Goal: Information Seeking & Learning: Learn about a topic

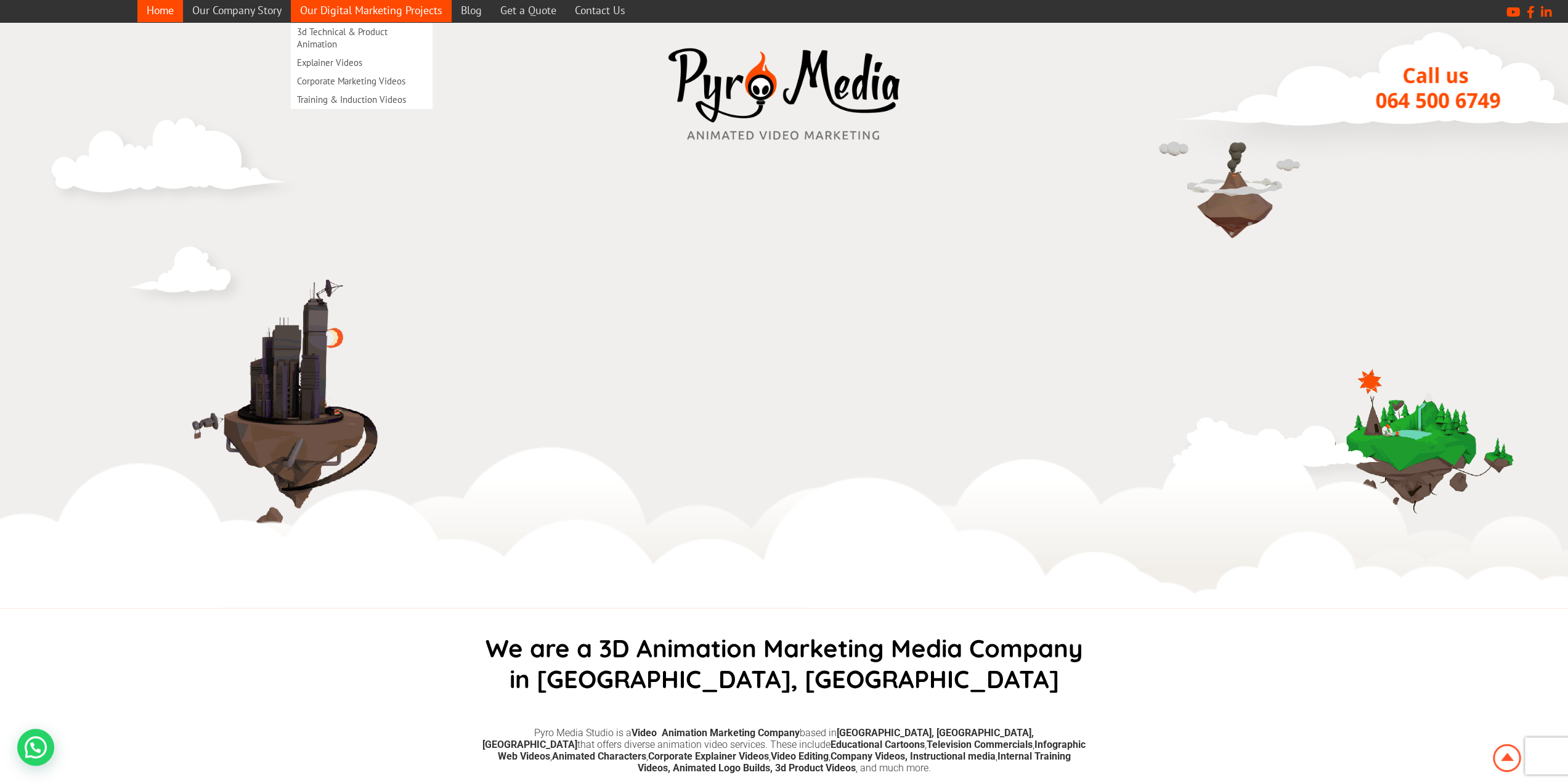
click at [373, 8] on link "Our Digital Marketing Projects" at bounding box center [371, 10] width 161 height 24
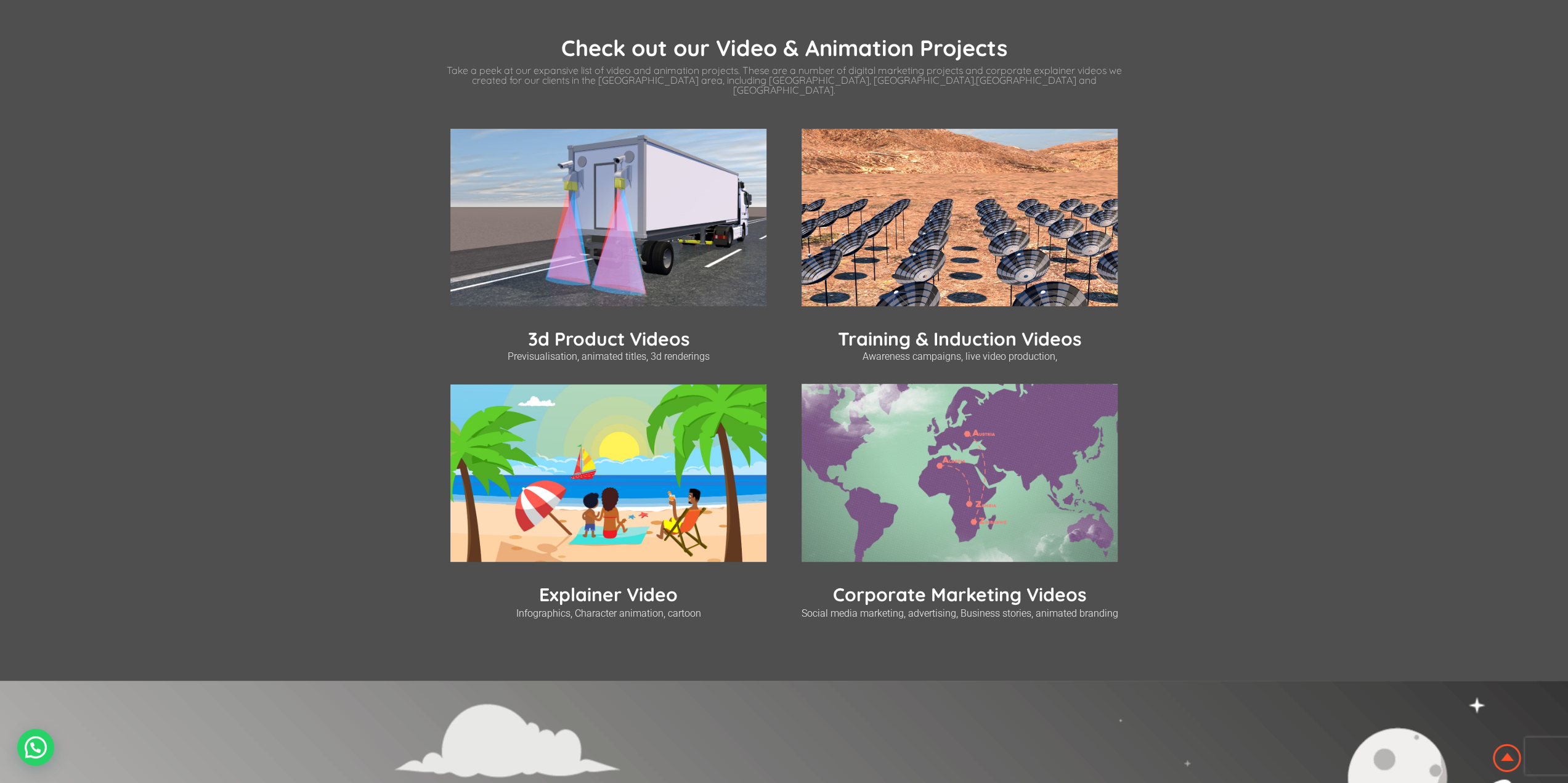
scroll to position [369, 0]
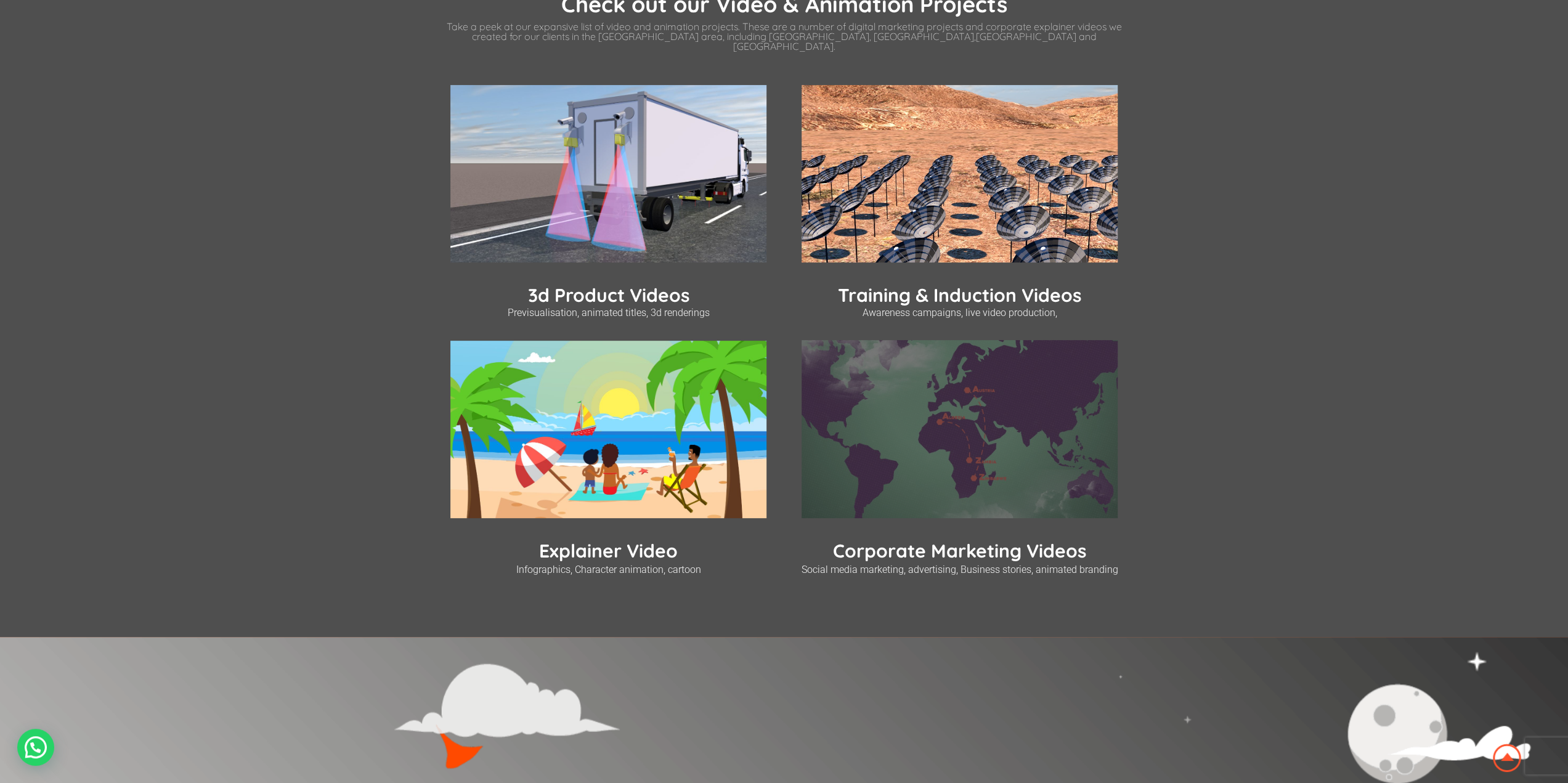
click at [989, 505] on img at bounding box center [960, 428] width 316 height 178
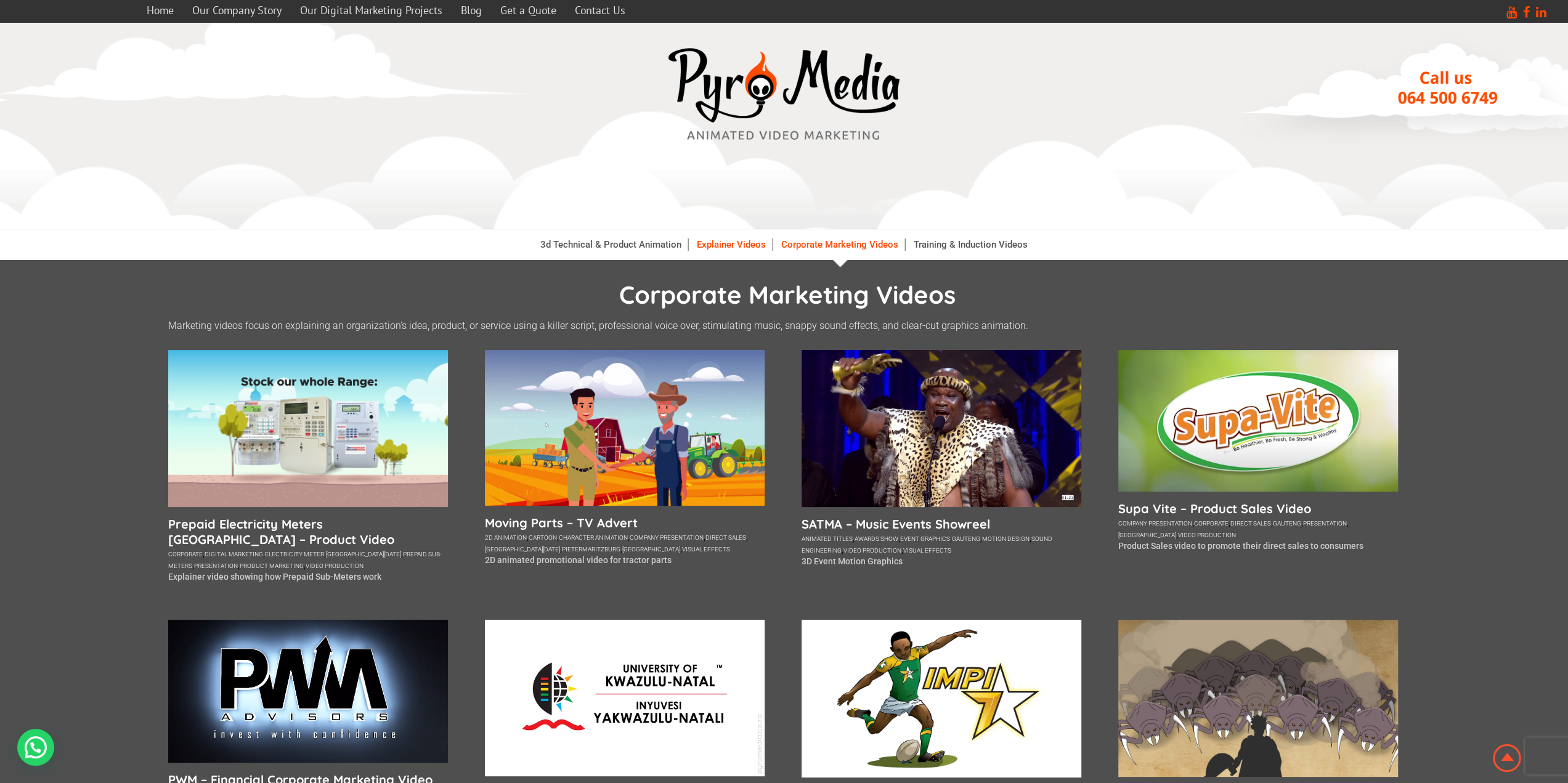
click at [758, 247] on link "Explainer Videos" at bounding box center [732, 244] width 82 height 12
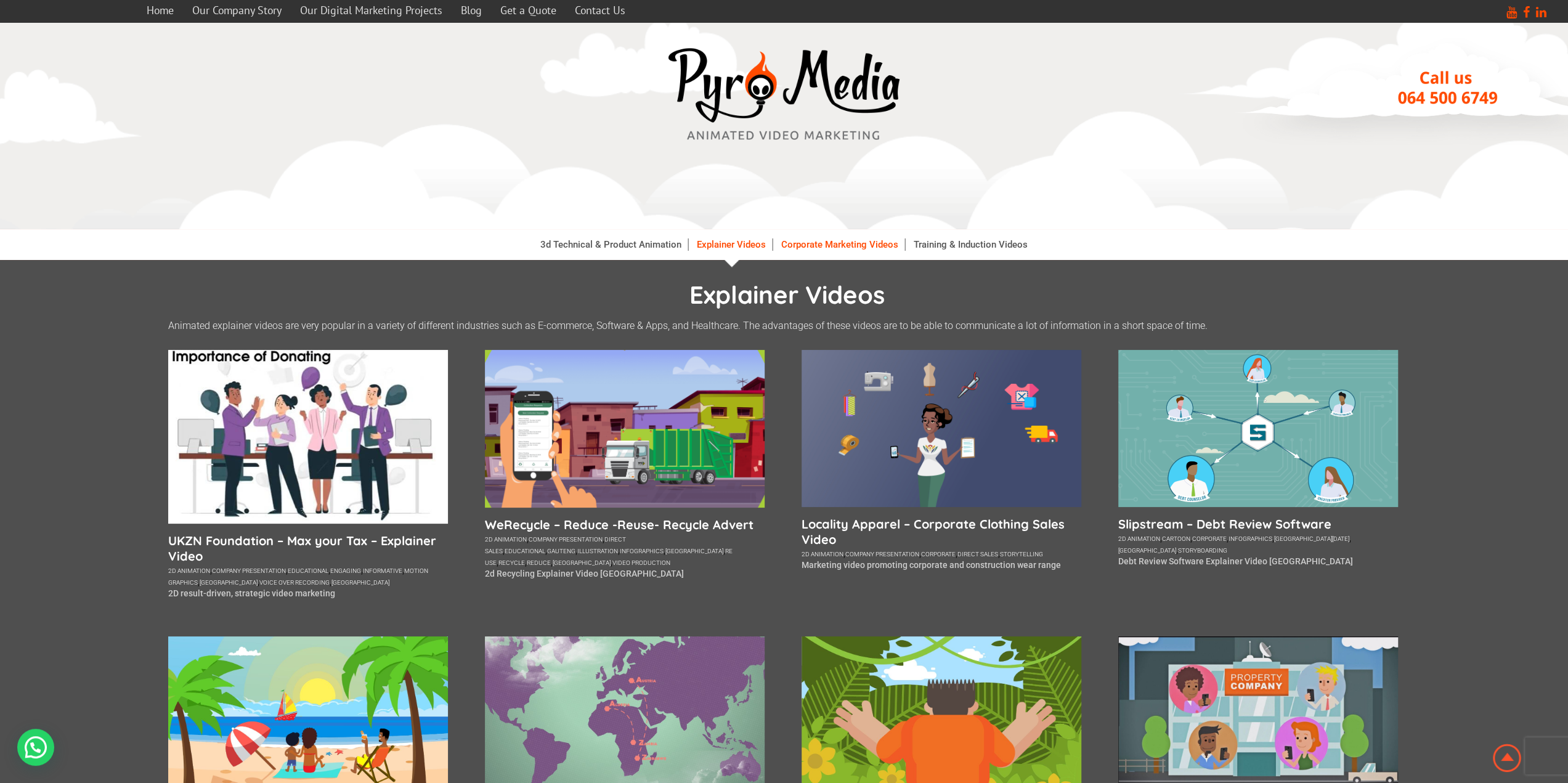
click at [821, 250] on link "Corporate Marketing Videos" at bounding box center [840, 244] width 130 height 12
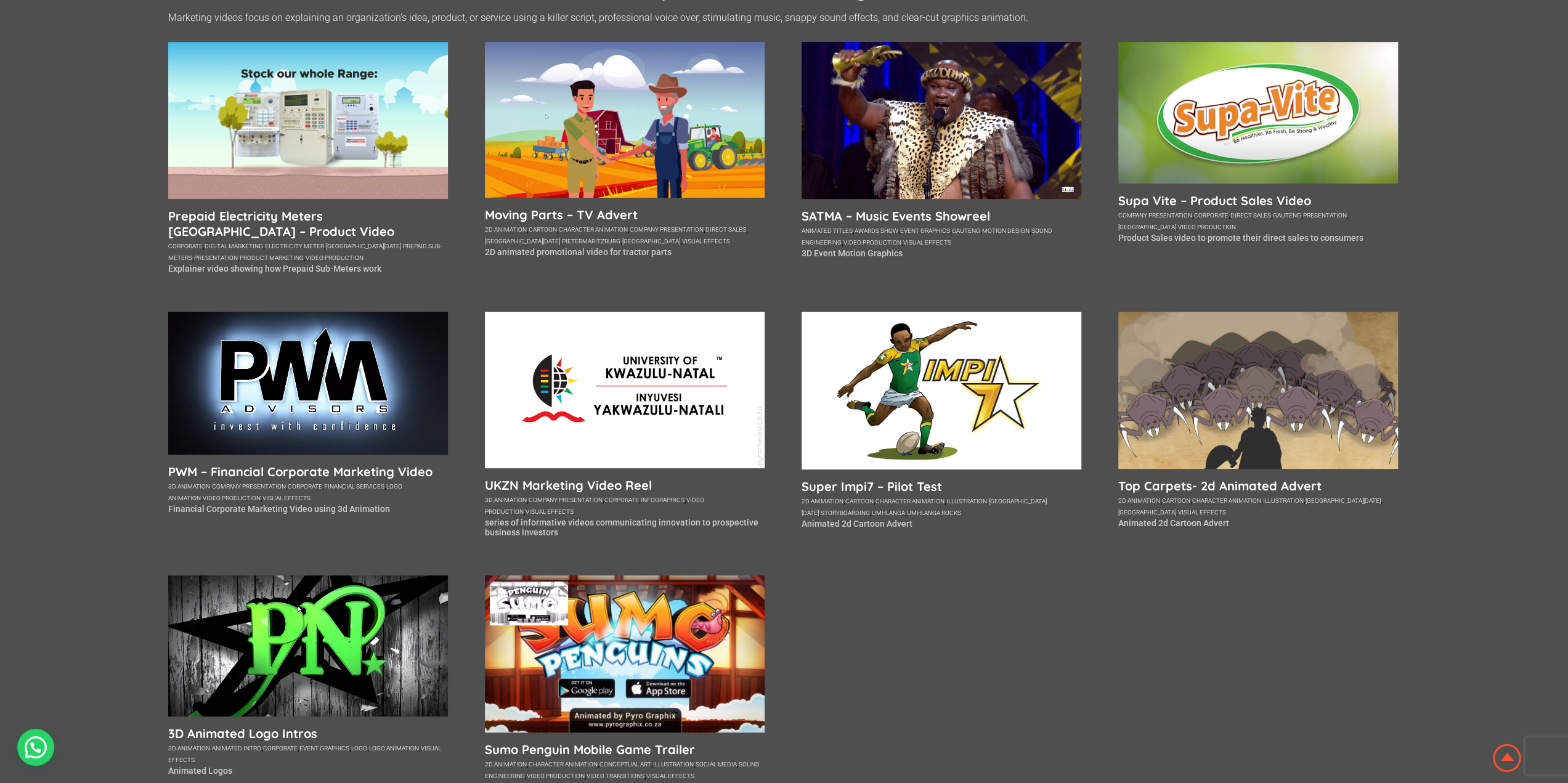
scroll to position [308, 0]
click at [271, 735] on h5 "3D Animated Logo Intros" at bounding box center [308, 733] width 280 height 16
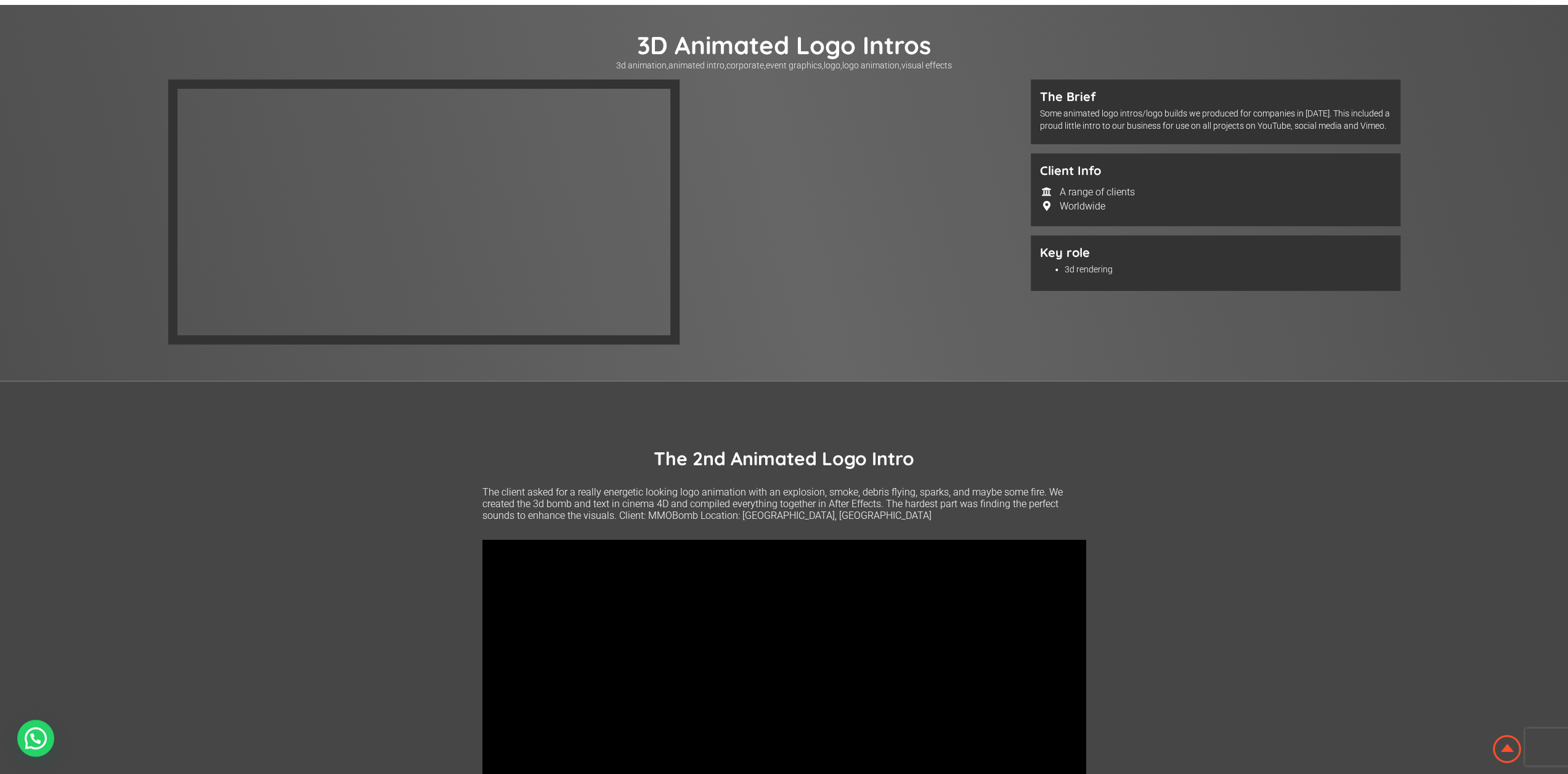
scroll to position [247, 0]
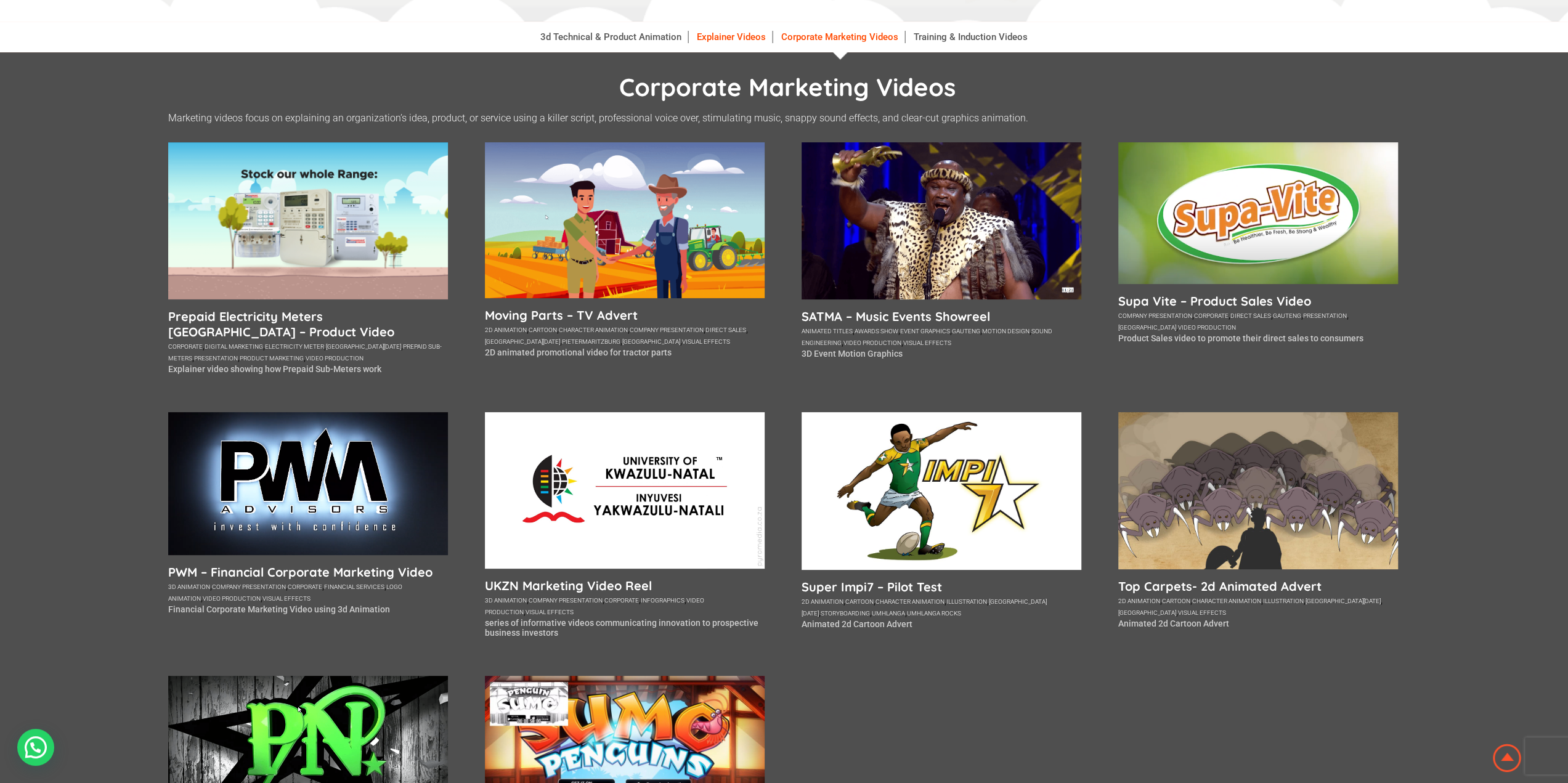
scroll to position [61, 0]
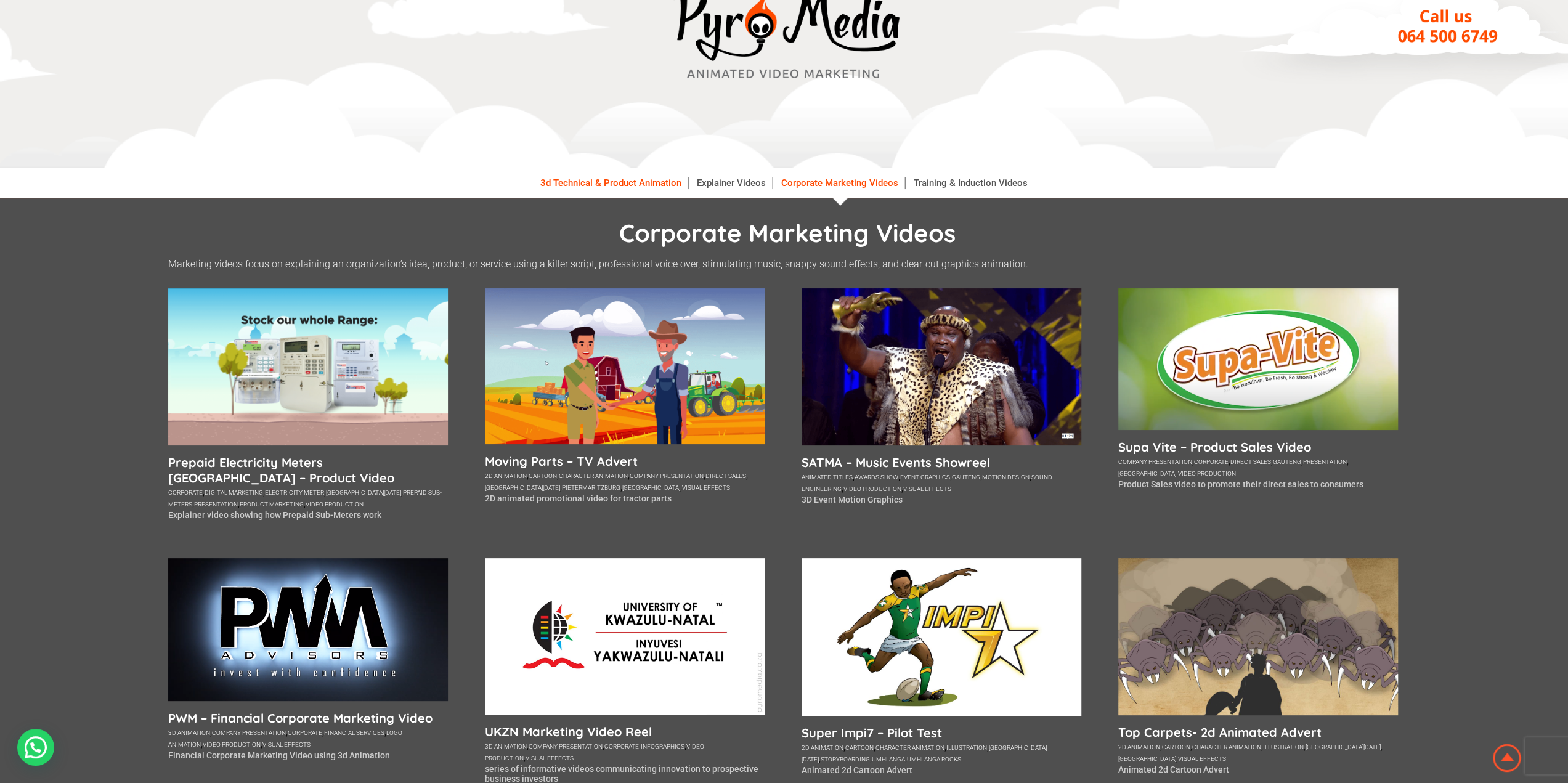
click at [625, 183] on link "3d Technical & Product Animation" at bounding box center [611, 183] width 154 height 12
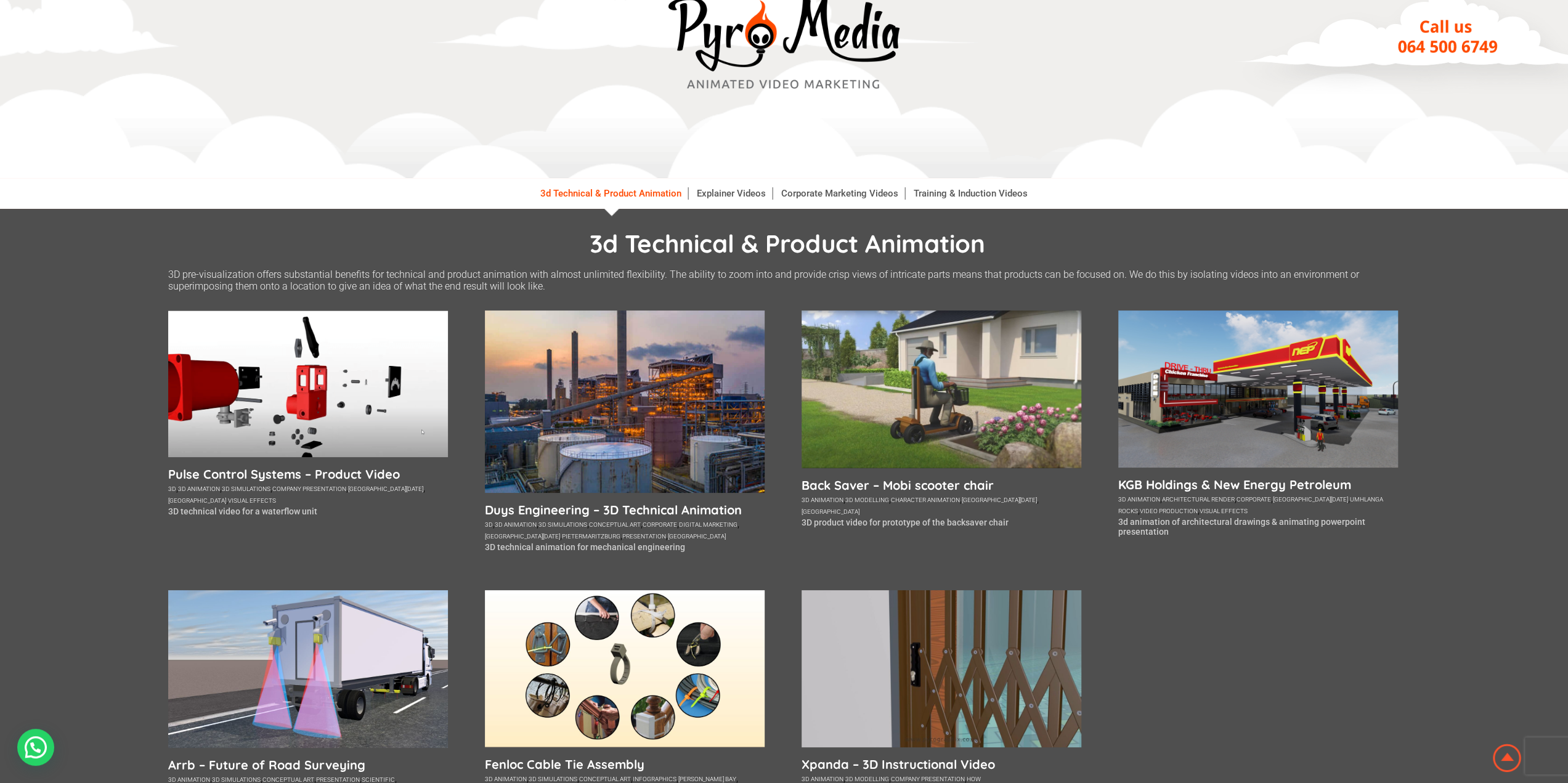
scroll to position [123, 0]
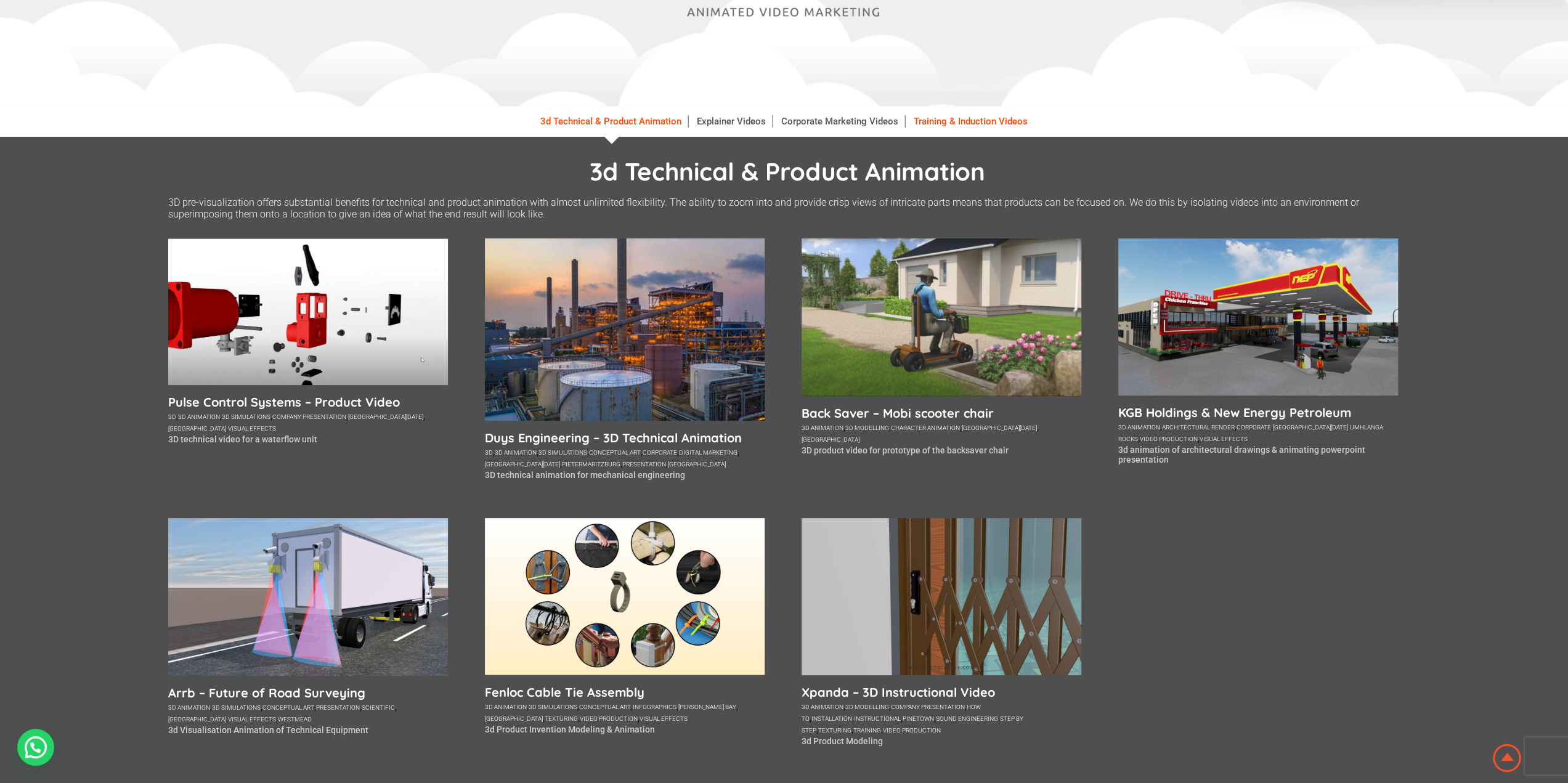
click at [931, 123] on link "Training & Induction Videos" at bounding box center [971, 121] width 126 height 12
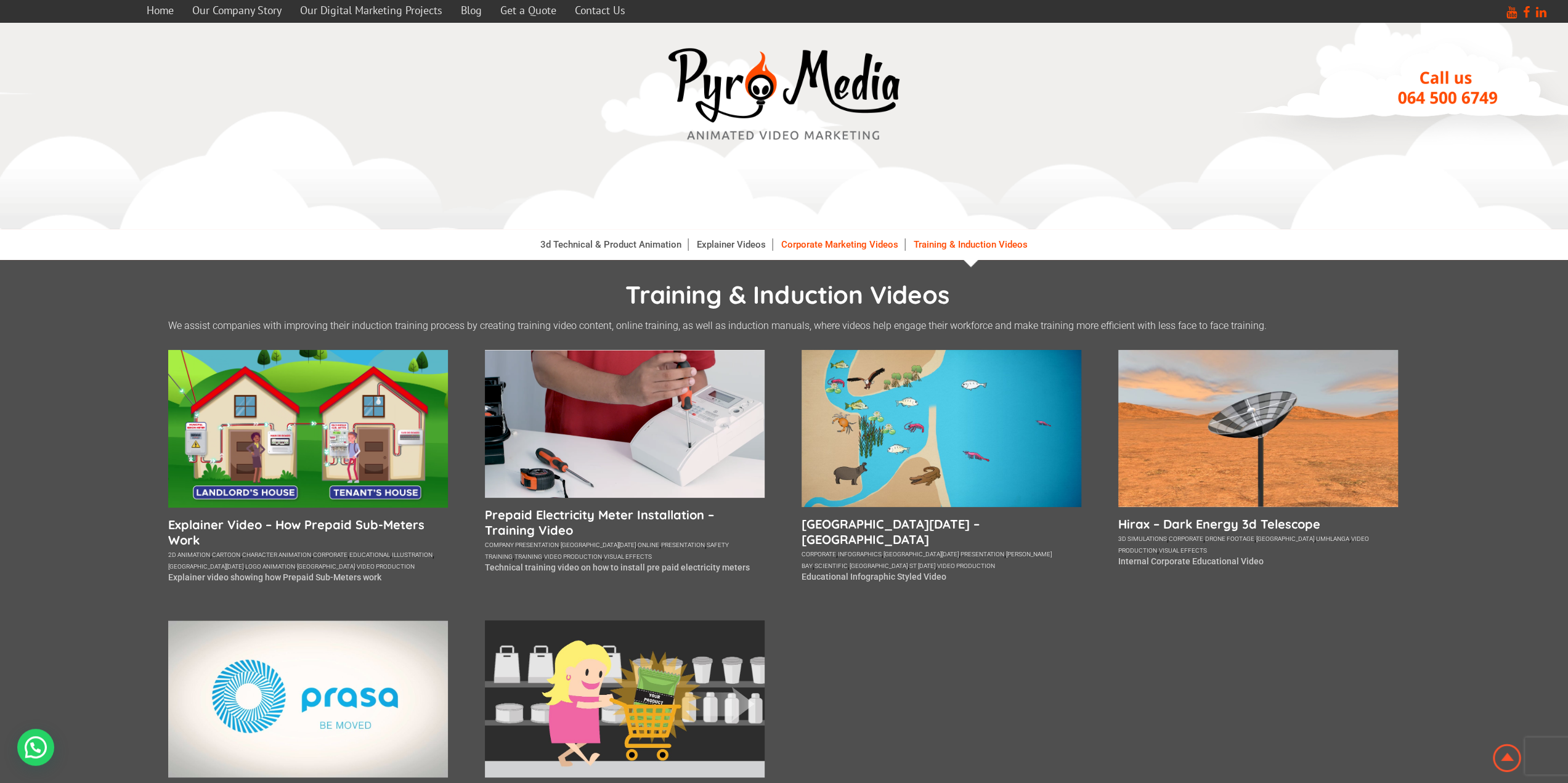
click at [823, 245] on link "Corporate Marketing Videos" at bounding box center [840, 244] width 130 height 12
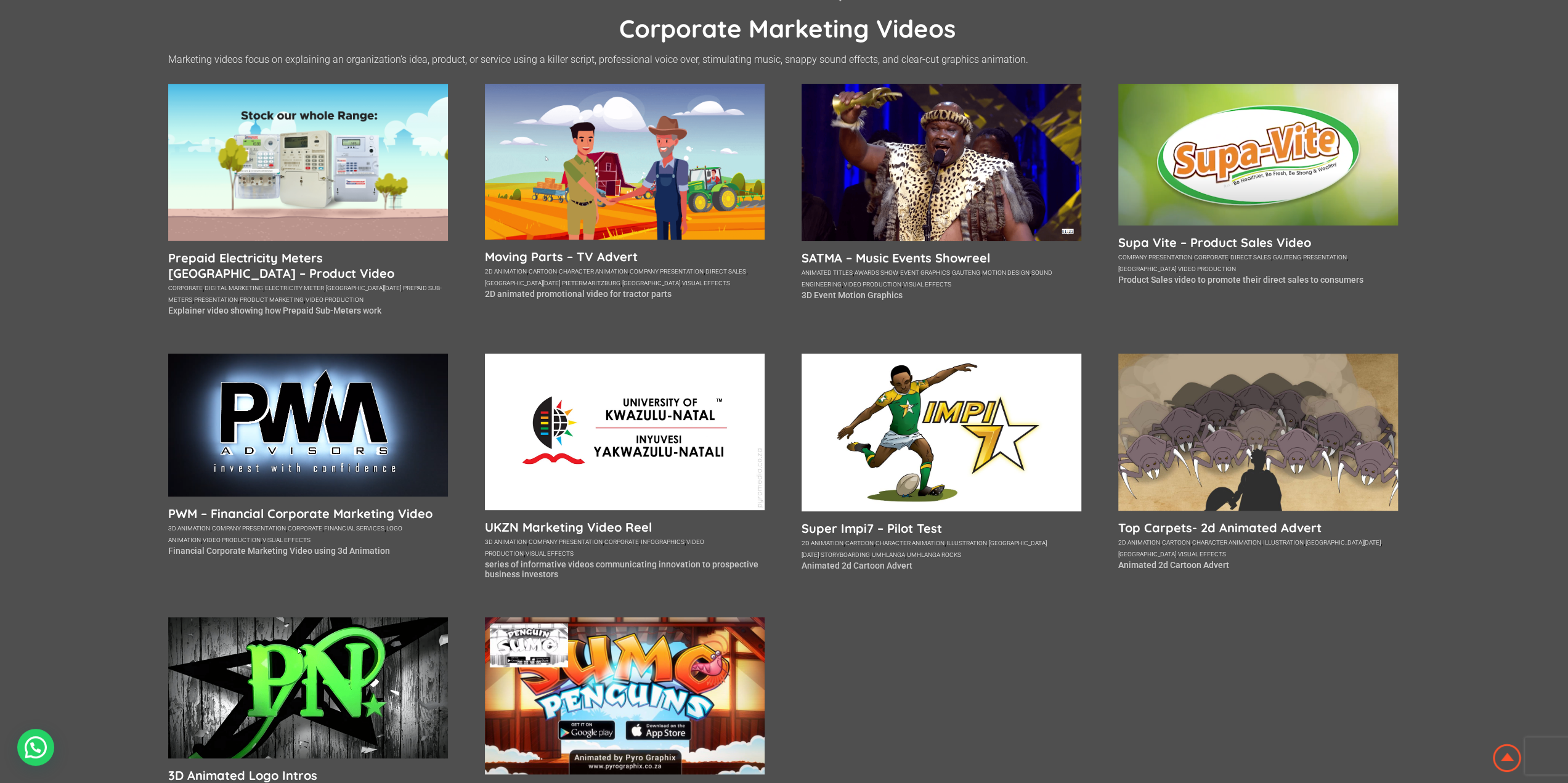
scroll to position [123, 0]
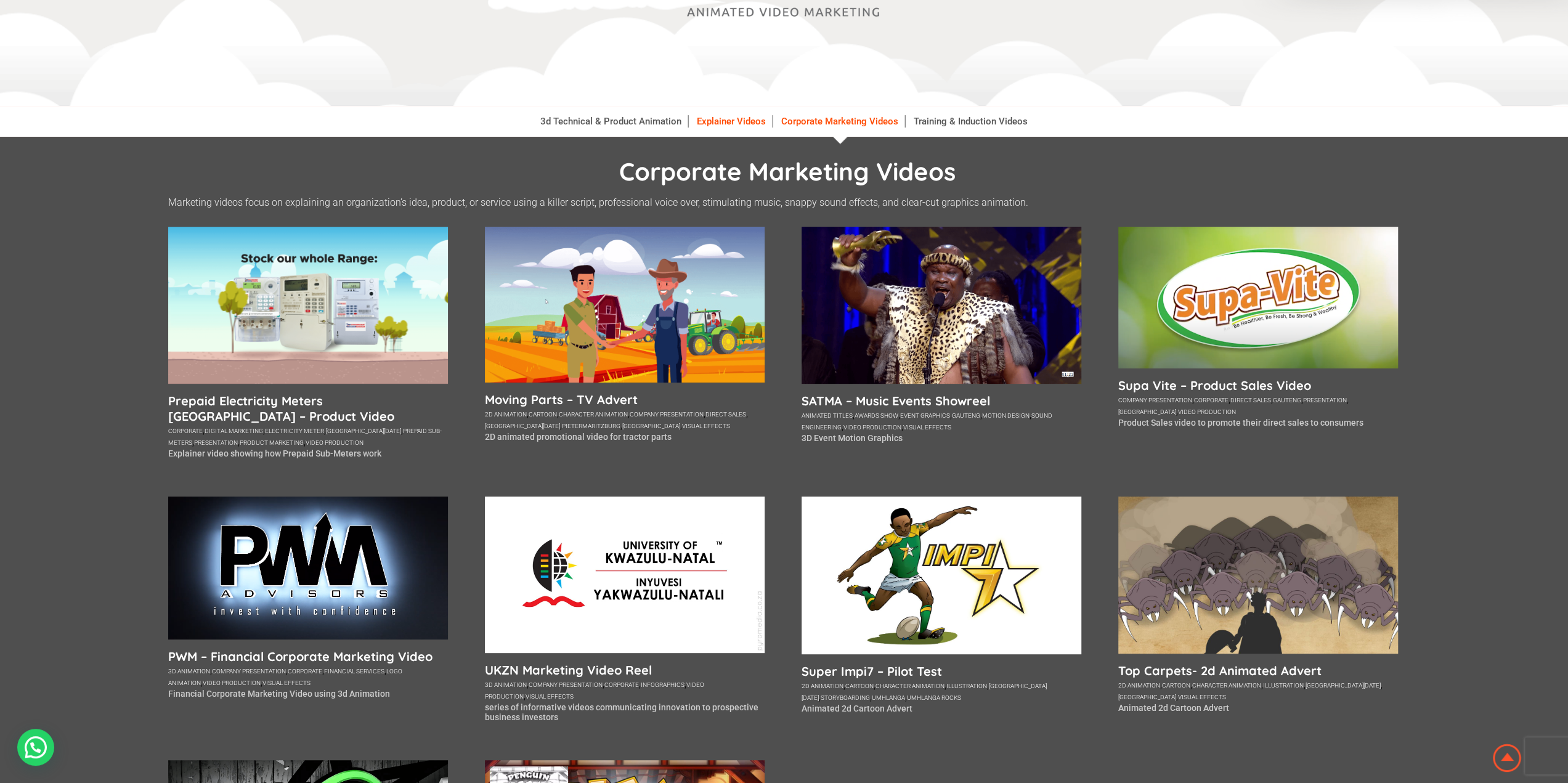
click at [711, 121] on link "Explainer Videos" at bounding box center [732, 121] width 82 height 12
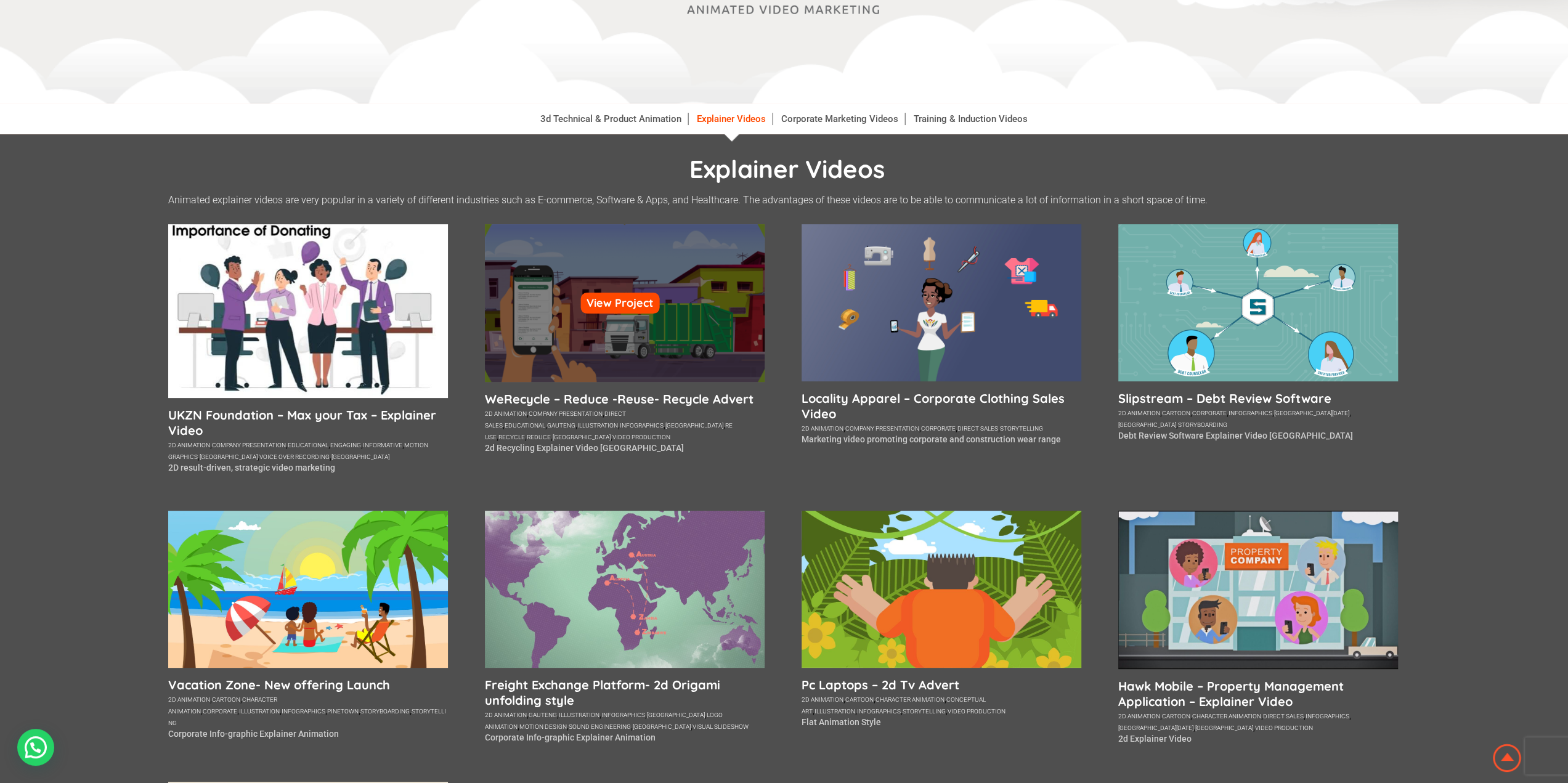
scroll to position [123, 0]
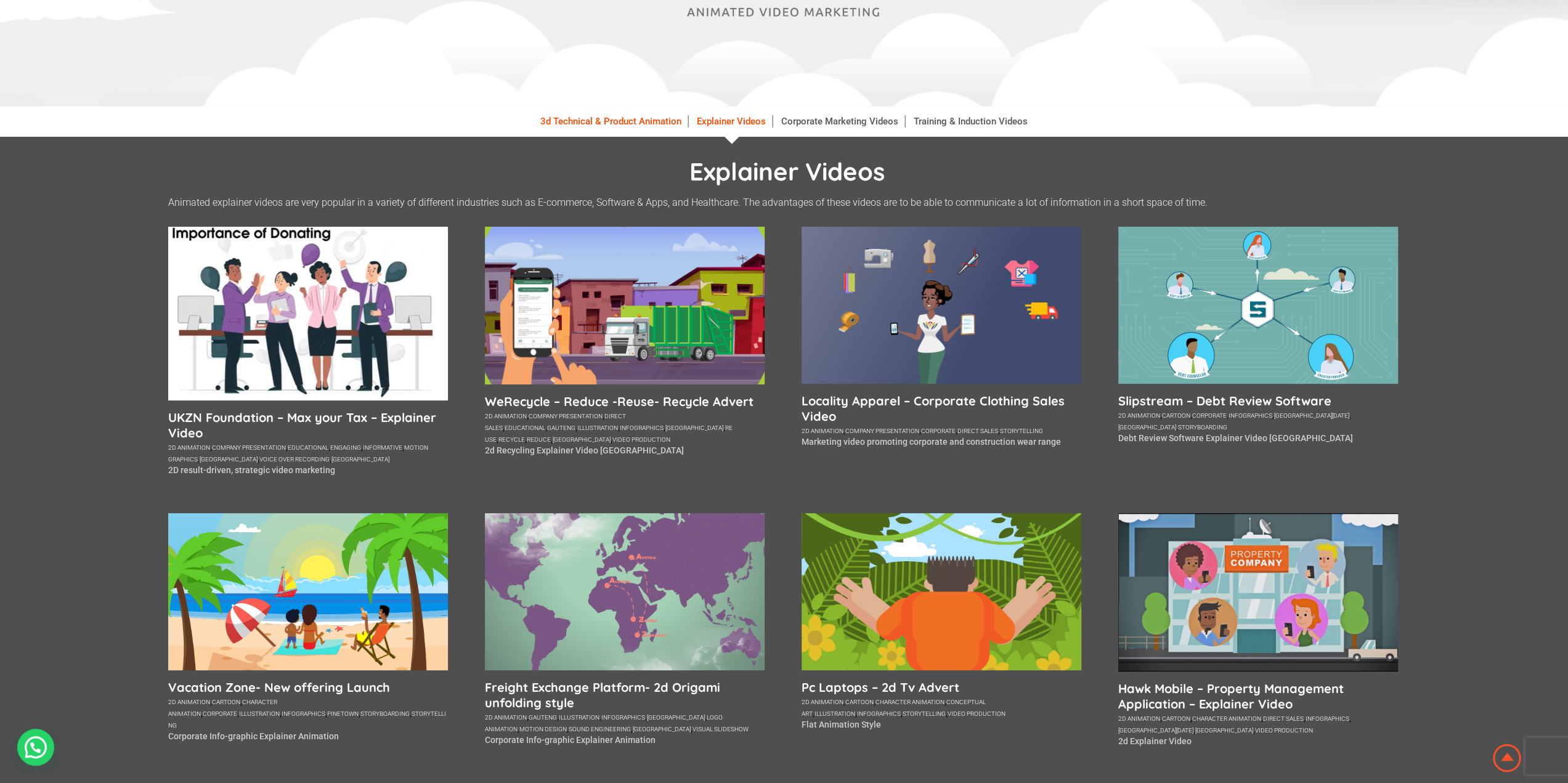
click at [636, 122] on link "3d Technical & Product Animation" at bounding box center [611, 121] width 154 height 12
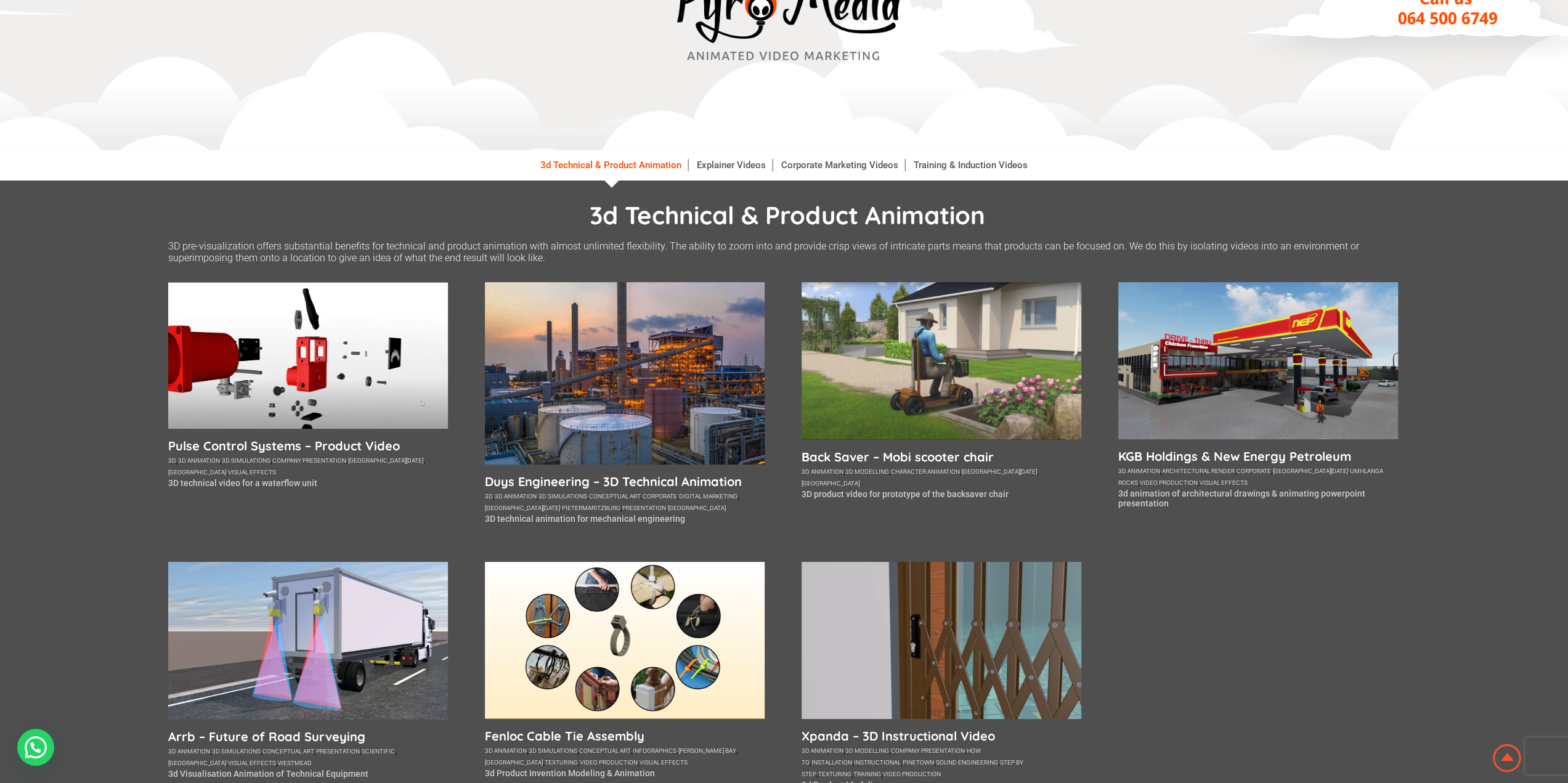
scroll to position [185, 0]
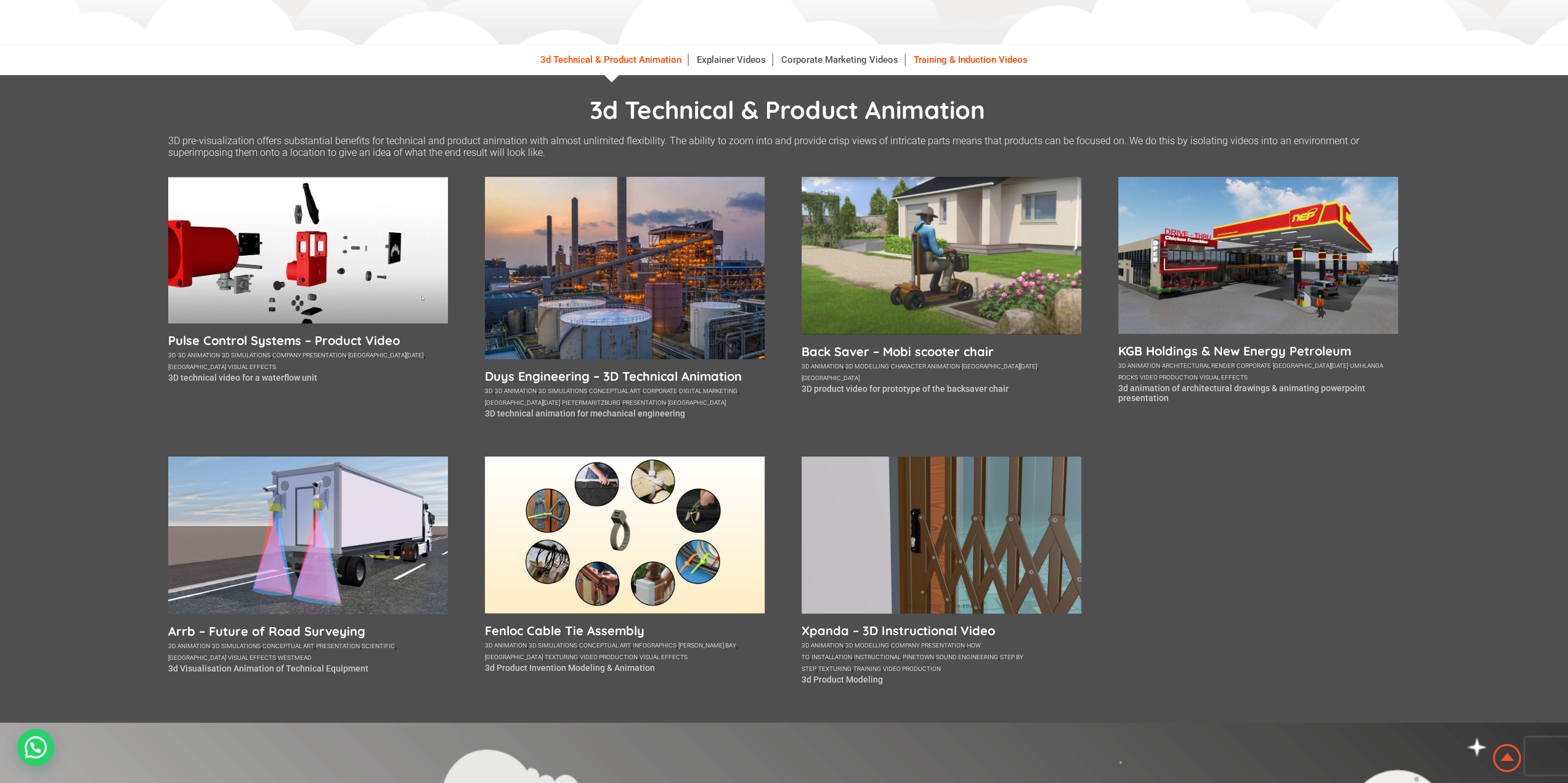
click at [975, 63] on link "Training & Induction Videos" at bounding box center [971, 59] width 126 height 12
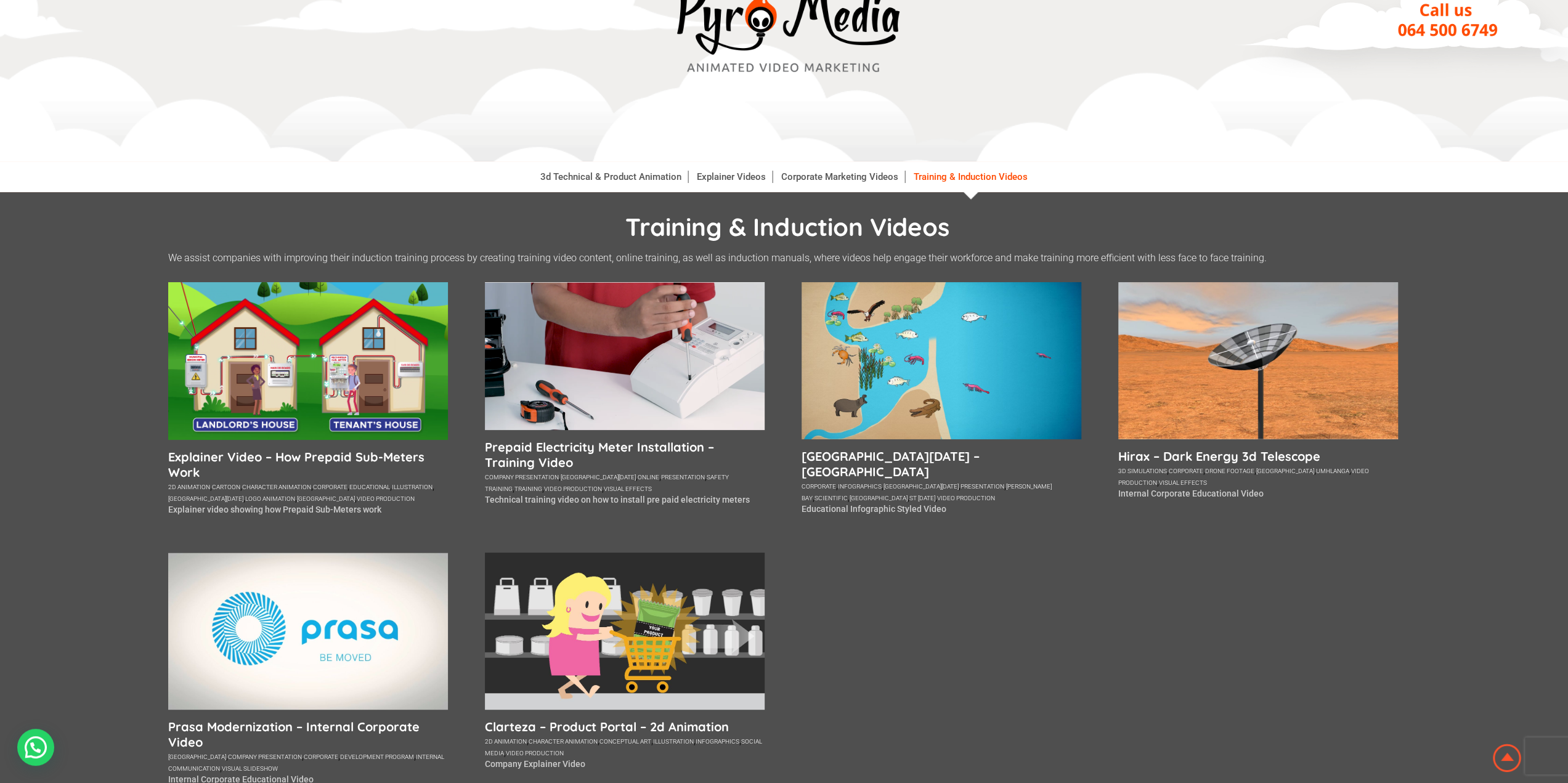
scroll to position [123, 0]
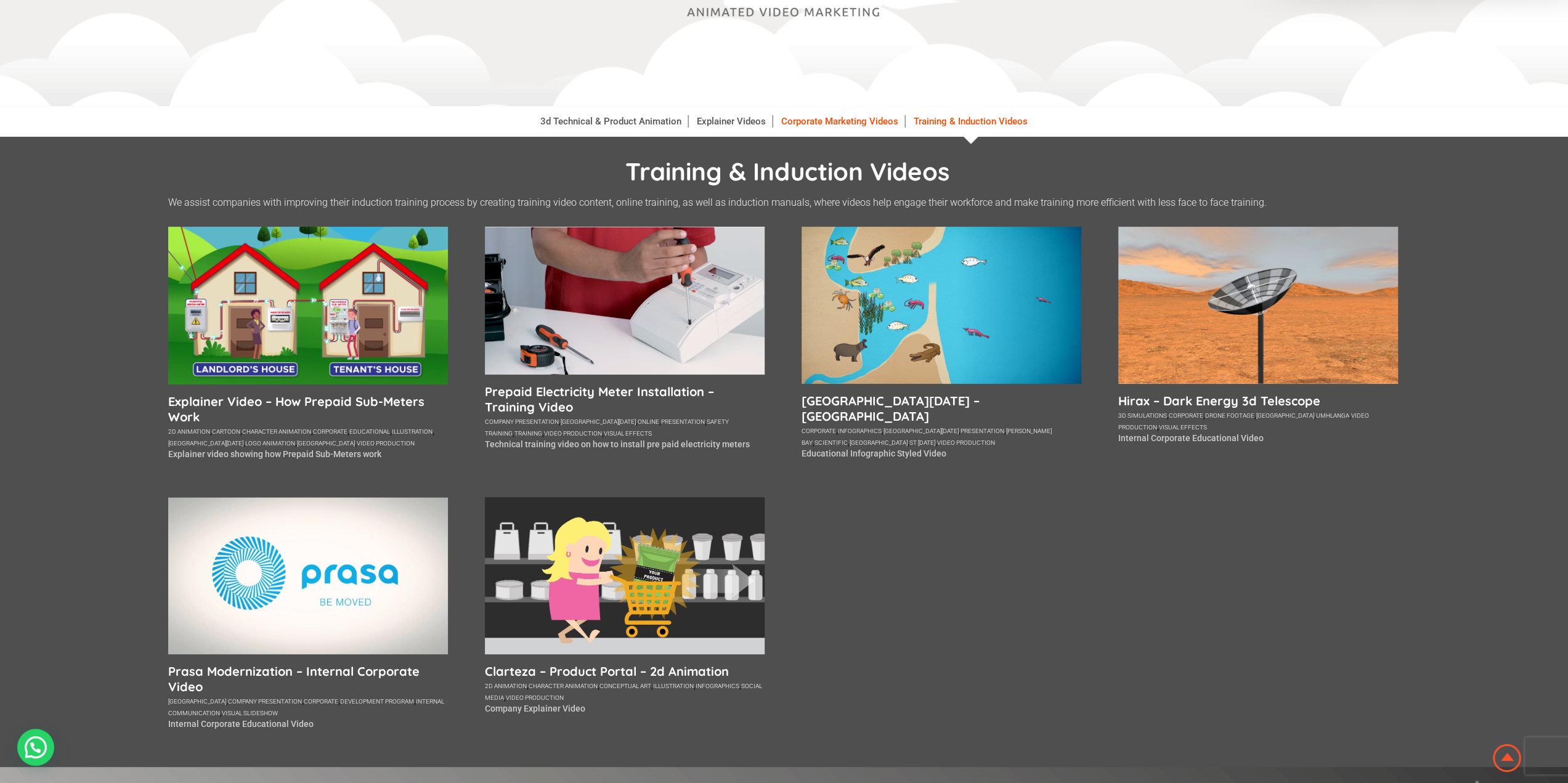
click at [840, 124] on link "Corporate Marketing Videos" at bounding box center [840, 121] width 130 height 12
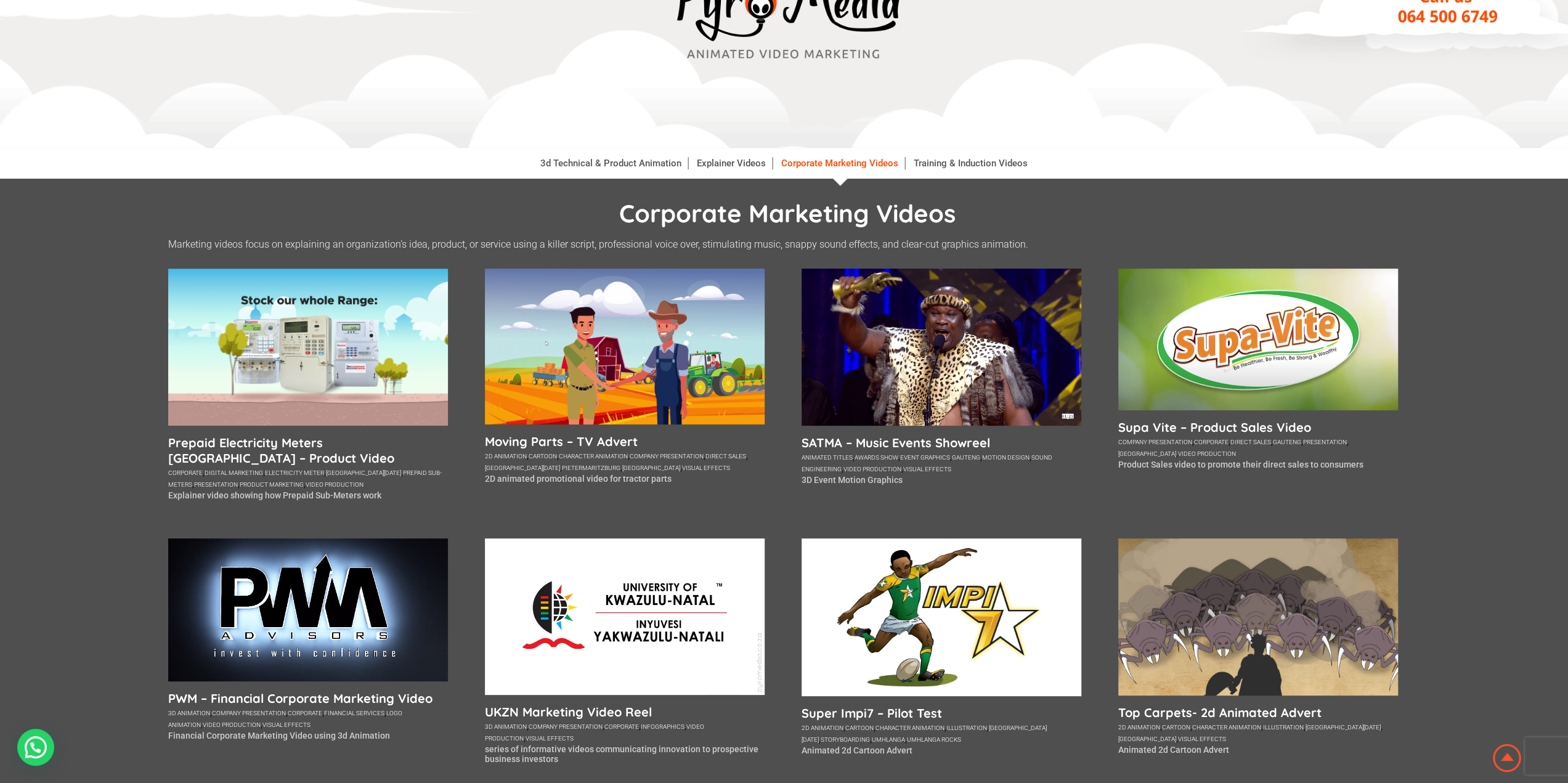
scroll to position [61, 0]
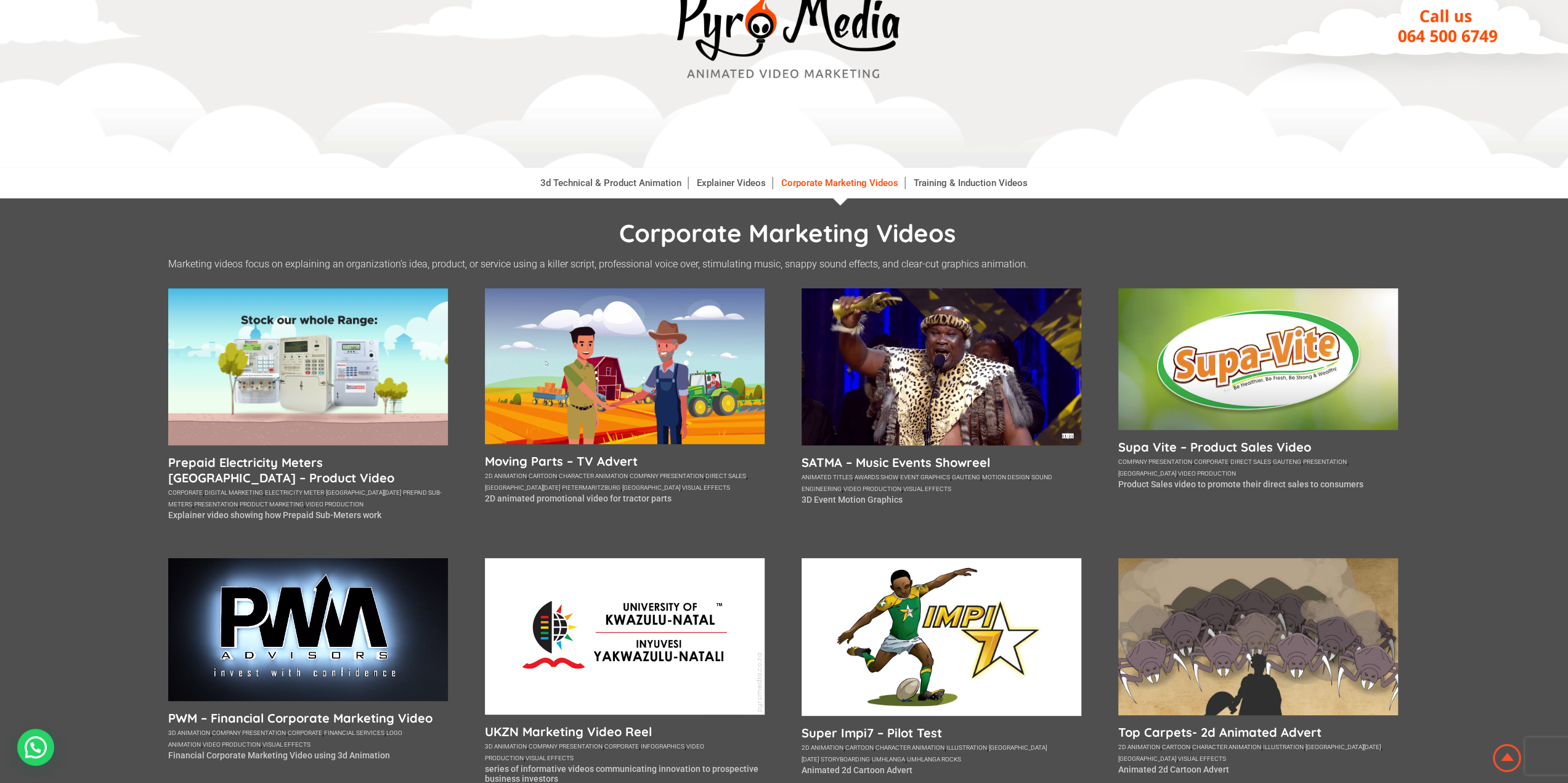
click at [980, 170] on li "Training & Induction Videos" at bounding box center [971, 183] width 126 height 31
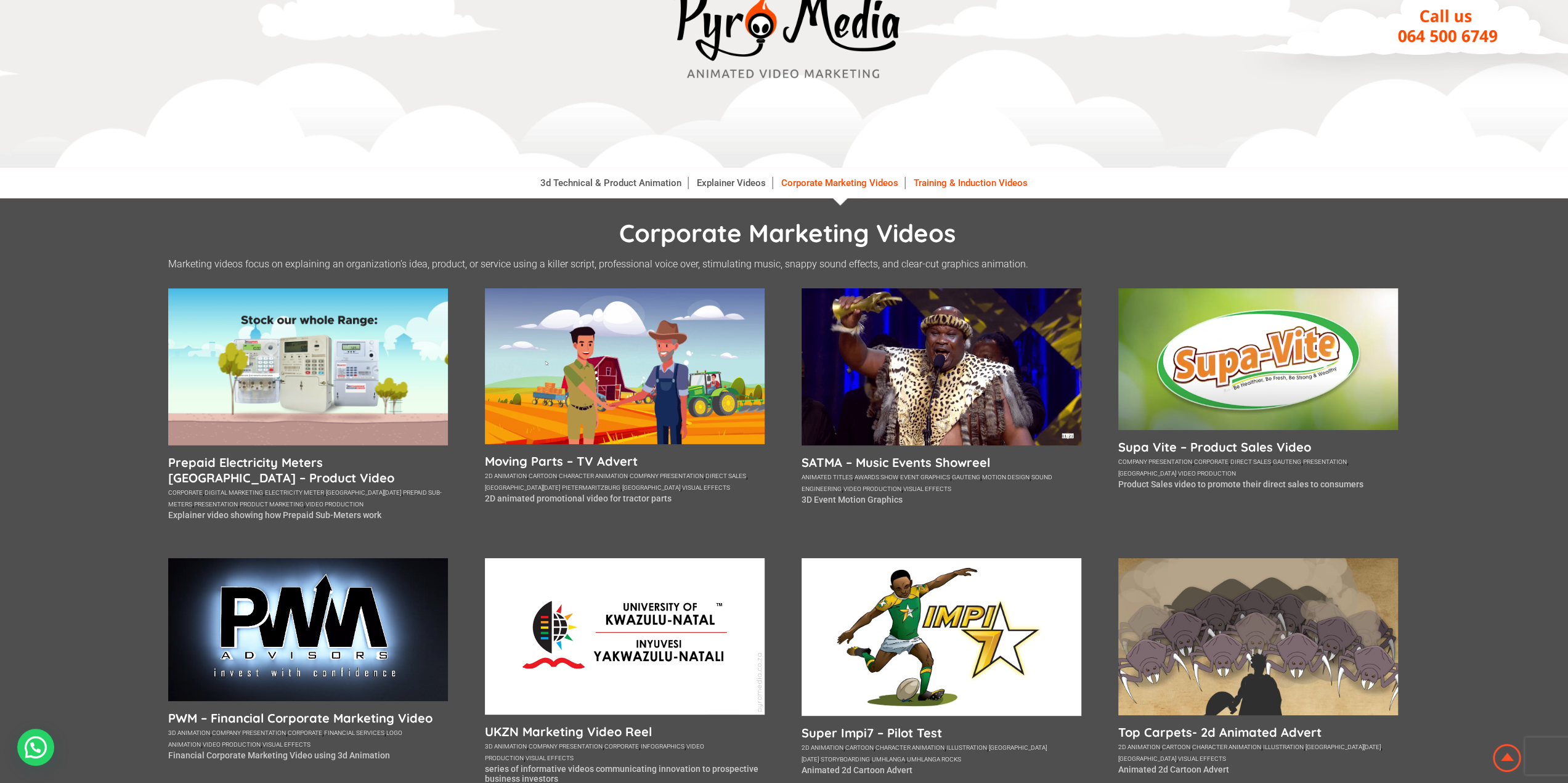
click at [940, 183] on link "Training & Induction Videos" at bounding box center [971, 183] width 126 height 12
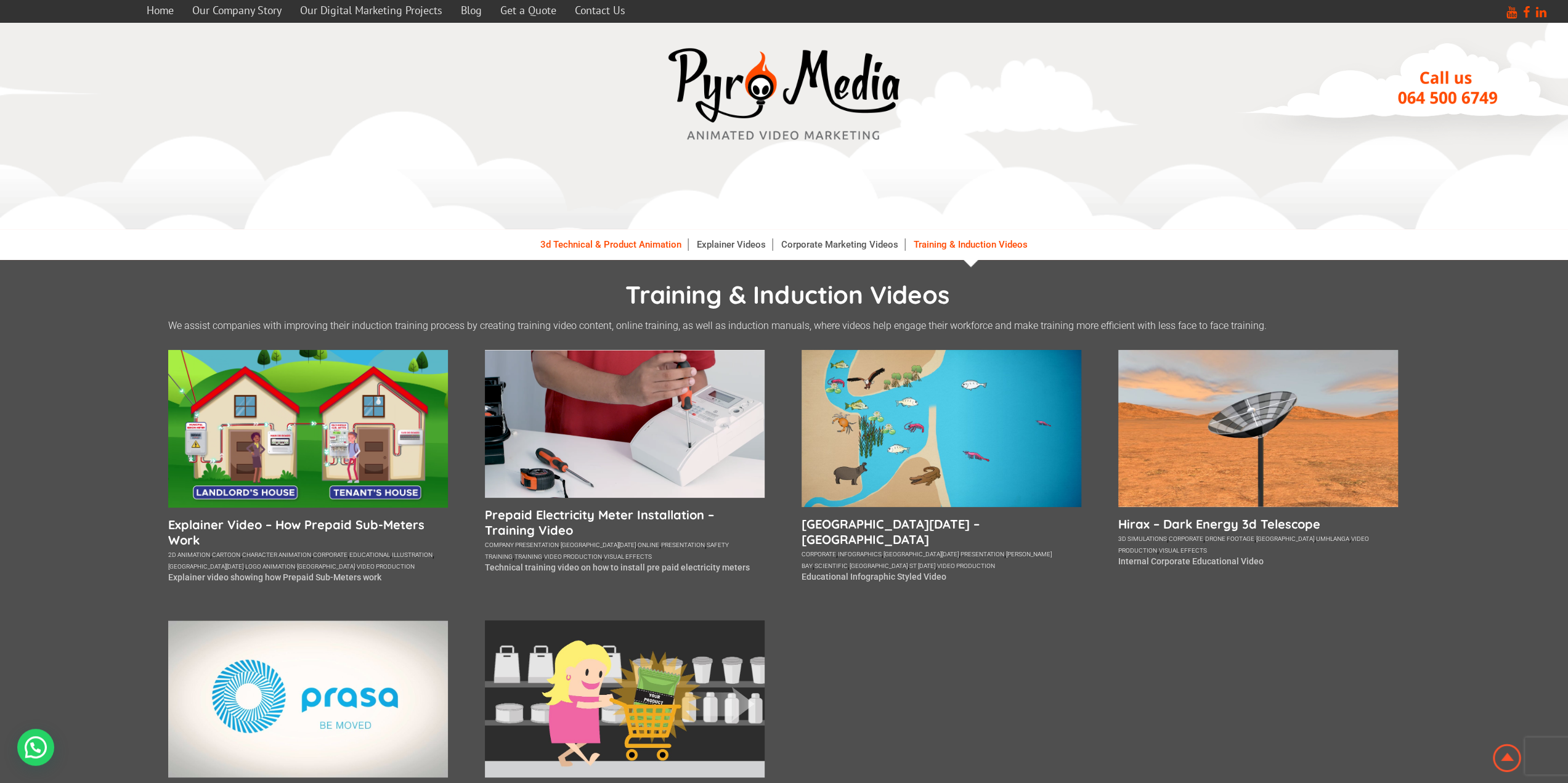
click at [632, 246] on link "3d Technical & Product Animation" at bounding box center [611, 244] width 154 height 12
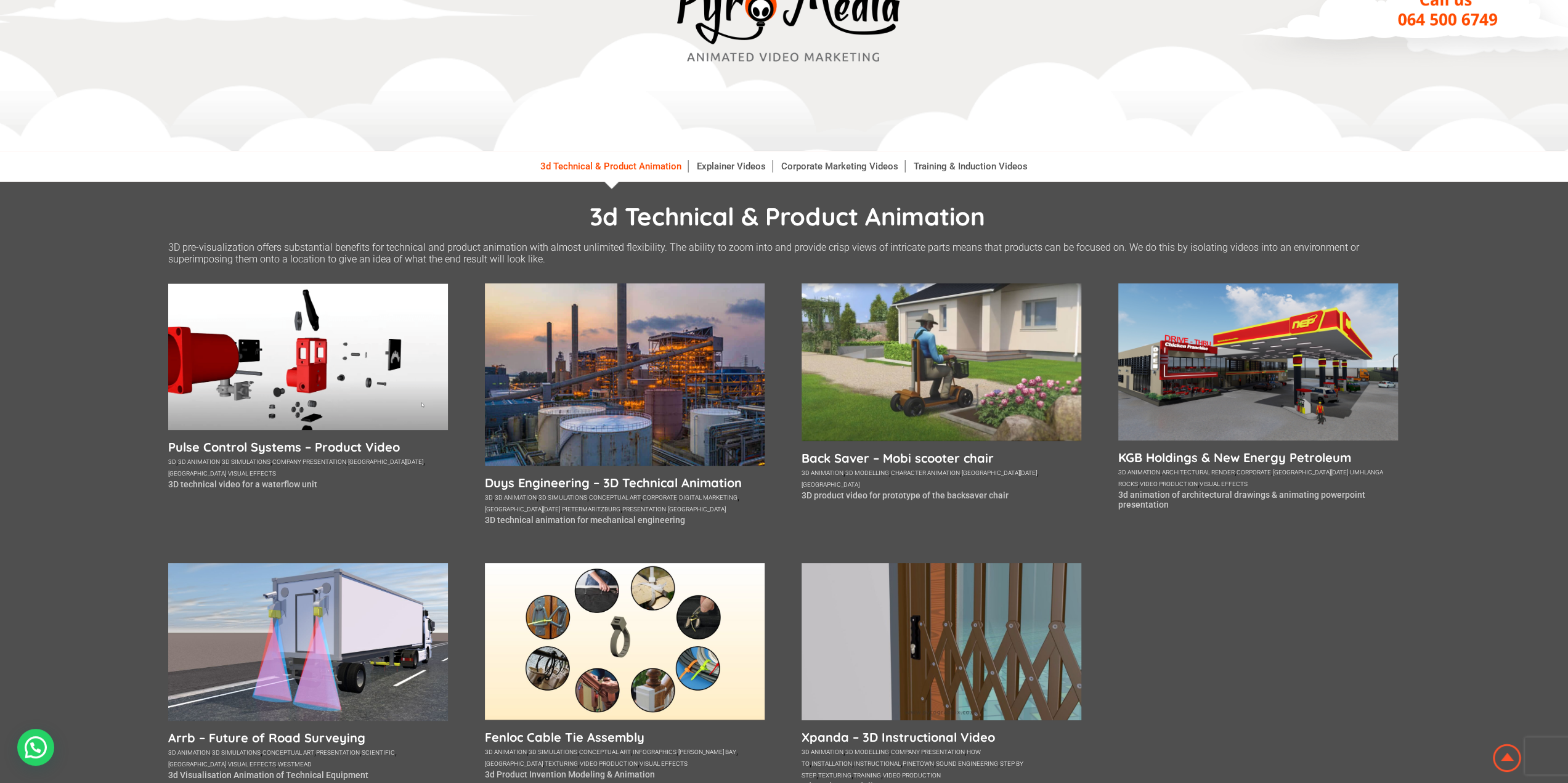
scroll to position [123, 0]
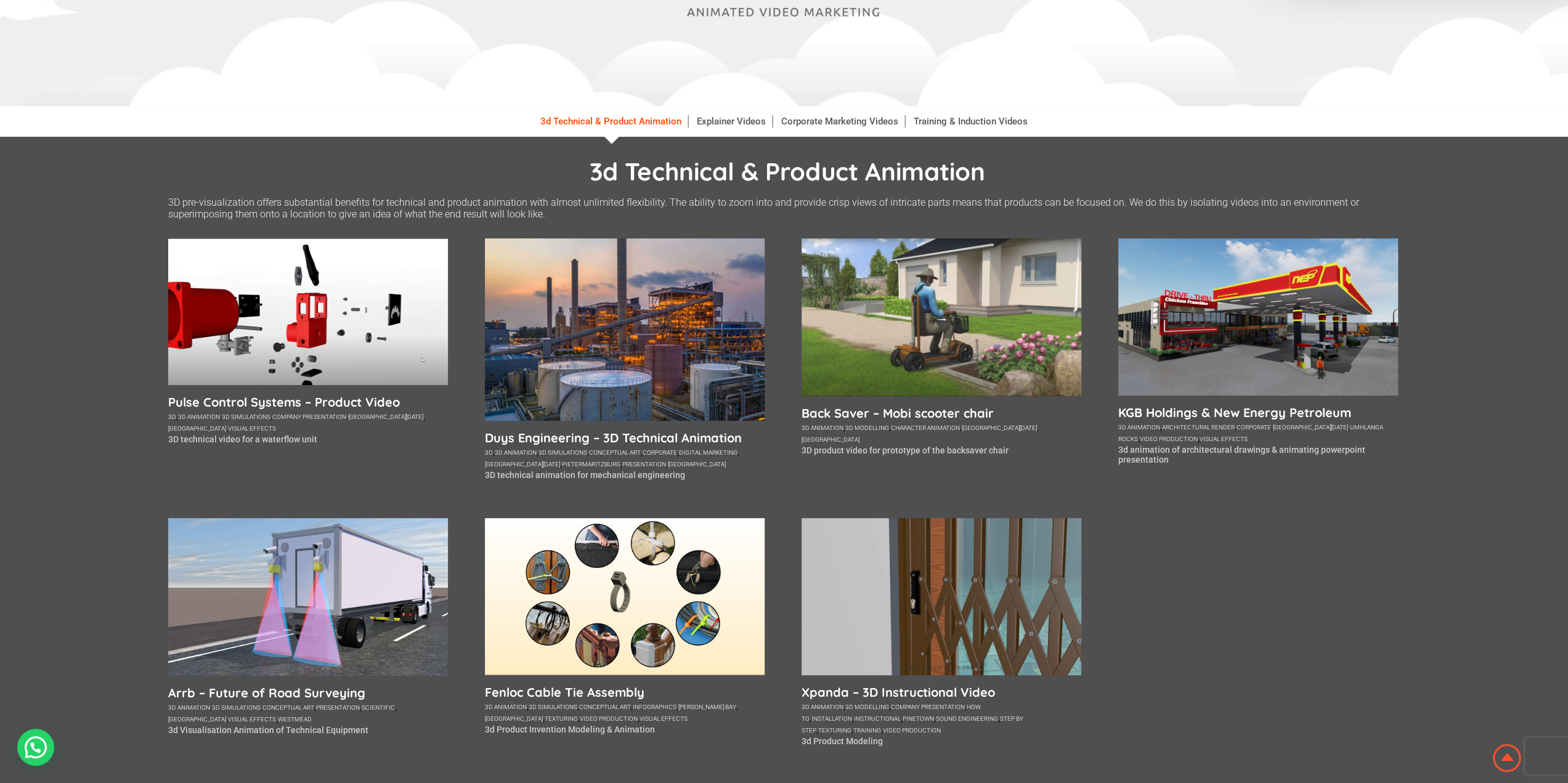
click at [742, 114] on li "Explainer Videos" at bounding box center [732, 121] width 82 height 31
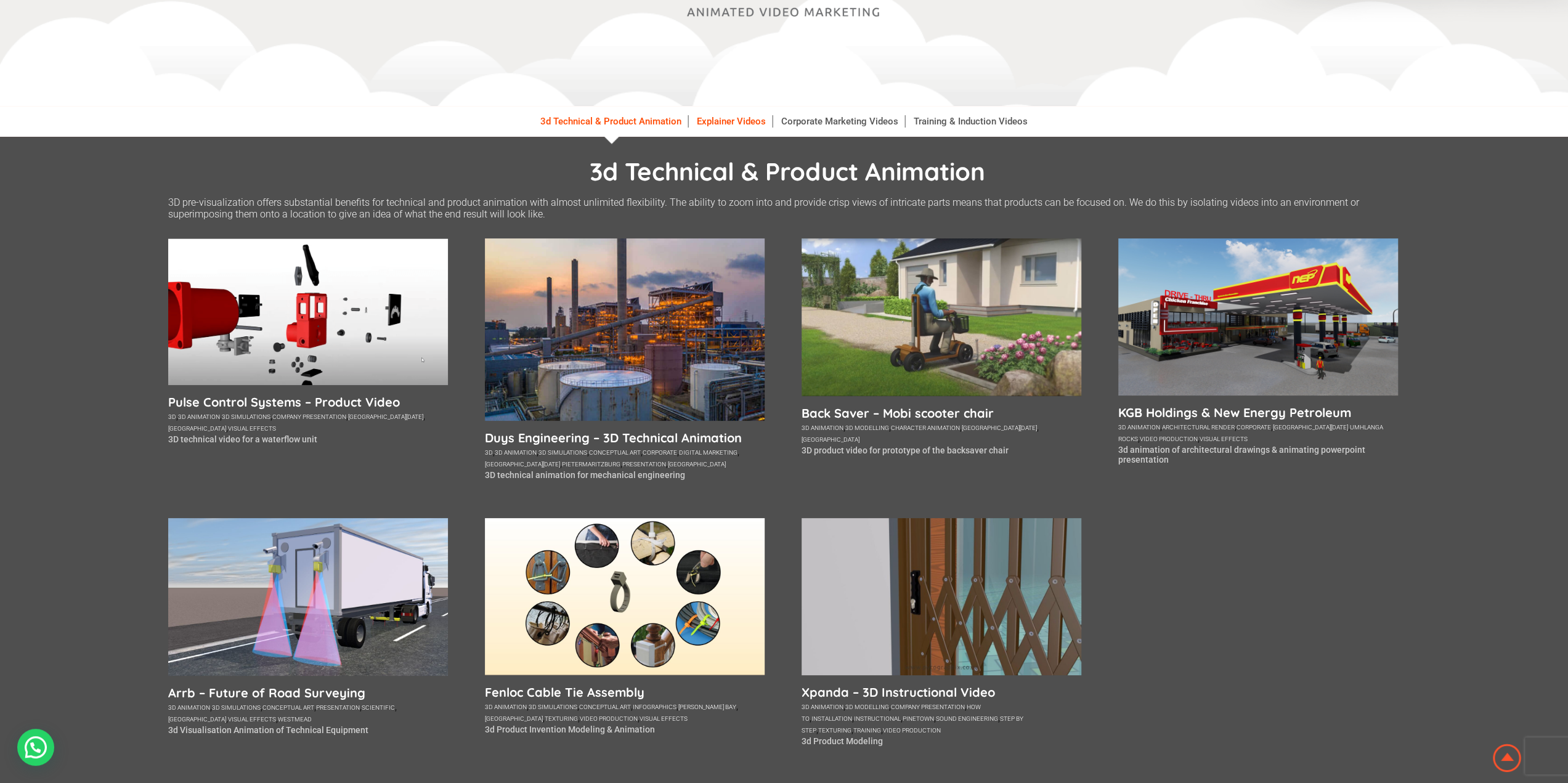
click at [752, 126] on link "Explainer Videos" at bounding box center [732, 121] width 82 height 12
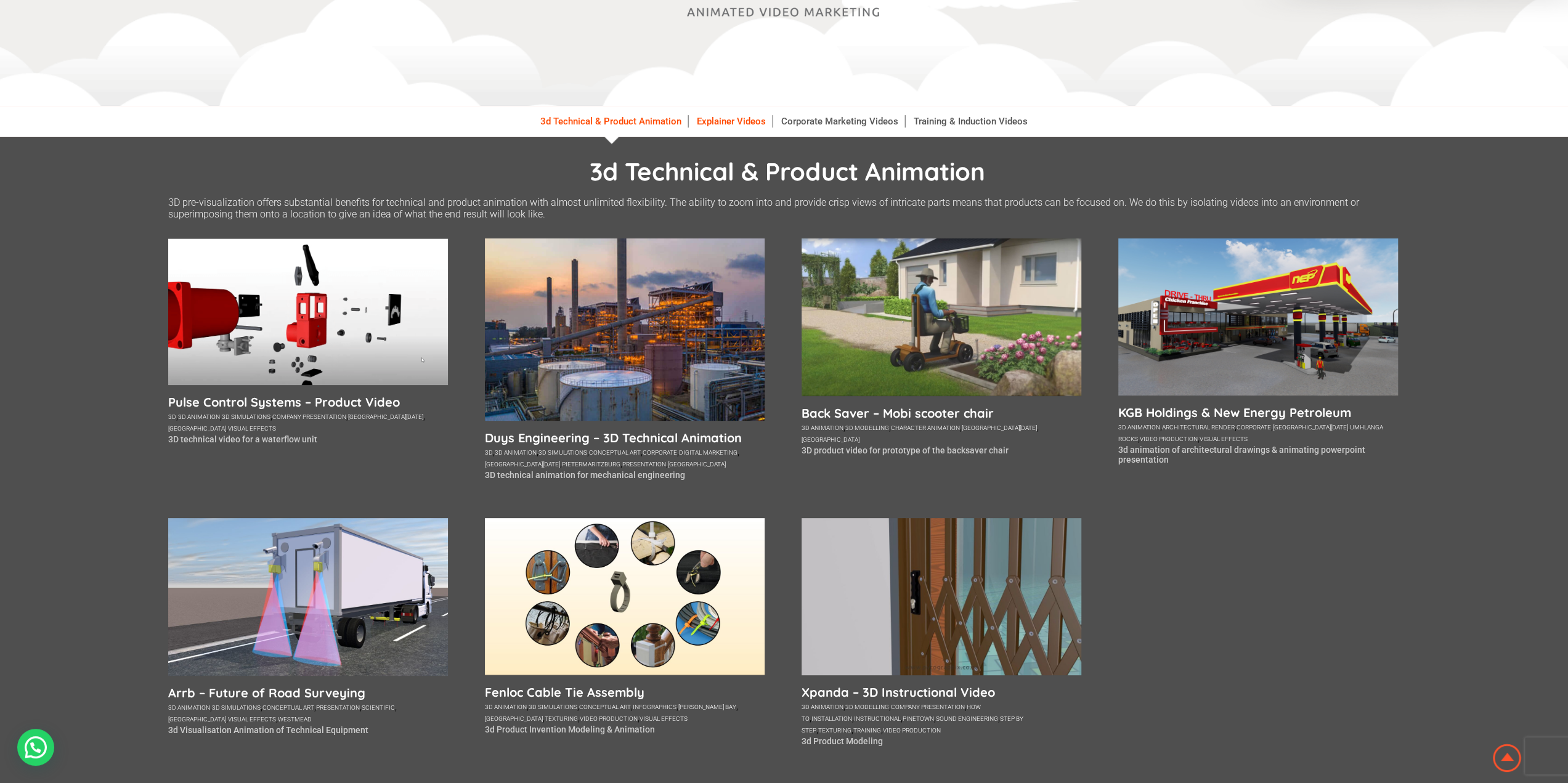
click at [755, 121] on link "Explainer Videos" at bounding box center [732, 121] width 82 height 12
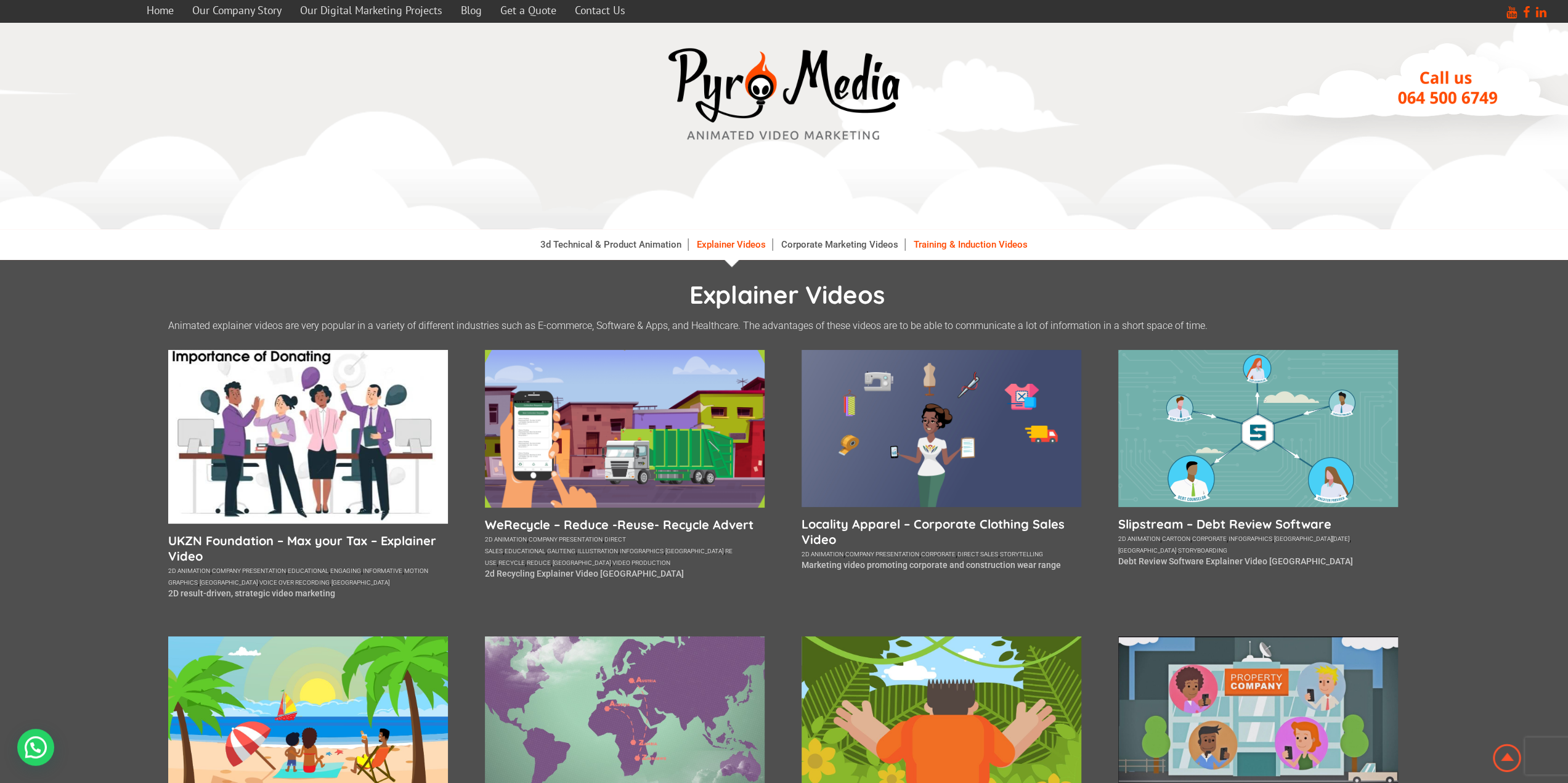
click at [936, 250] on link "Training & Induction Videos" at bounding box center [971, 244] width 126 height 12
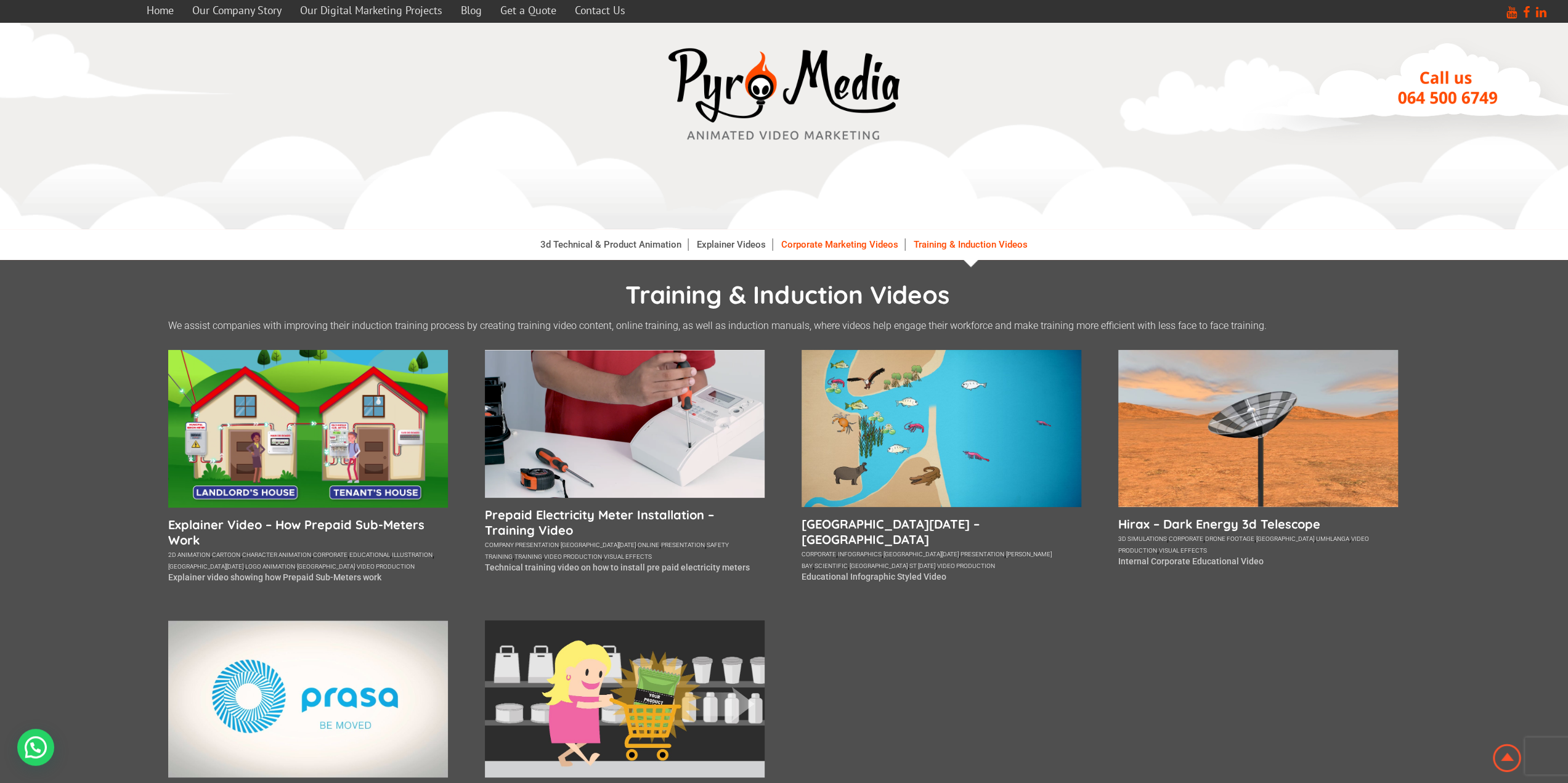
click at [836, 251] on link "Corporate Marketing Videos" at bounding box center [840, 244] width 130 height 12
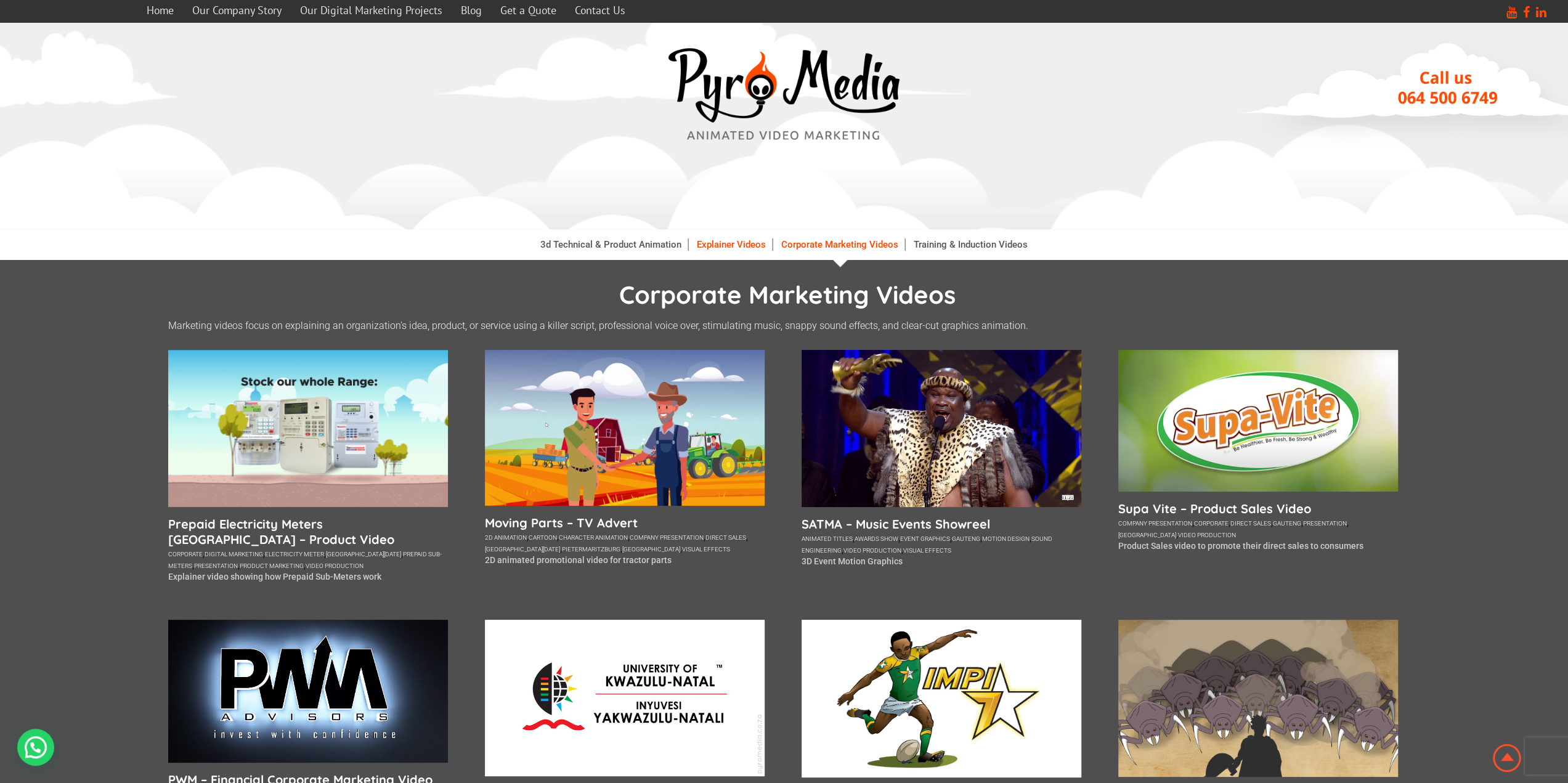
click at [730, 245] on link "Explainer Videos" at bounding box center [732, 244] width 82 height 12
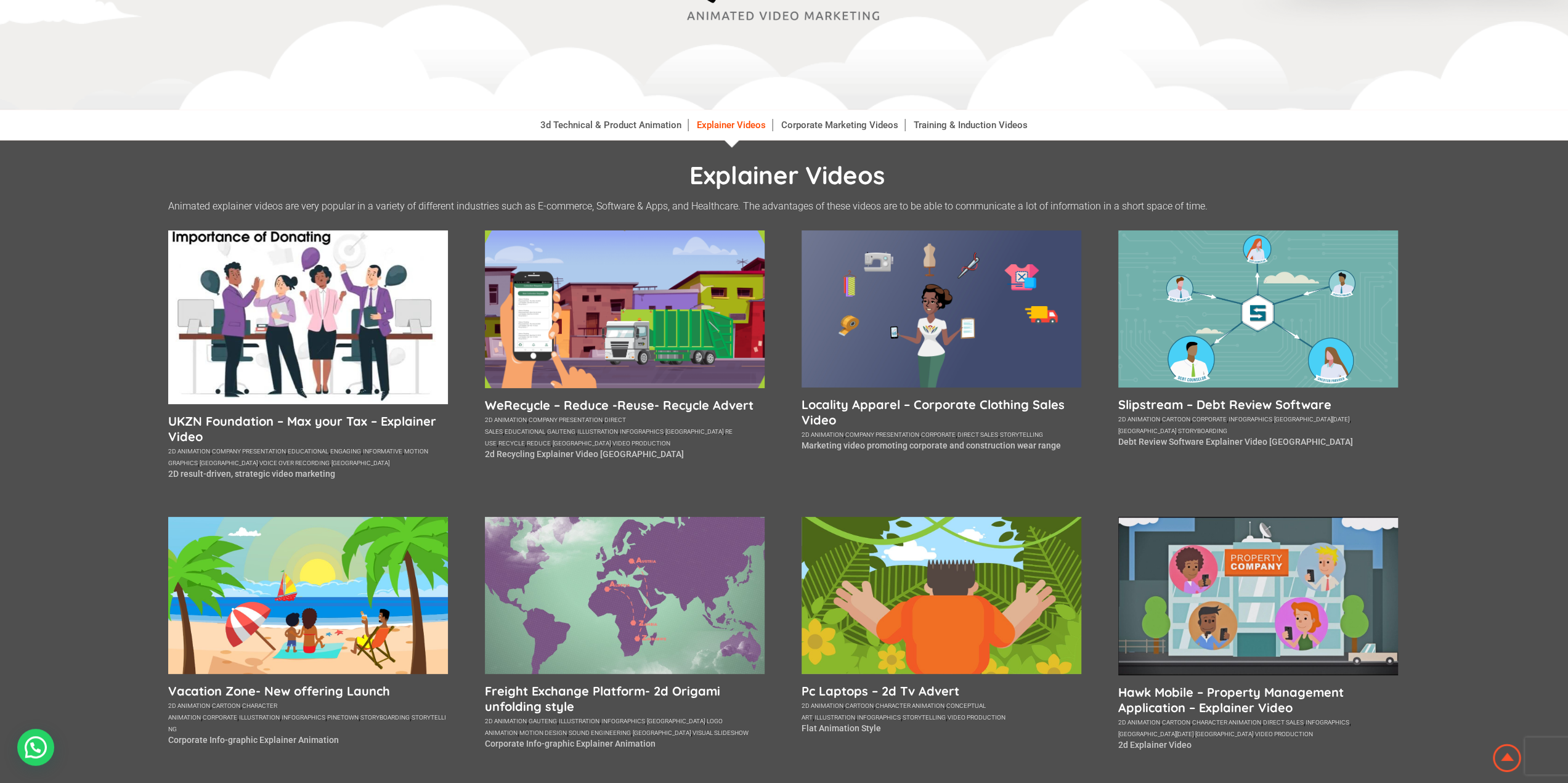
scroll to position [123, 0]
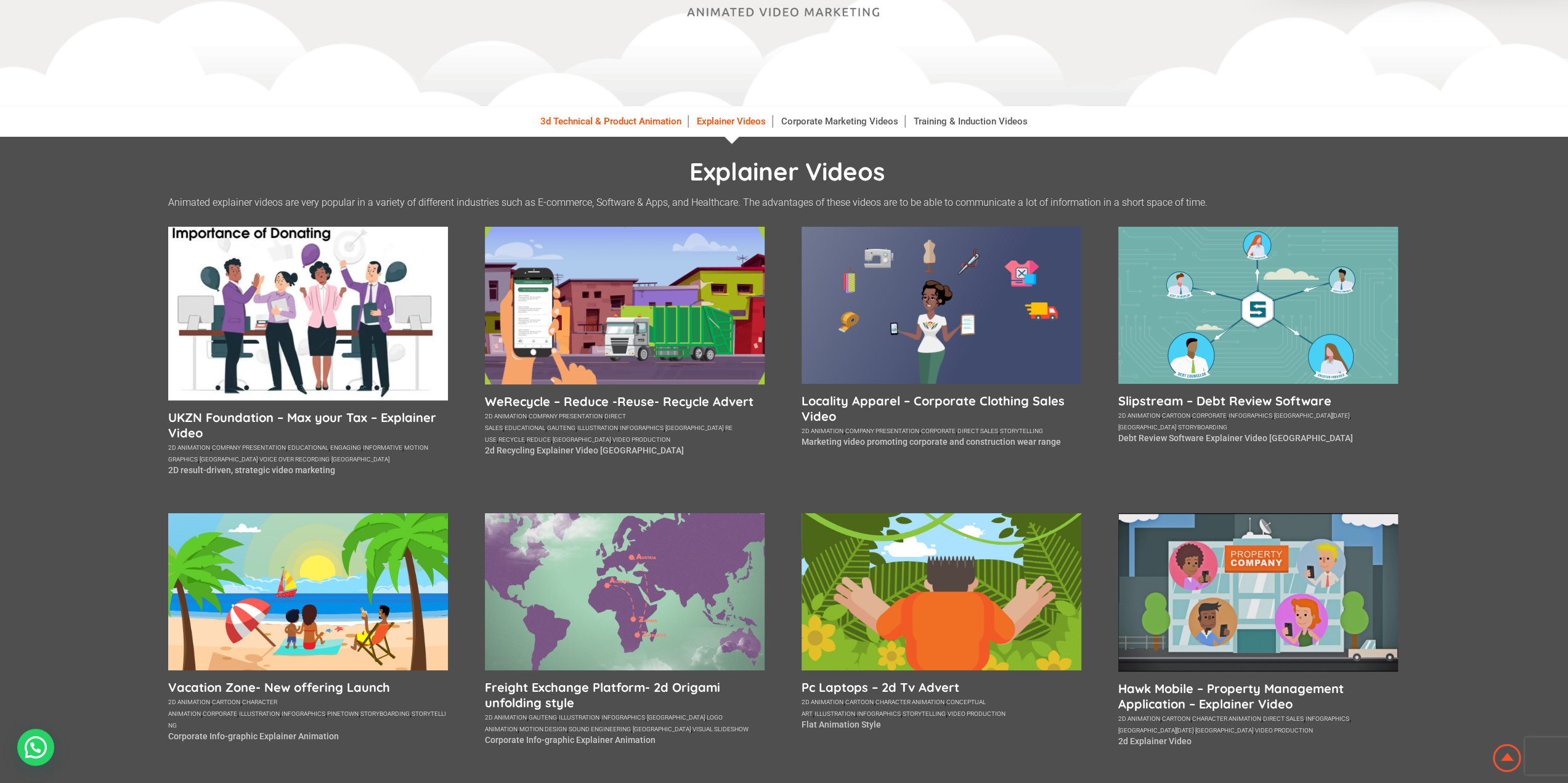
click at [650, 118] on link "3d Technical & Product Animation" at bounding box center [611, 121] width 154 height 12
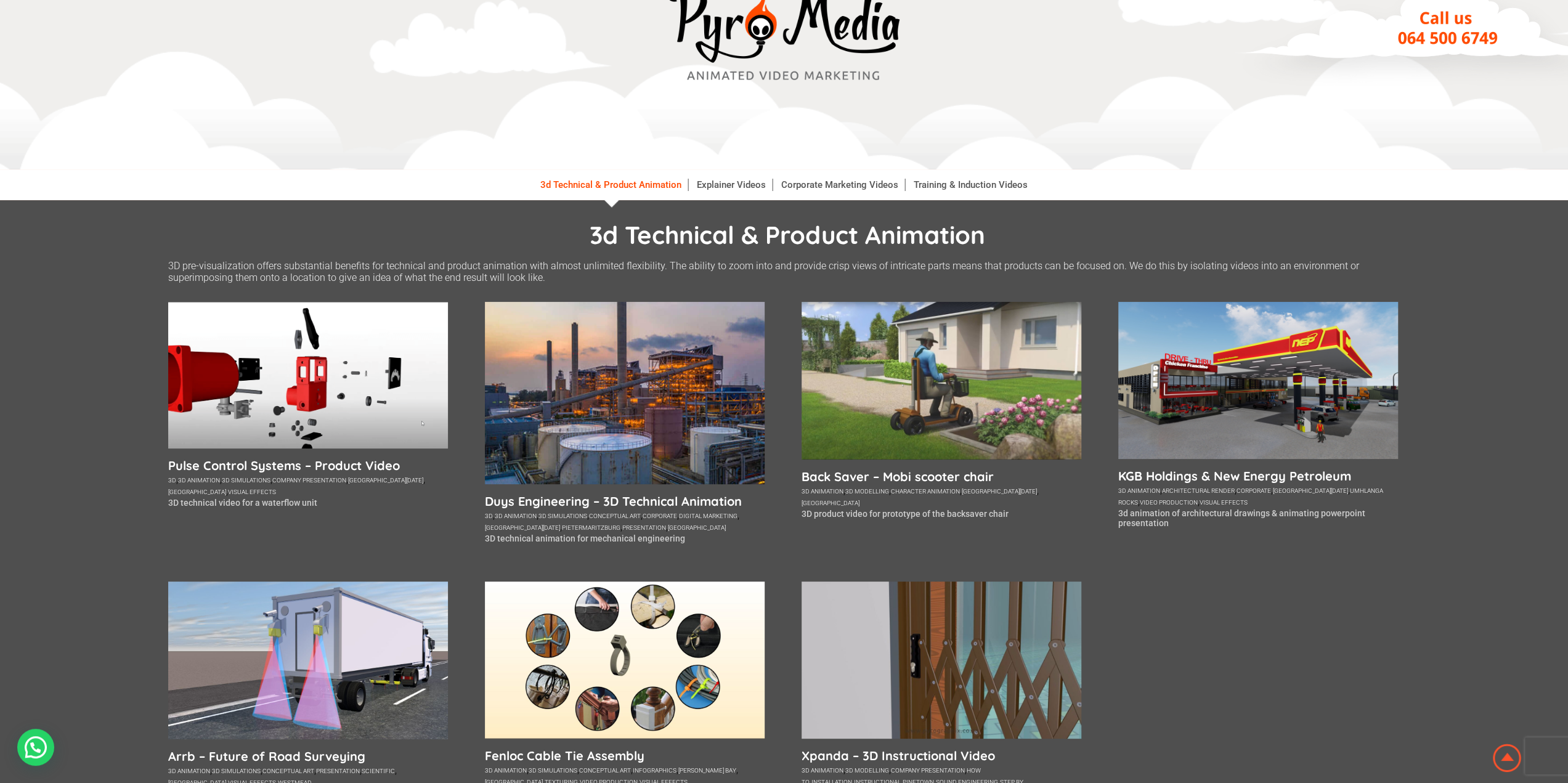
scroll to position [61, 0]
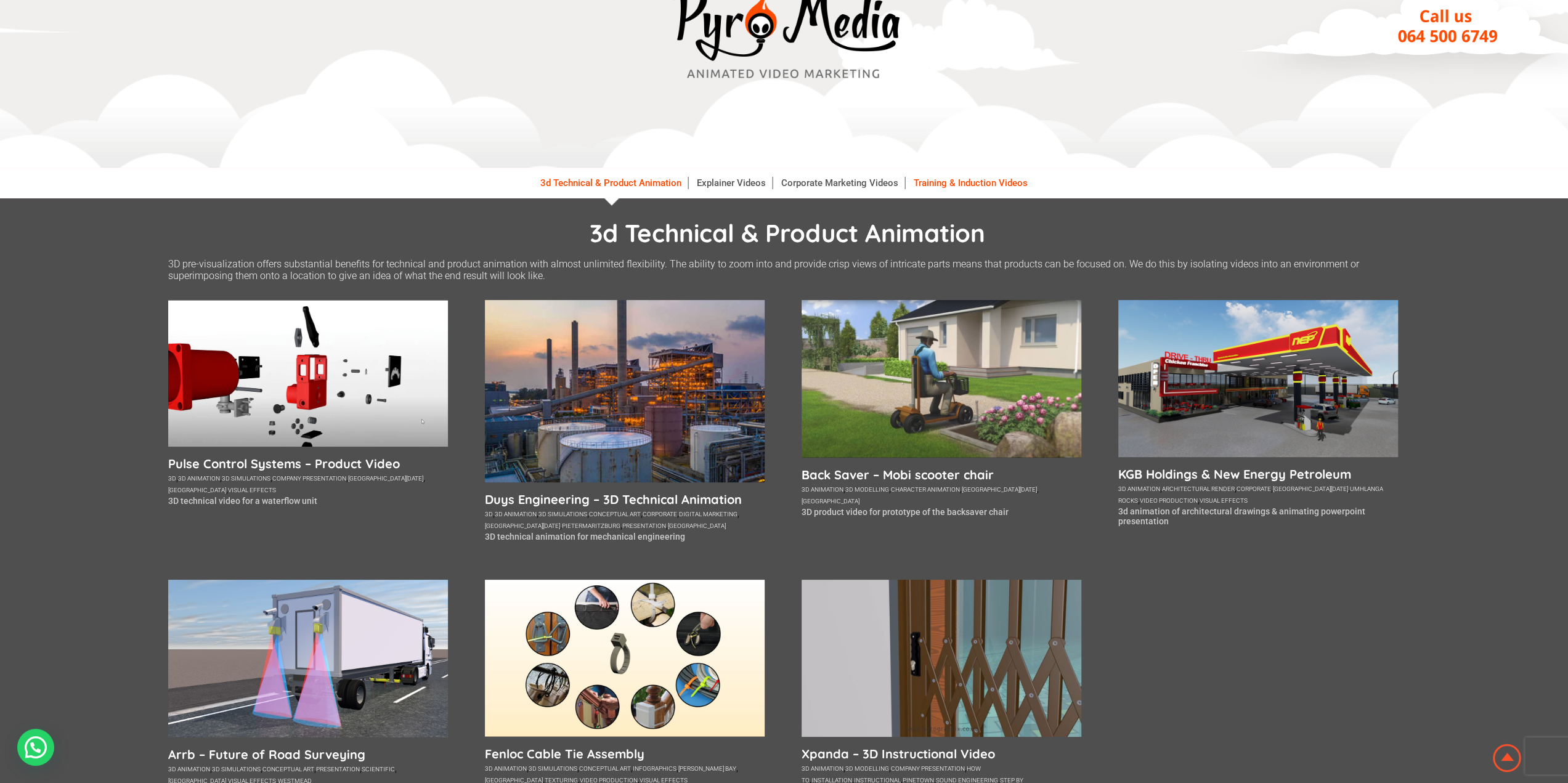
click at [943, 187] on link "Training & Induction Videos" at bounding box center [971, 183] width 126 height 12
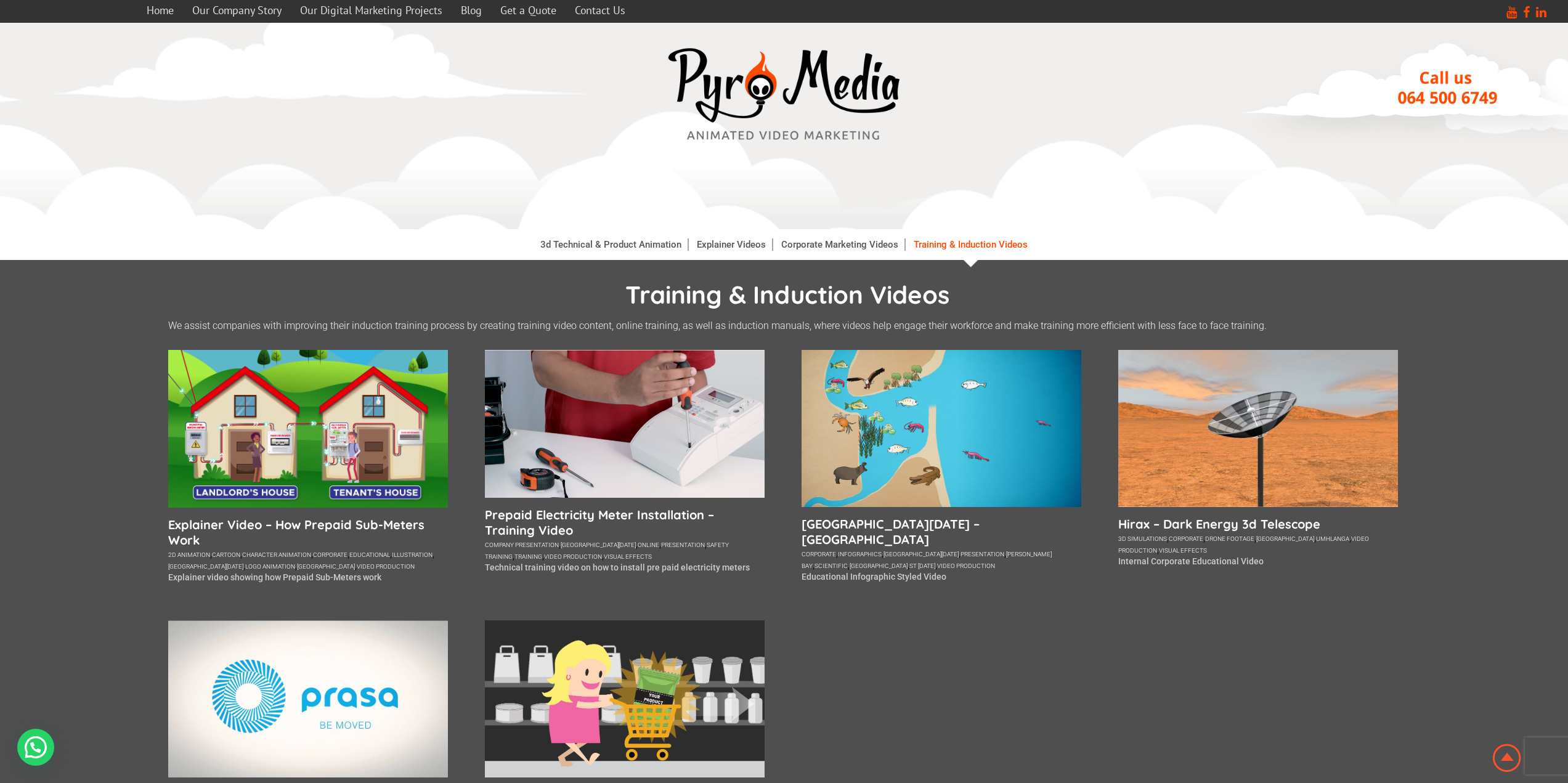
scroll to position [61, 0]
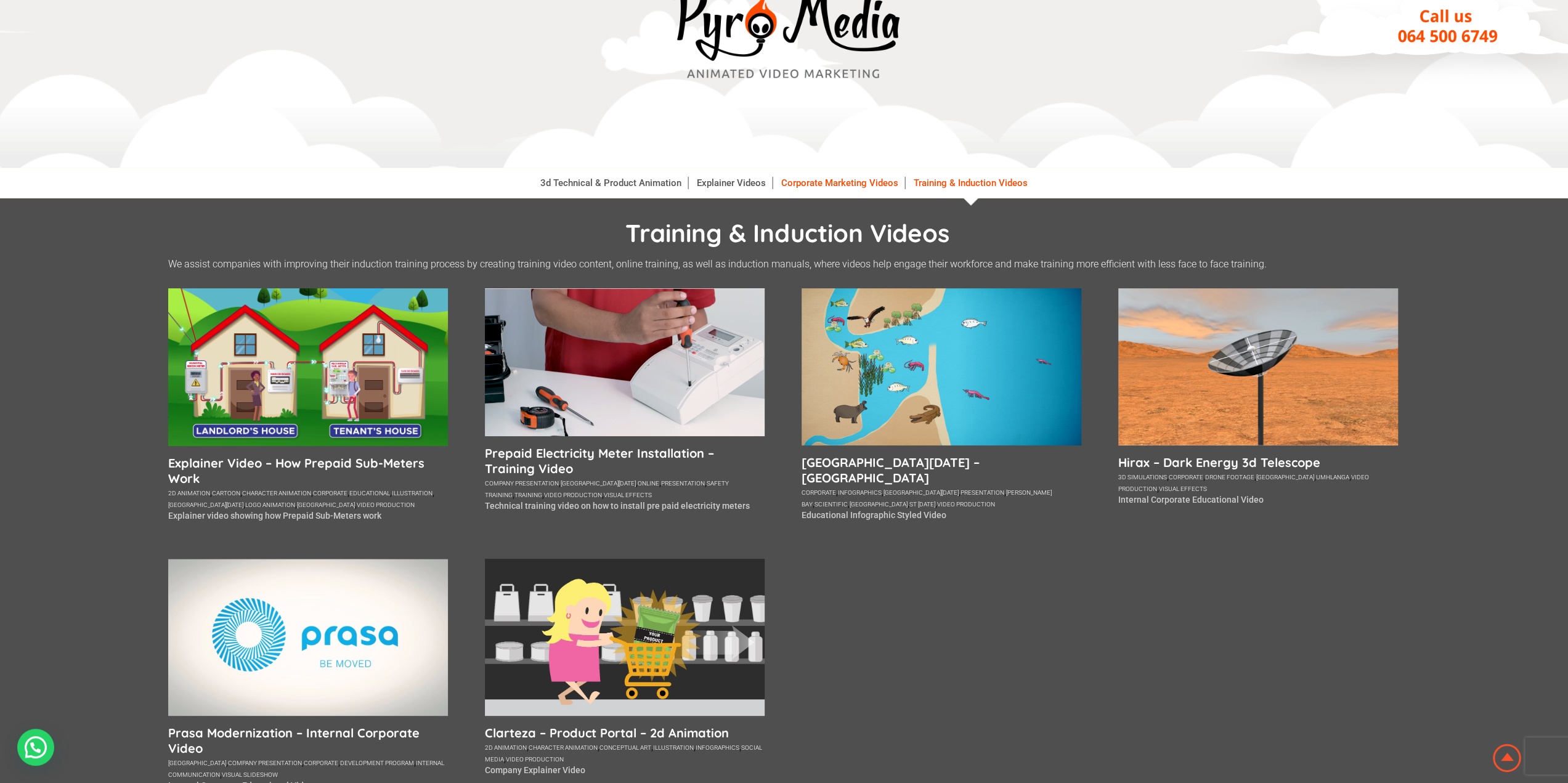
click at [859, 184] on link "Corporate Marketing Videos" at bounding box center [840, 183] width 130 height 12
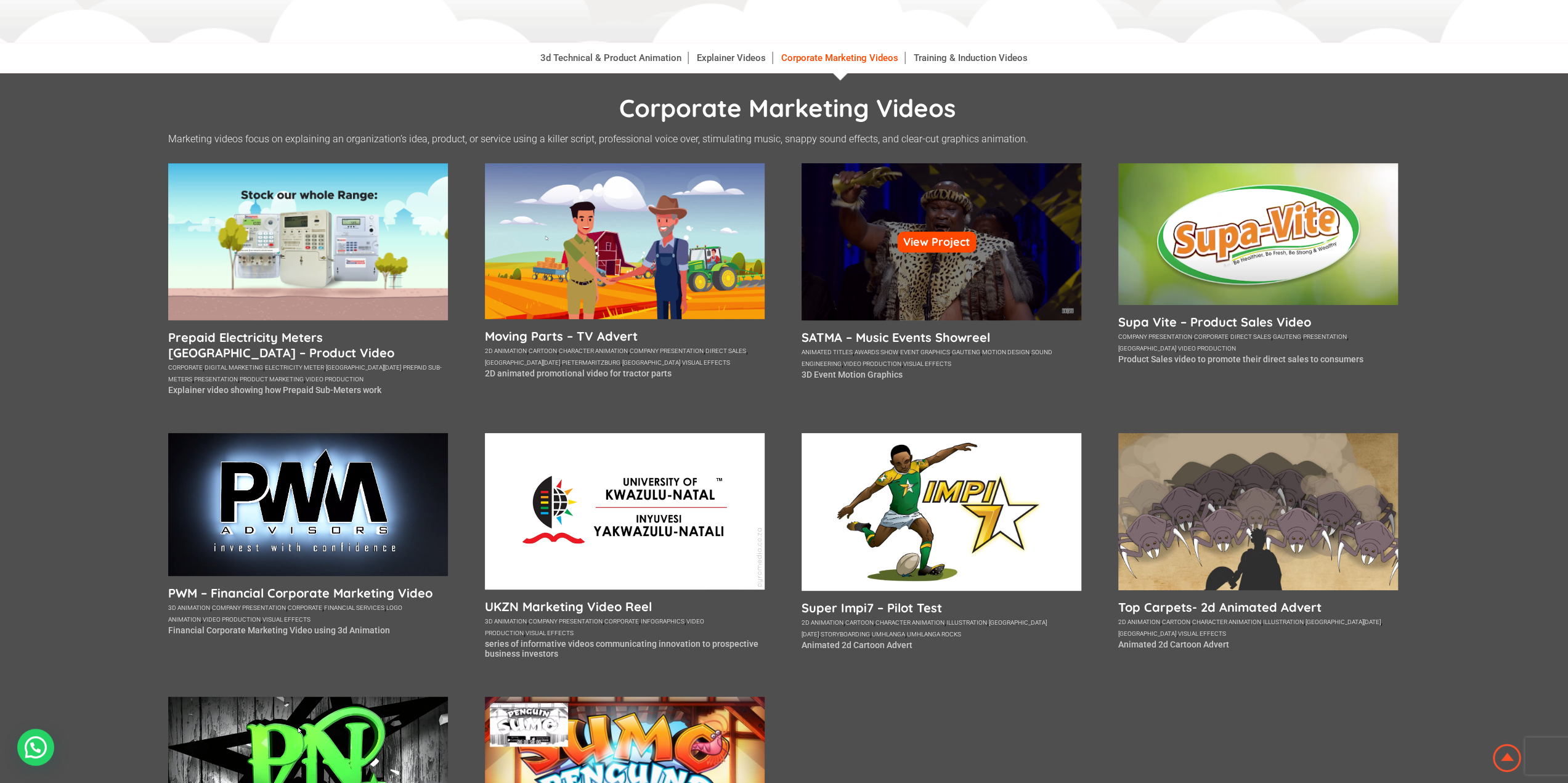
scroll to position [185, 0]
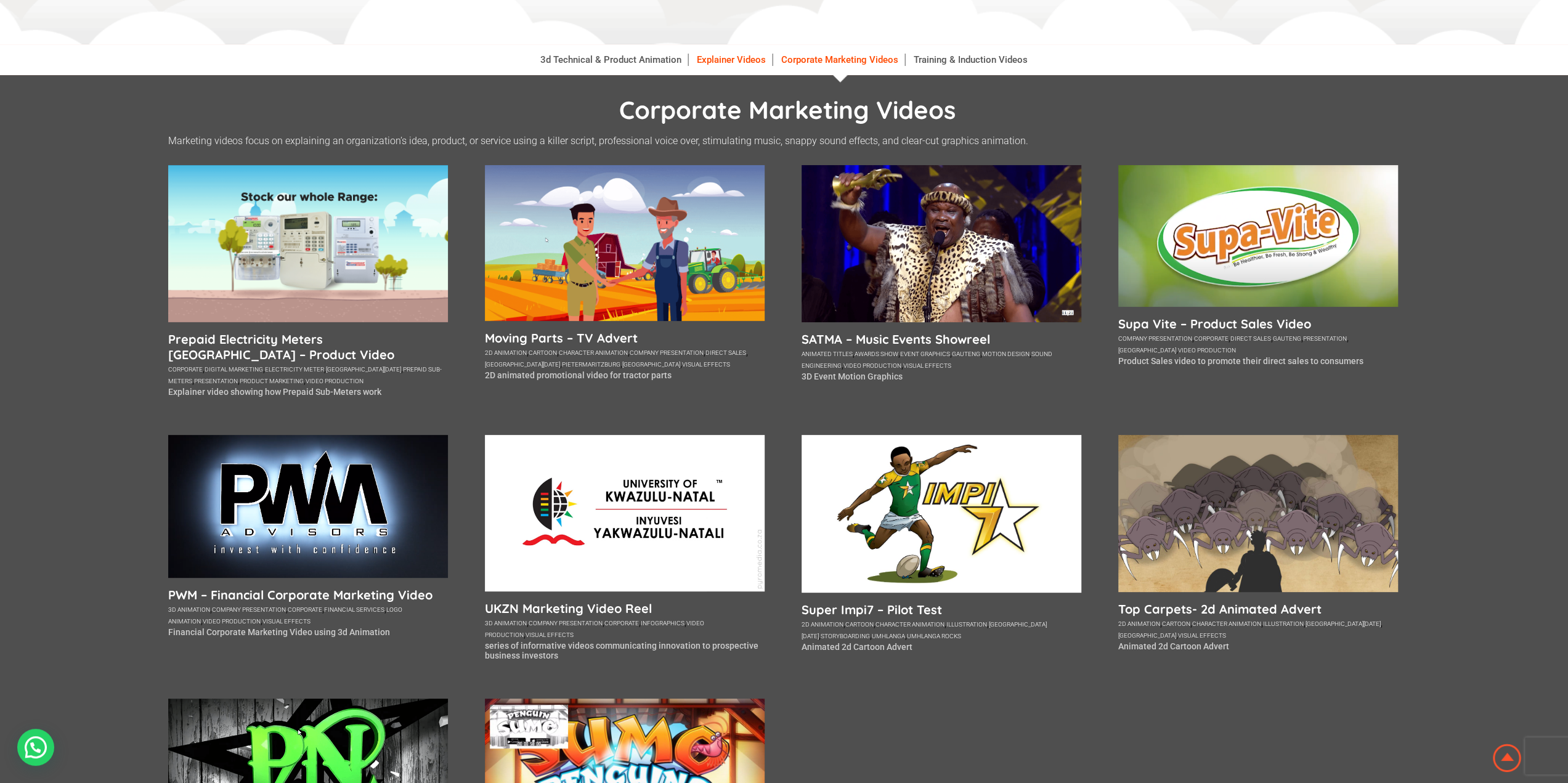
click at [714, 57] on link "Explainer Videos" at bounding box center [732, 59] width 82 height 12
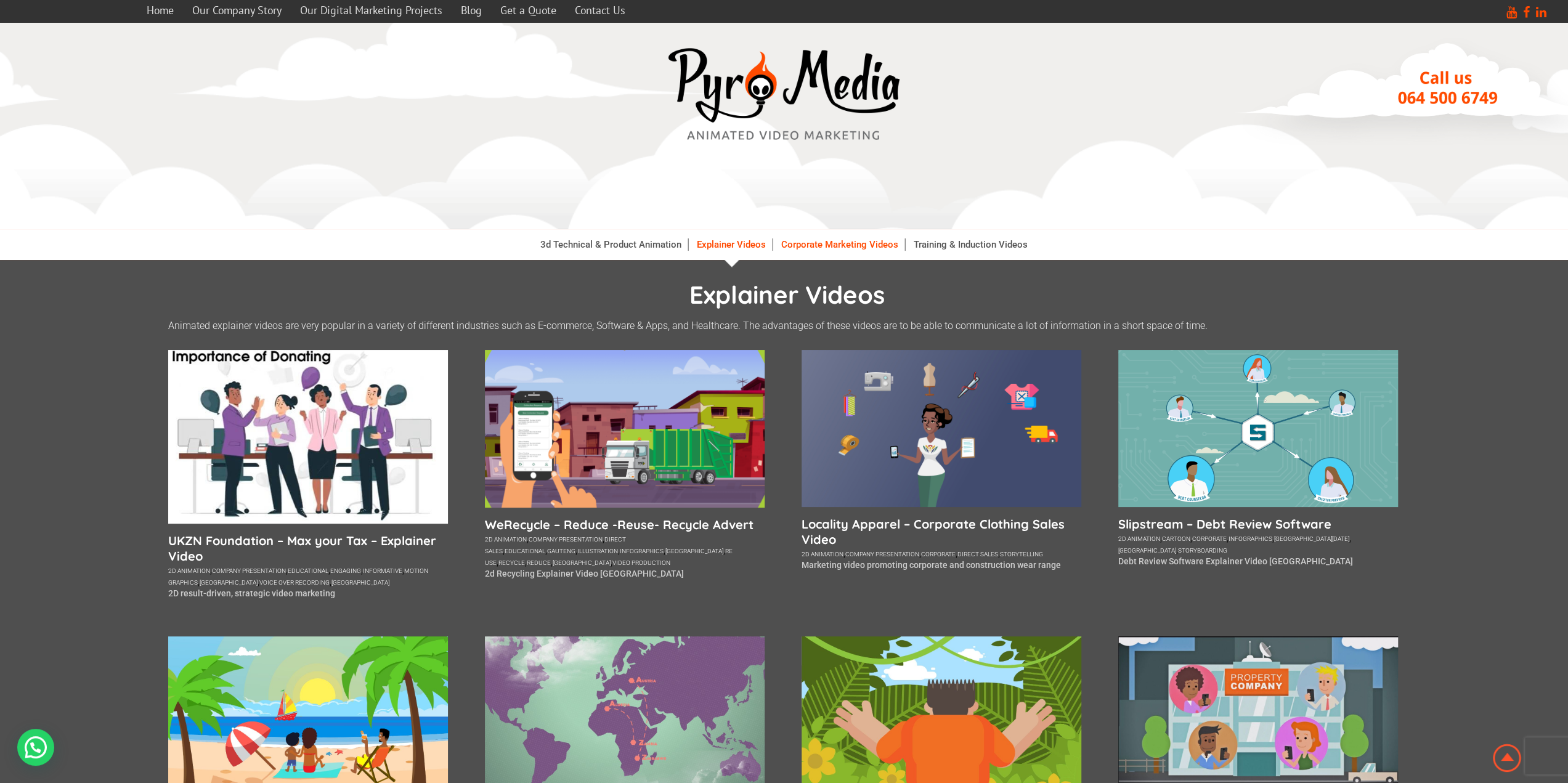
click at [879, 246] on link "Corporate Marketing Videos" at bounding box center [840, 244] width 130 height 12
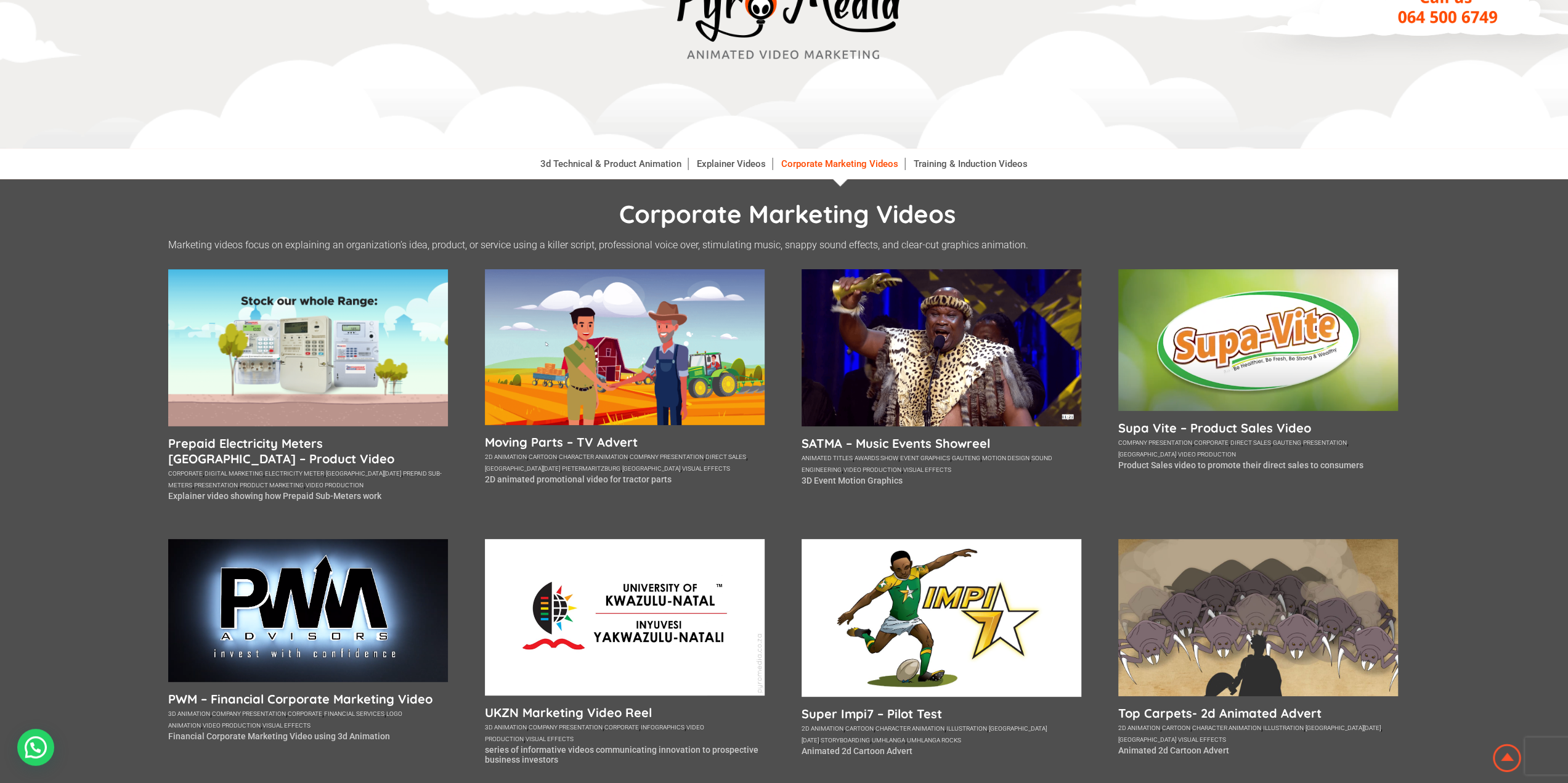
scroll to position [61, 0]
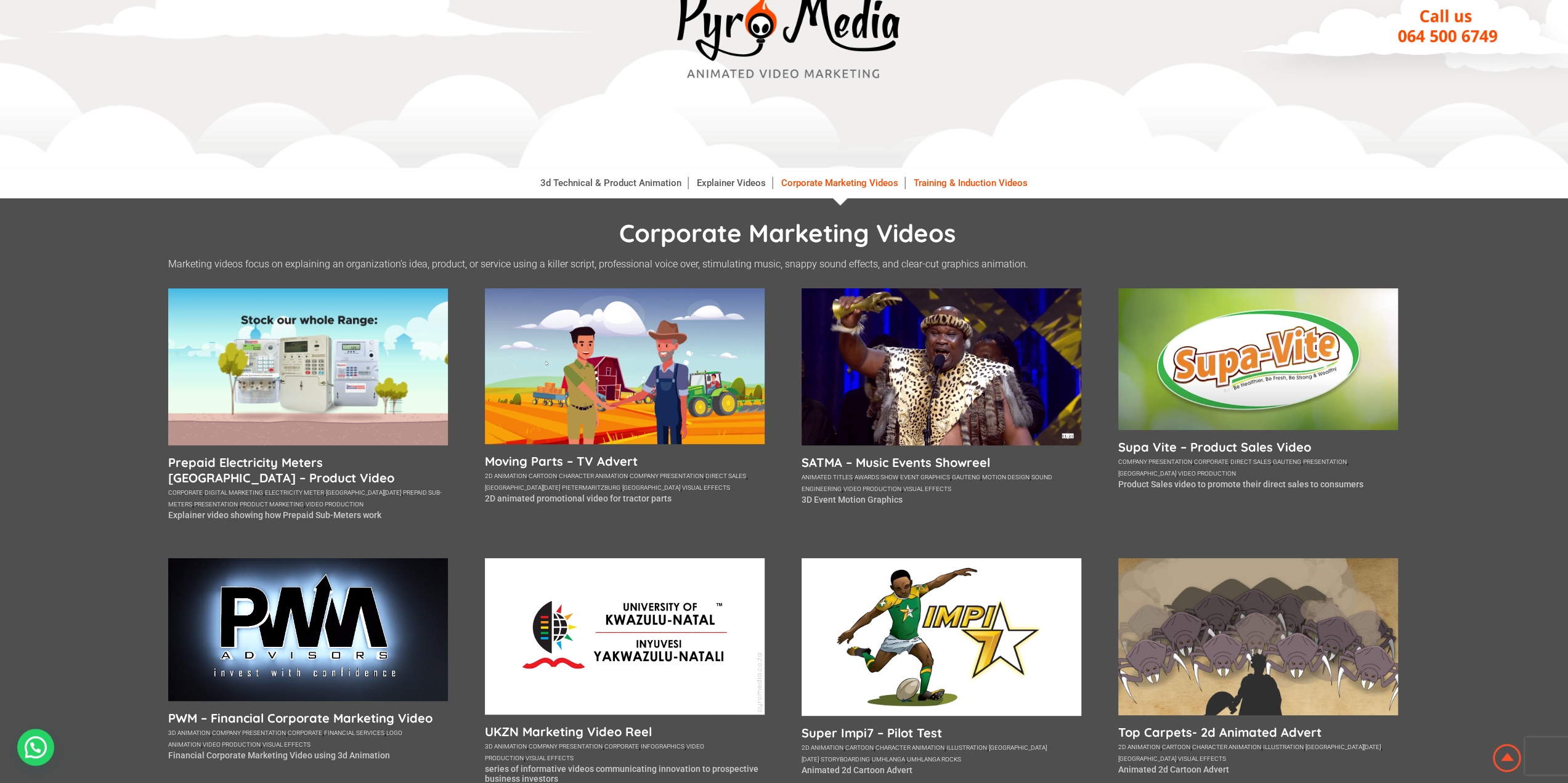
click at [958, 183] on link "Training & Induction Videos" at bounding box center [971, 183] width 126 height 12
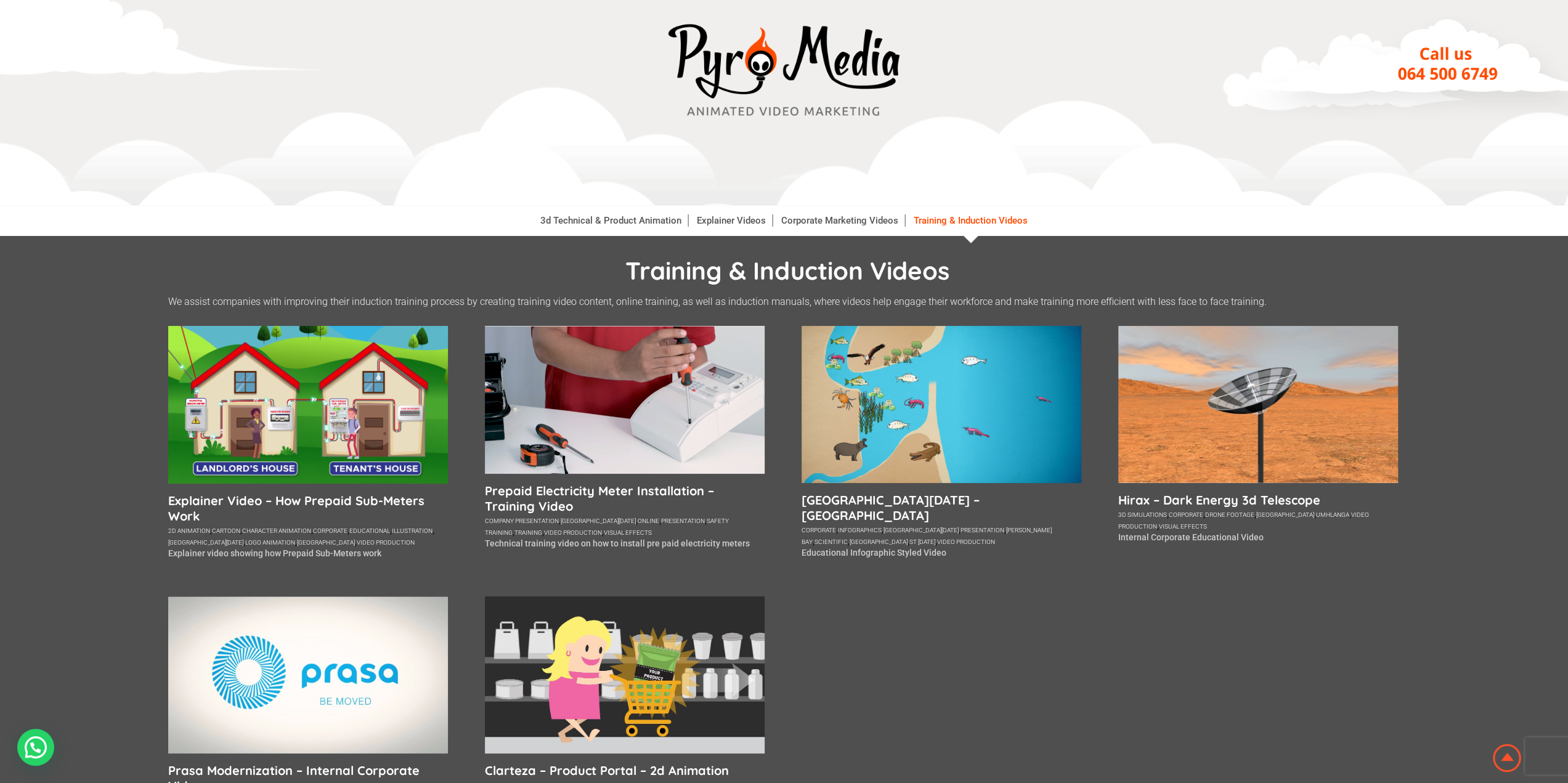
scroll to position [61, 0]
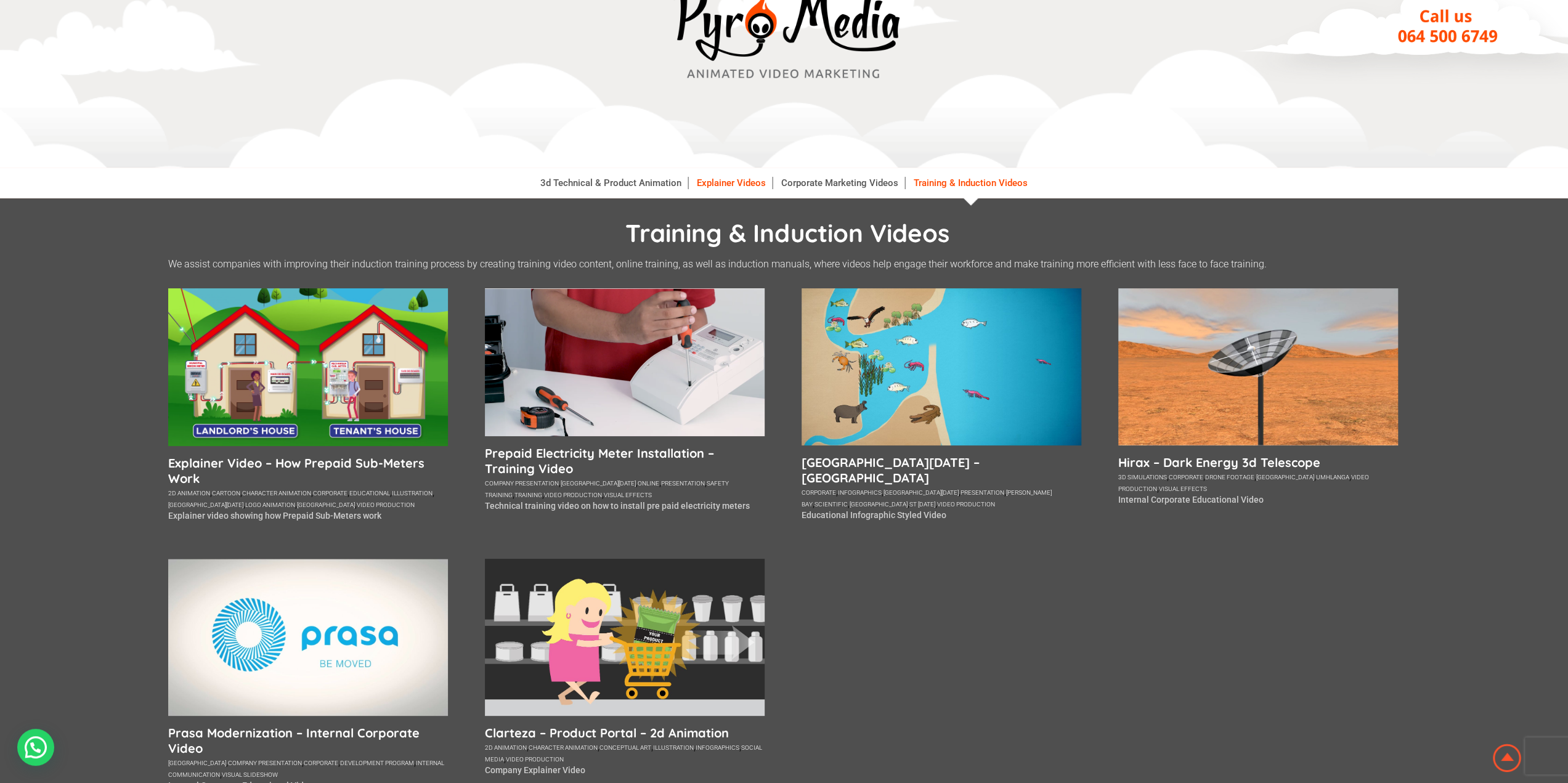
click at [740, 185] on link "Explainer Videos" at bounding box center [732, 183] width 82 height 12
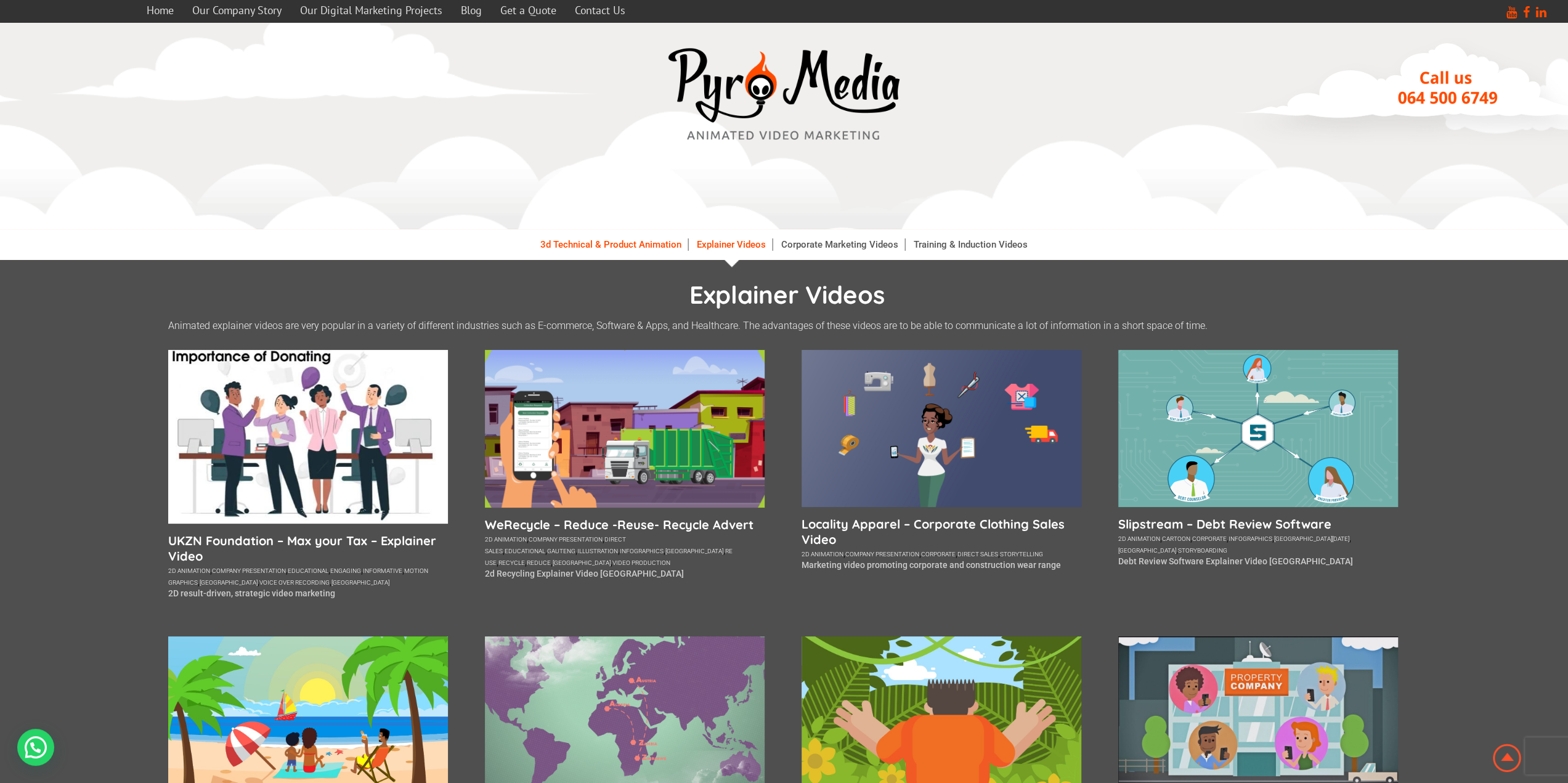
click at [631, 242] on link "3d Technical & Product Animation" at bounding box center [611, 244] width 154 height 12
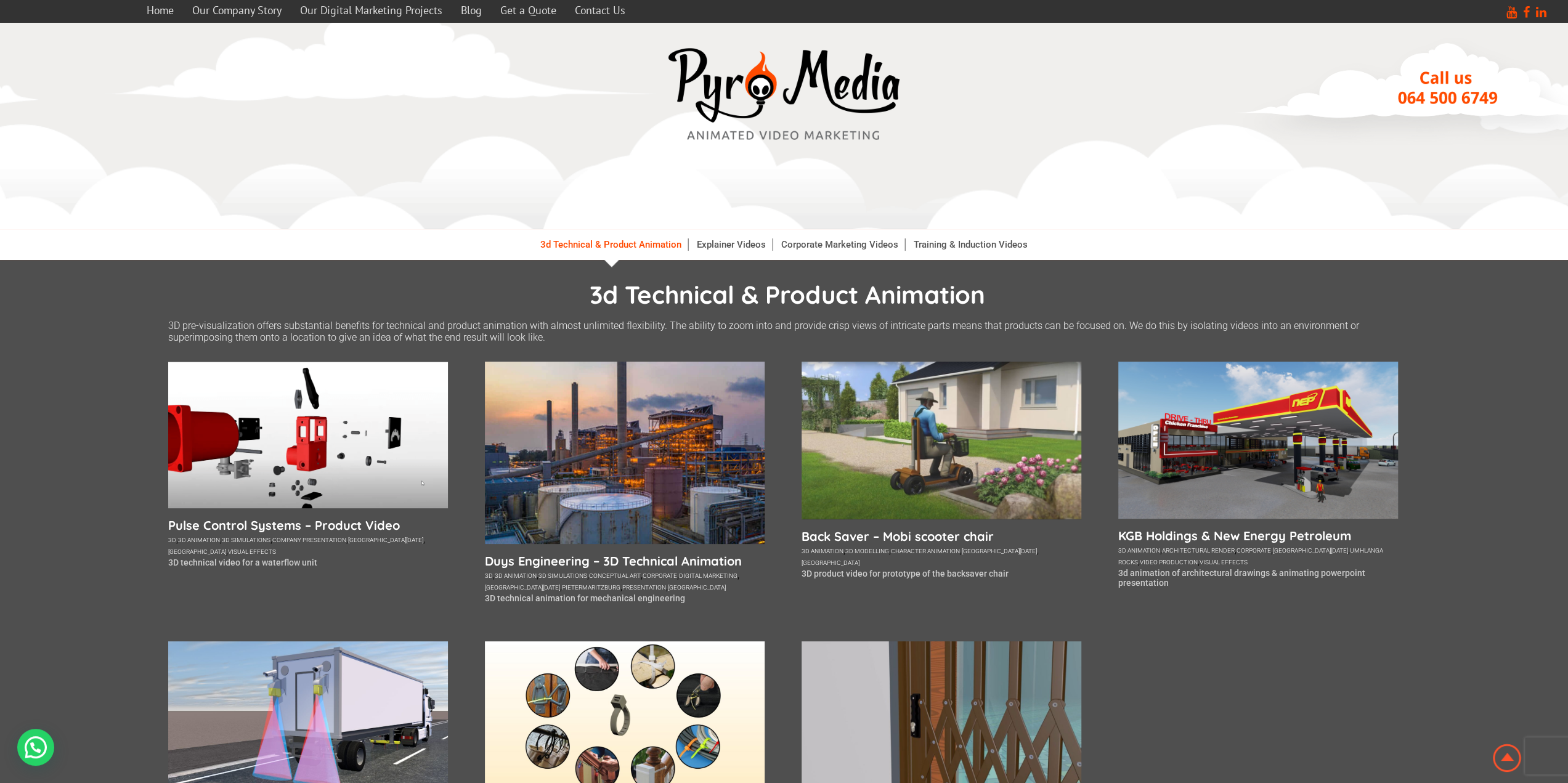
scroll to position [123, 0]
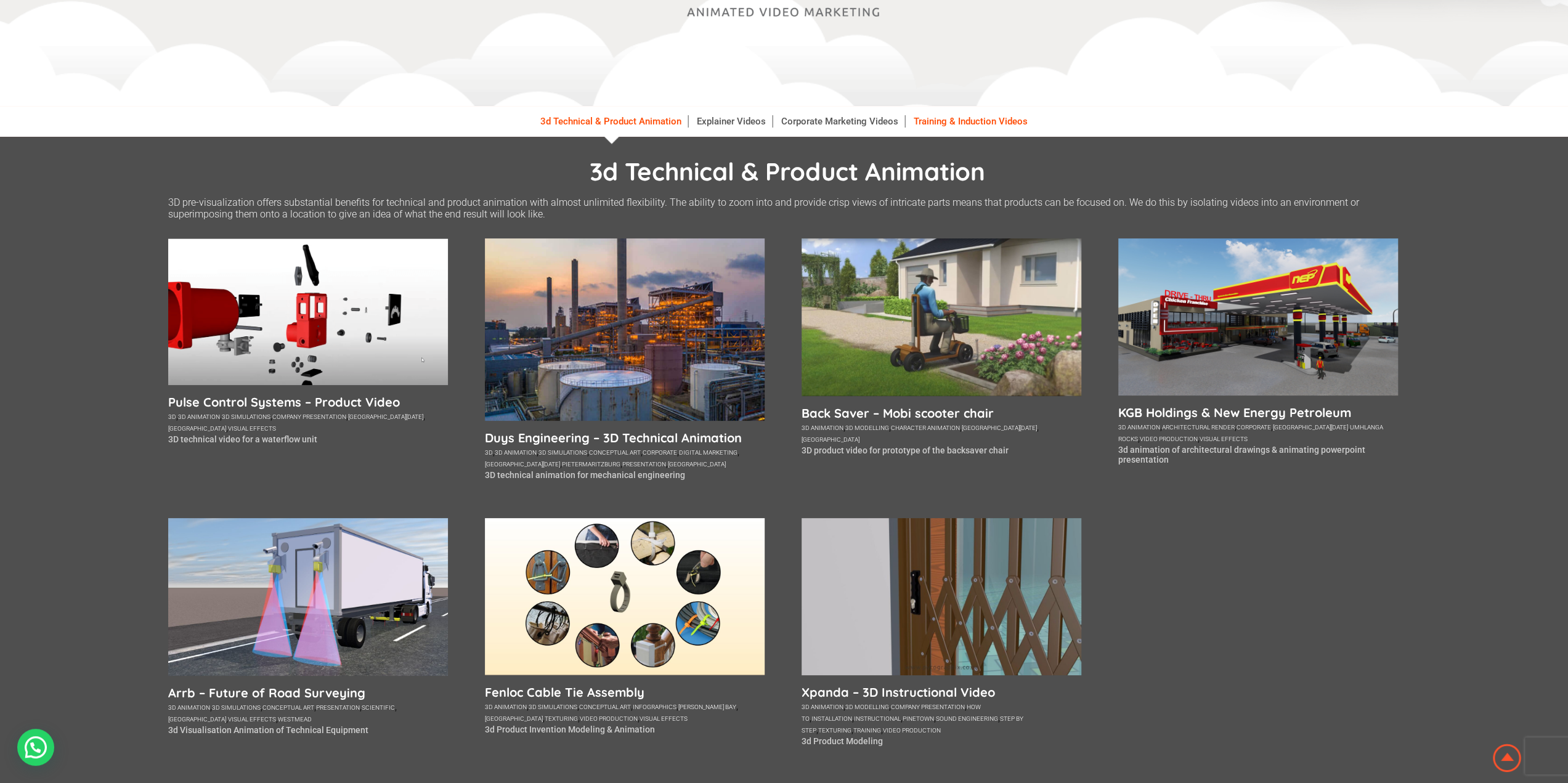
click at [969, 119] on link "Training & Induction Videos" at bounding box center [971, 121] width 126 height 12
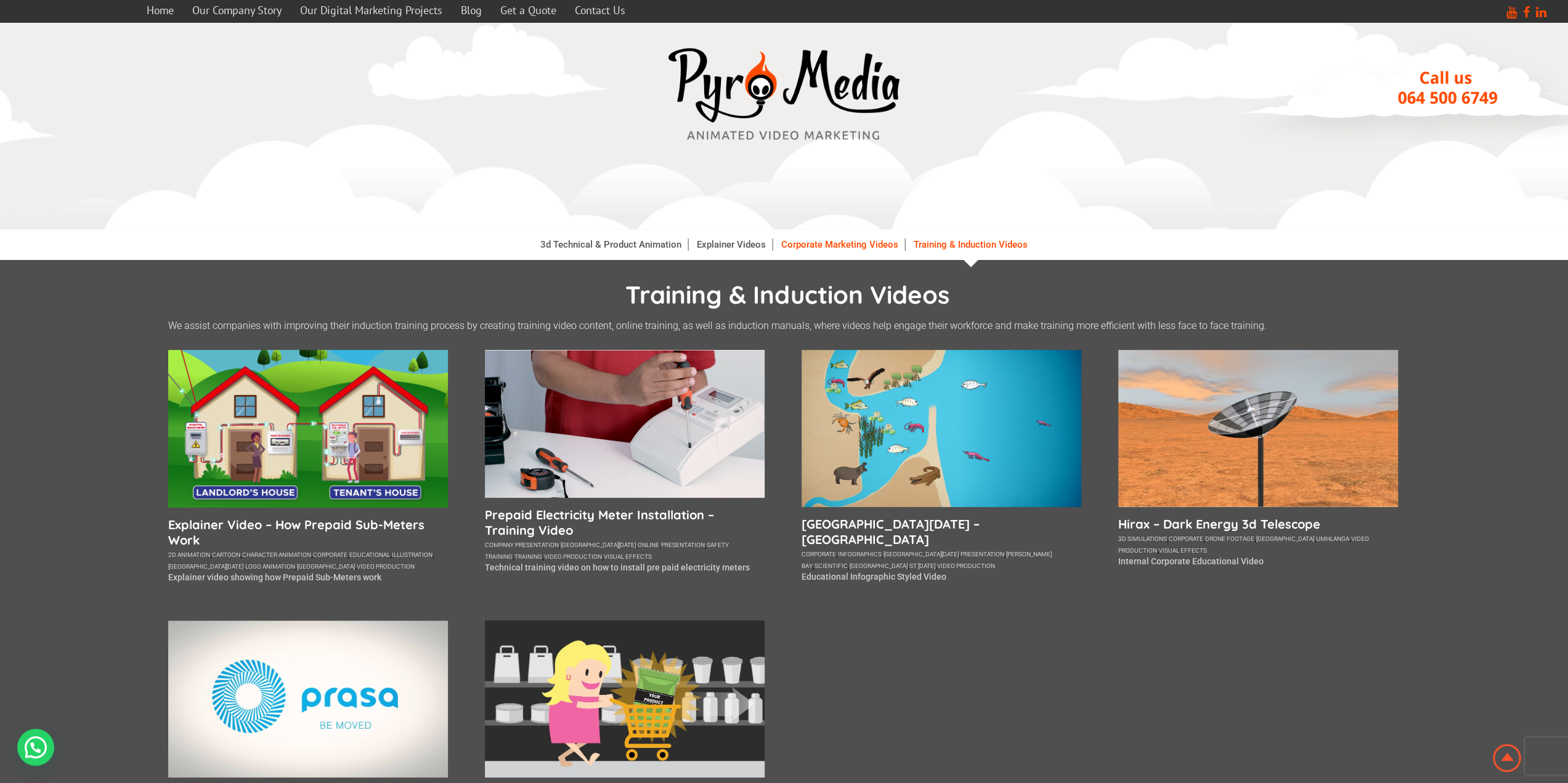
click at [863, 240] on link "Corporate Marketing Videos" at bounding box center [840, 244] width 130 height 12
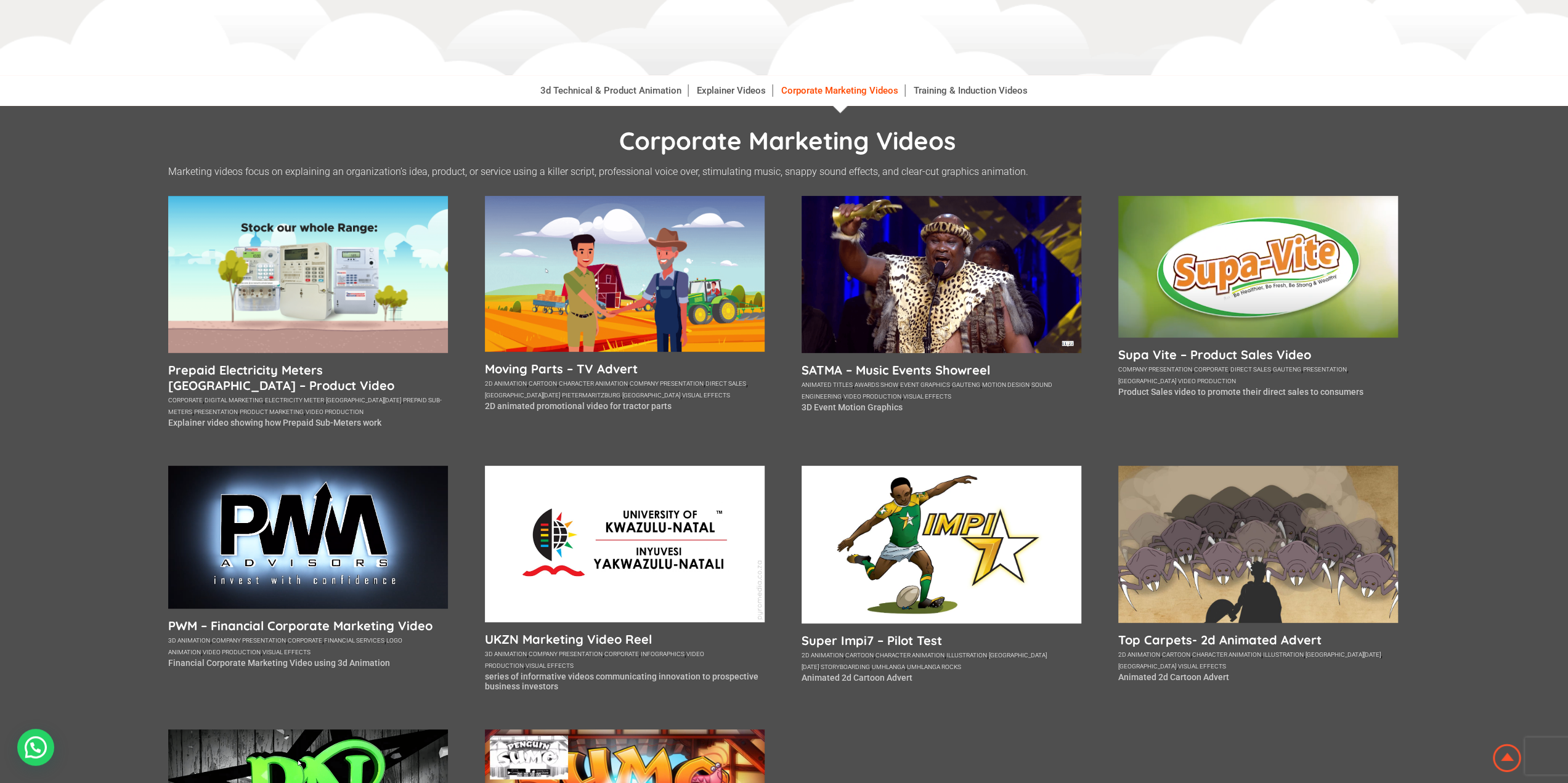
scroll to position [61, 0]
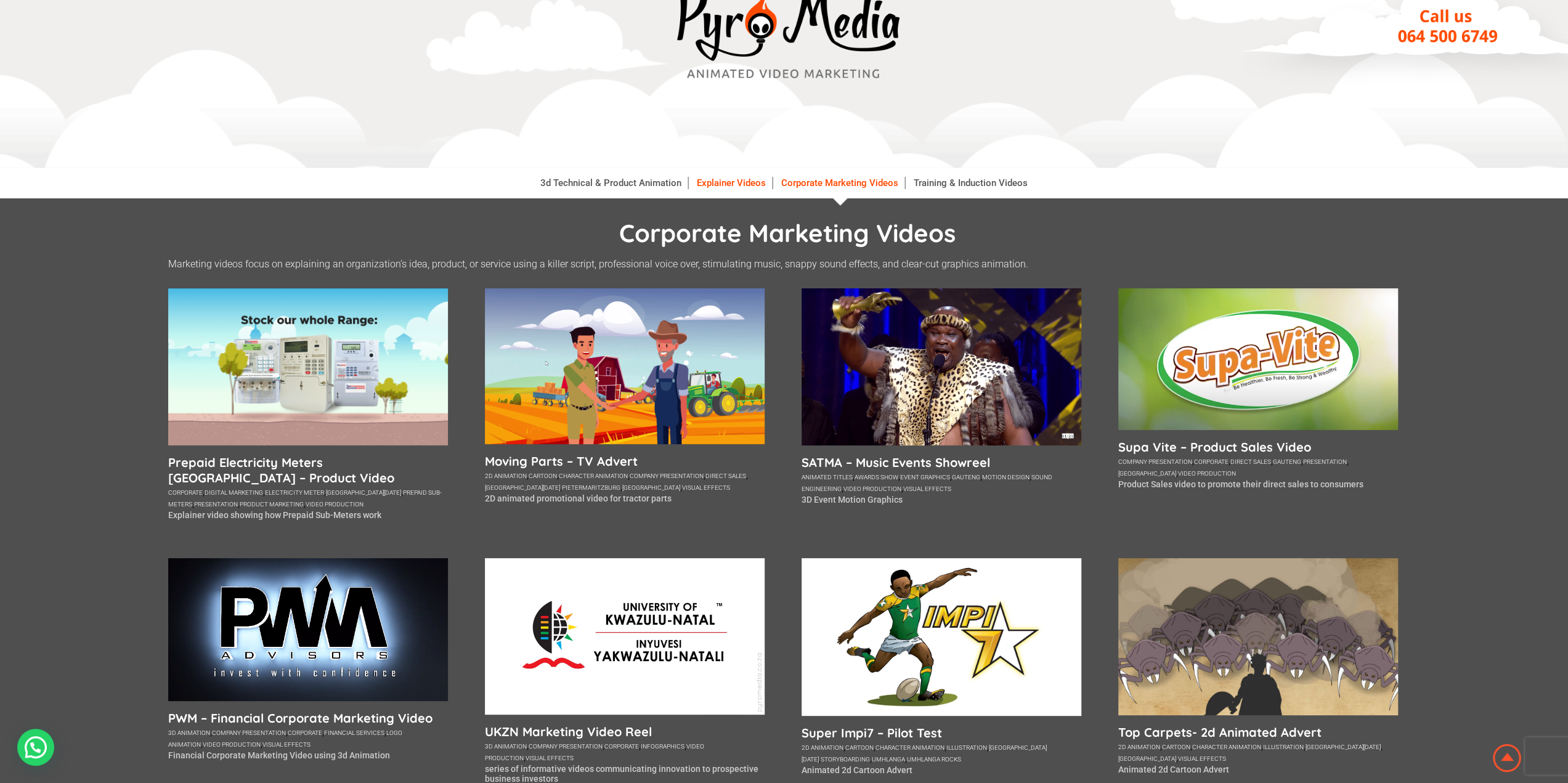
click at [759, 185] on link "Explainer Videos" at bounding box center [732, 183] width 82 height 12
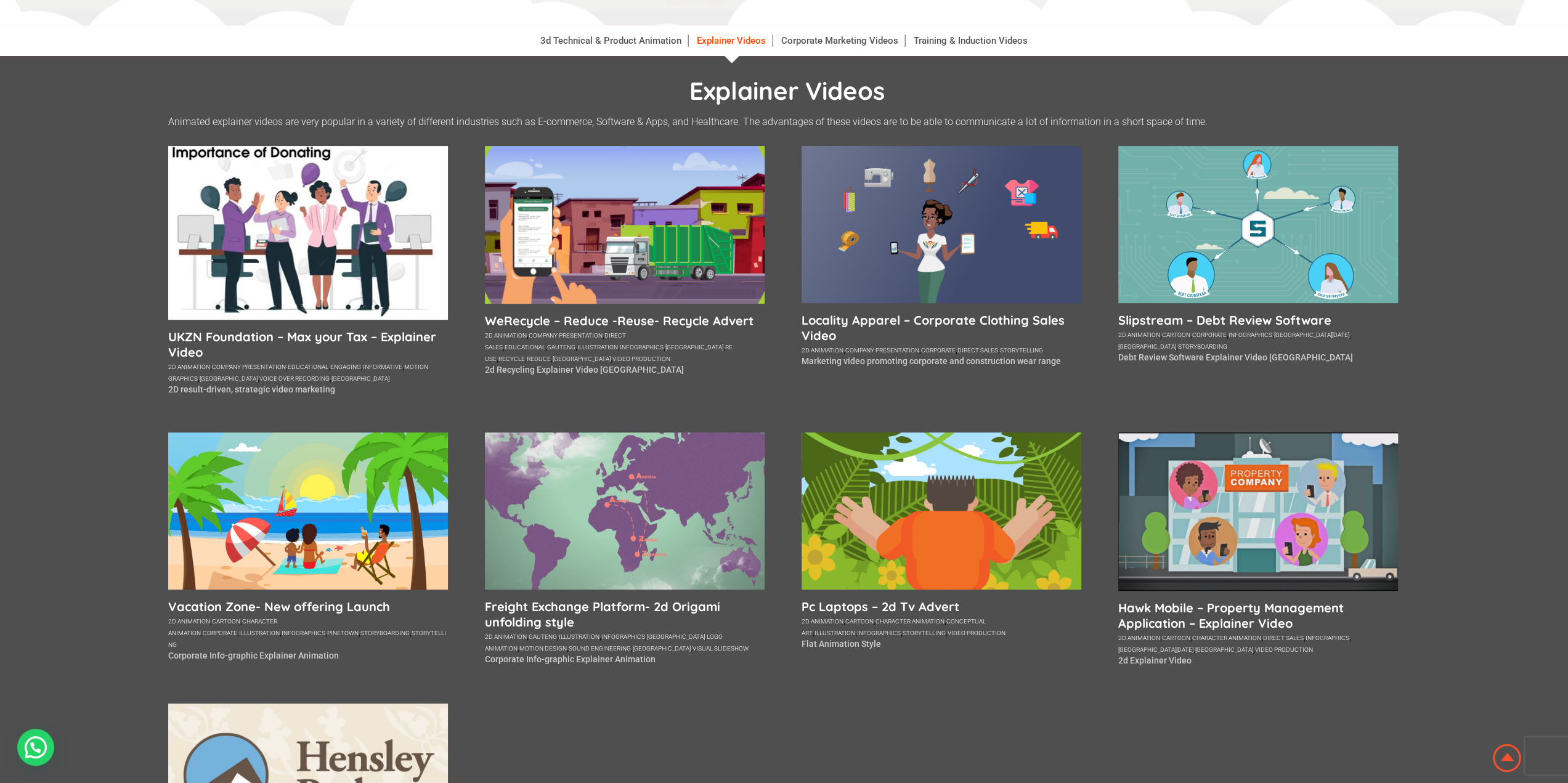
scroll to position [185, 0]
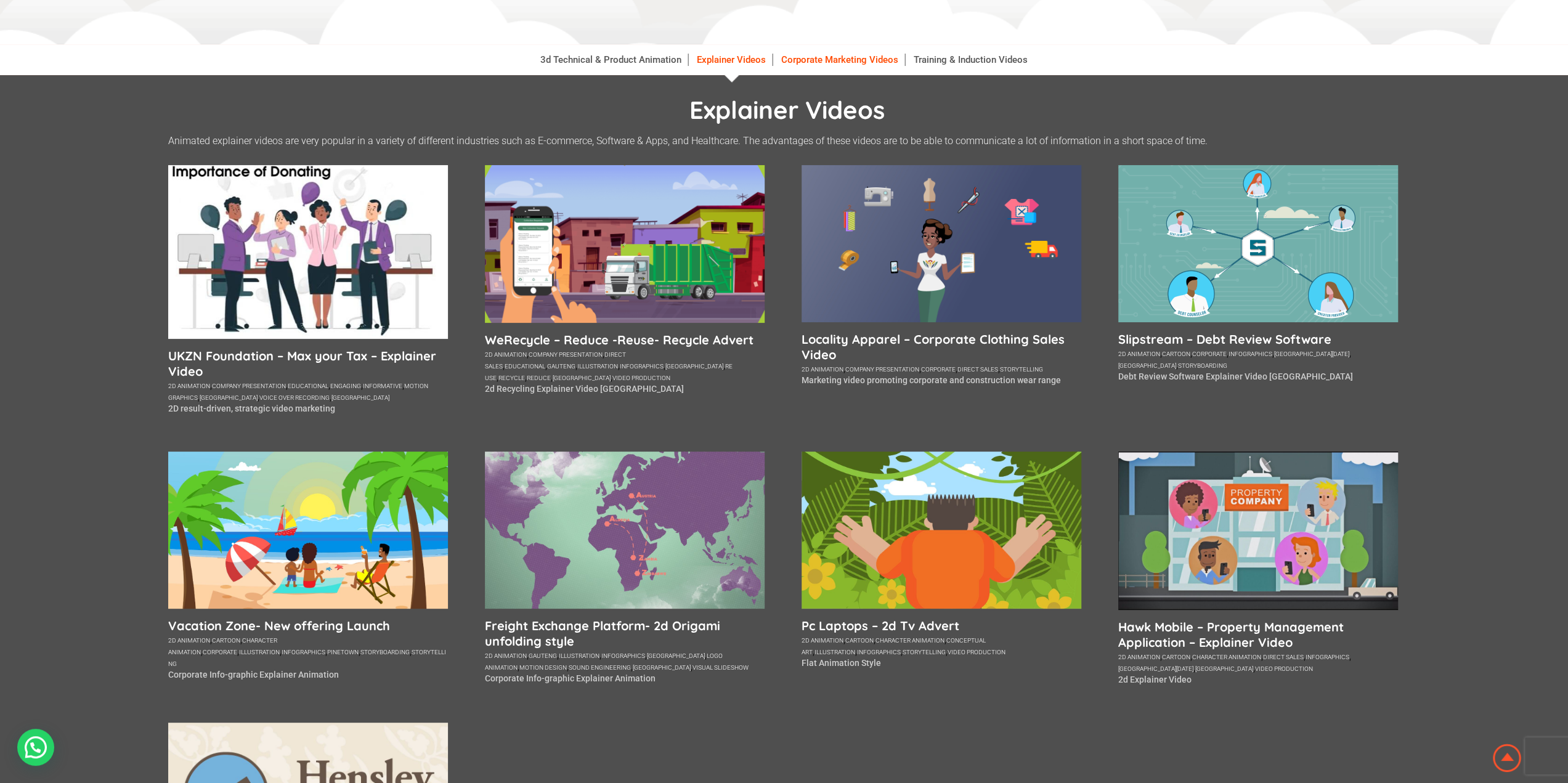
click at [868, 60] on link "Corporate Marketing Videos" at bounding box center [840, 59] width 130 height 12
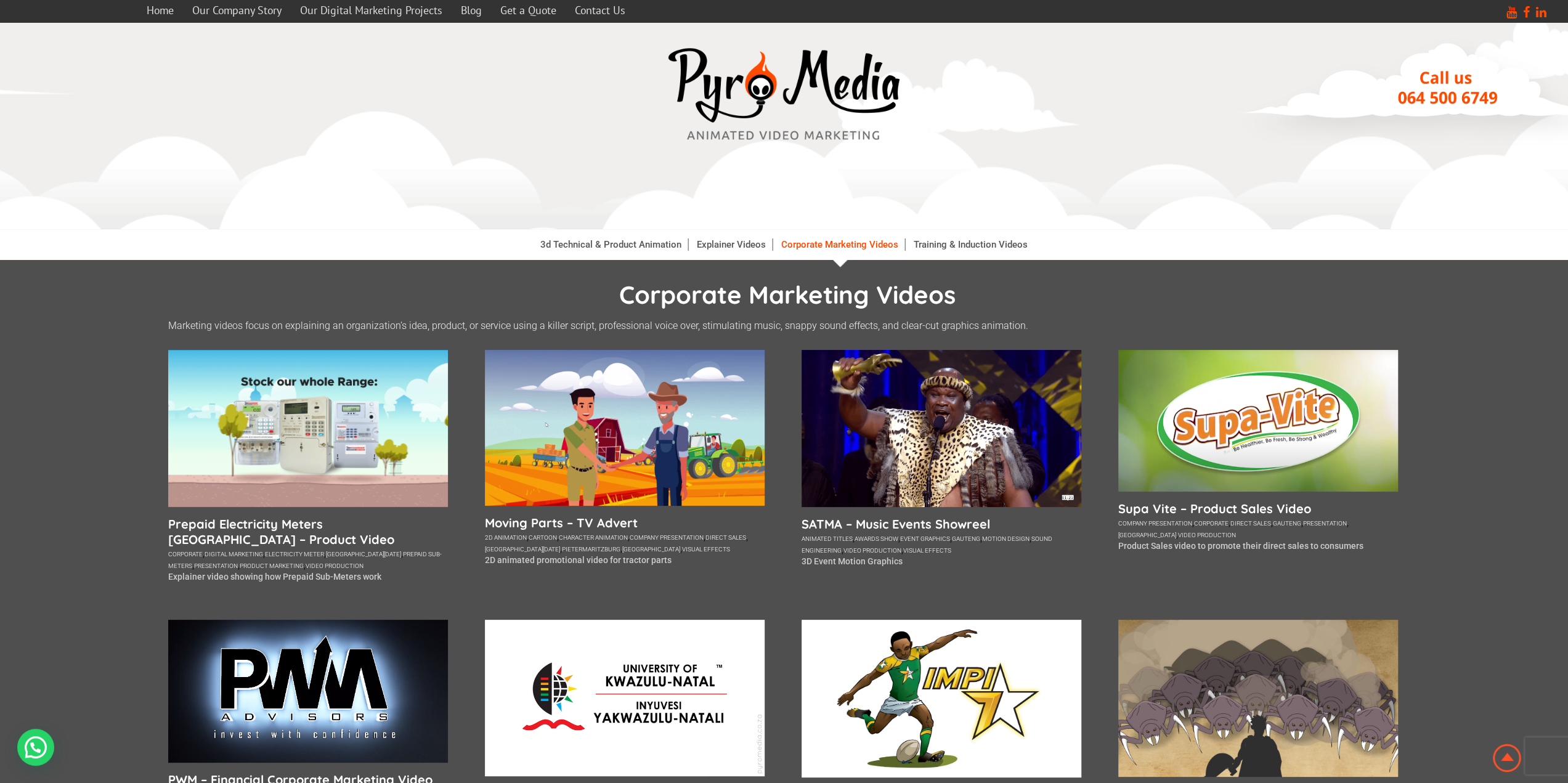
click at [939, 256] on li "Training & Induction Videos" at bounding box center [971, 245] width 126 height 31
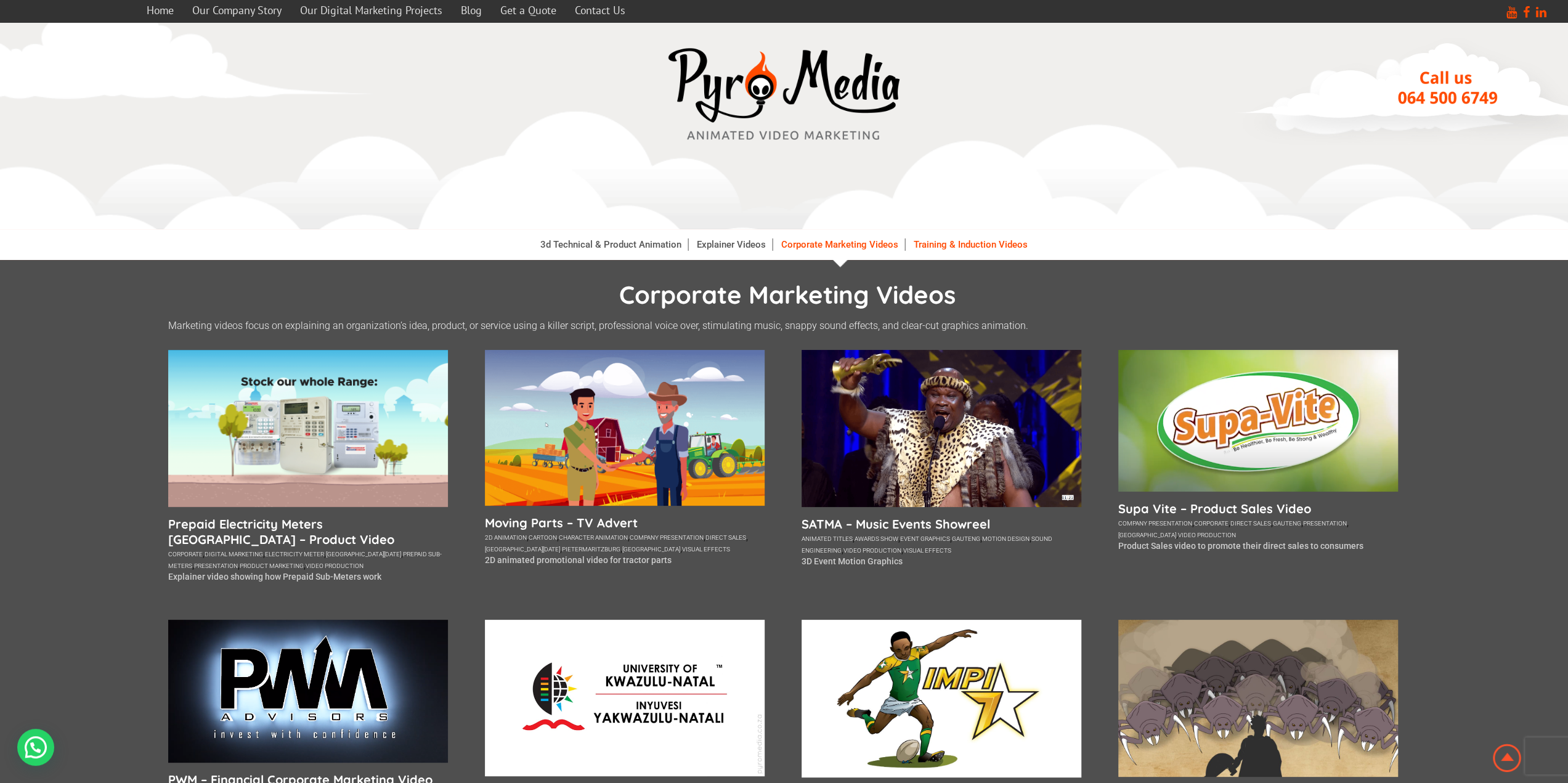
click at [939, 243] on link "Training & Induction Videos" at bounding box center [971, 244] width 126 height 12
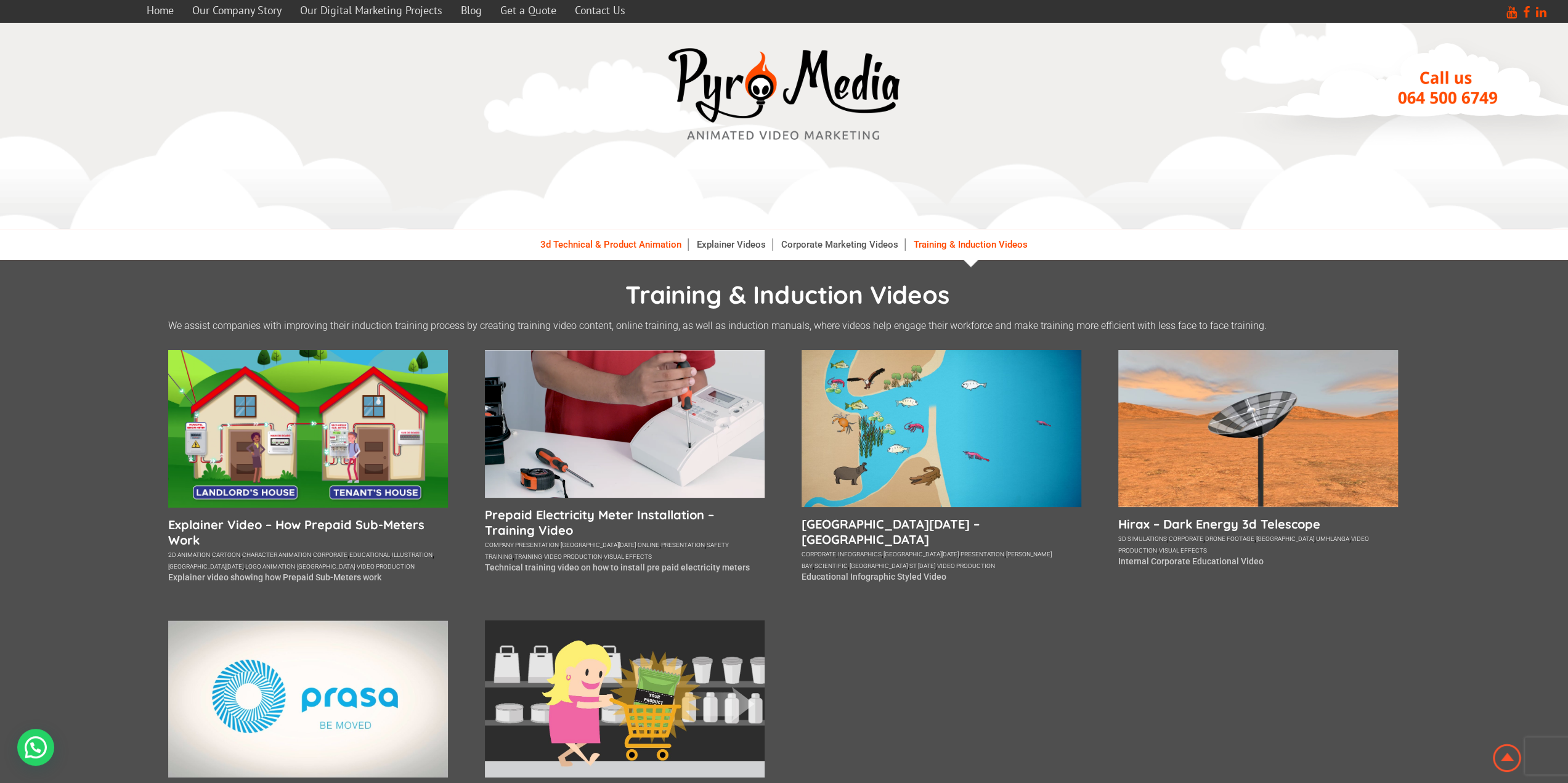
click at [658, 243] on link "3d Technical & Product Animation" at bounding box center [611, 244] width 154 height 12
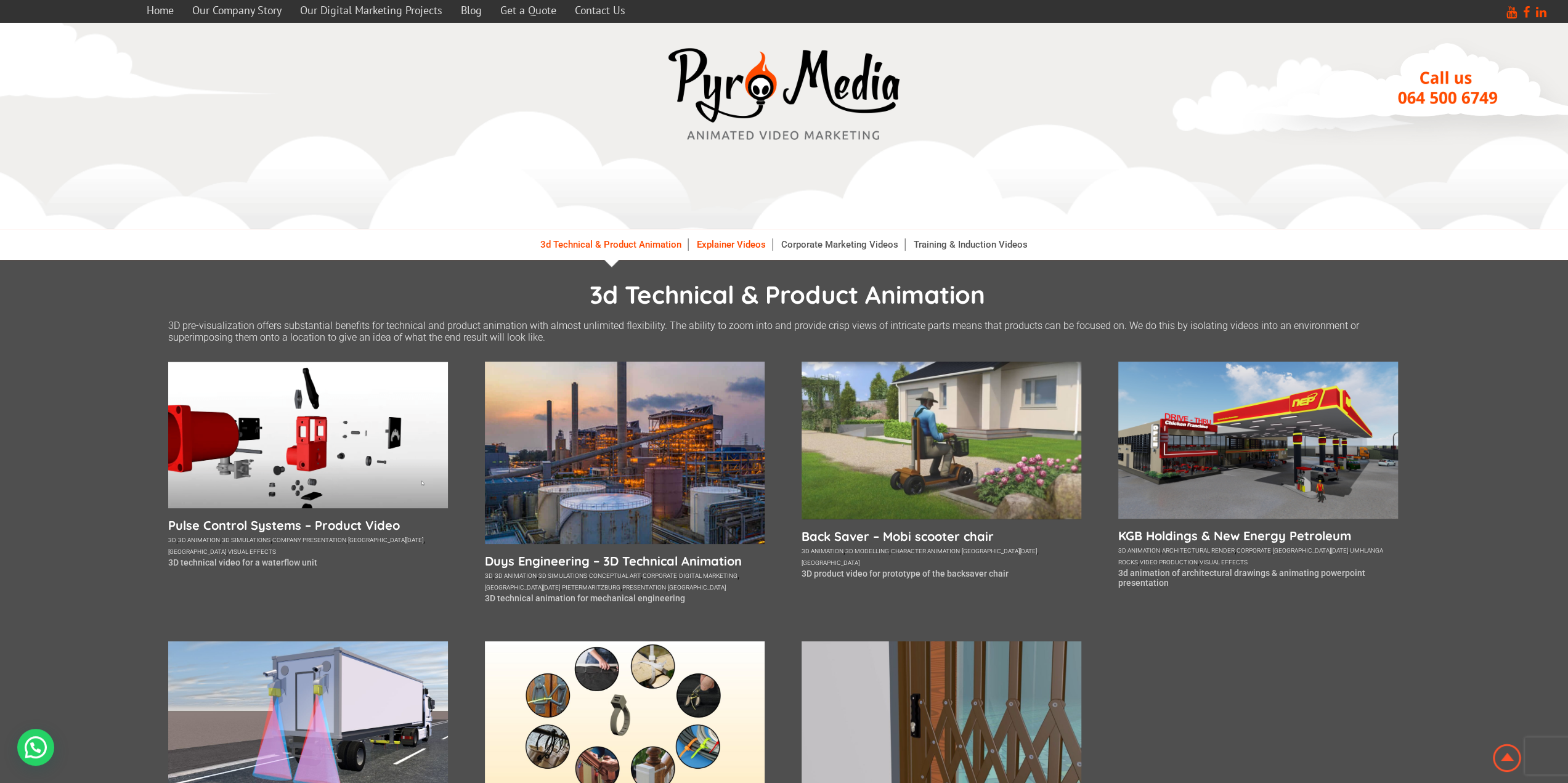
click at [735, 242] on link "Explainer Videos" at bounding box center [732, 244] width 82 height 12
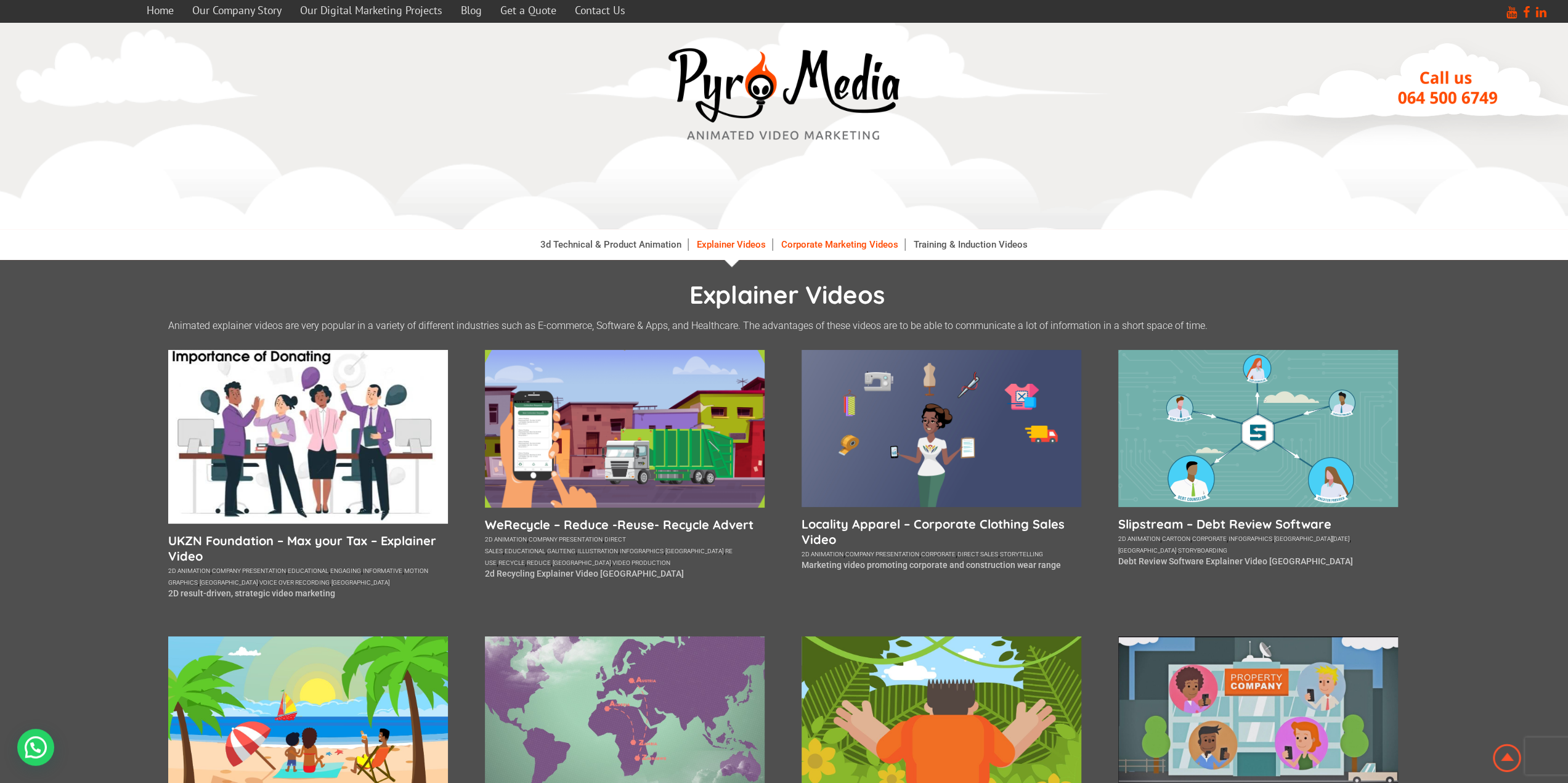
click at [820, 248] on link "Corporate Marketing Videos" at bounding box center [840, 244] width 130 height 12
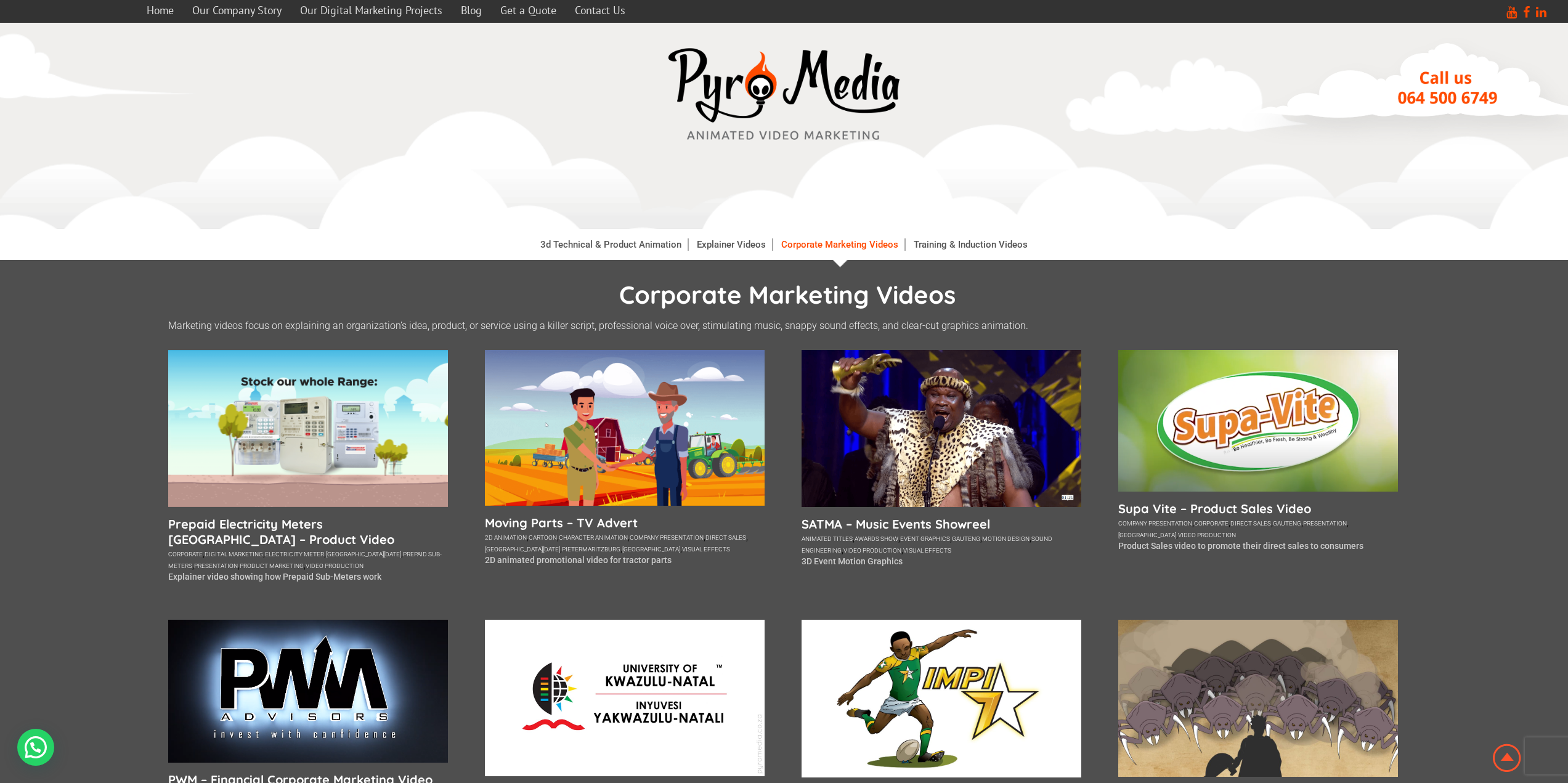
scroll to position [308, 0]
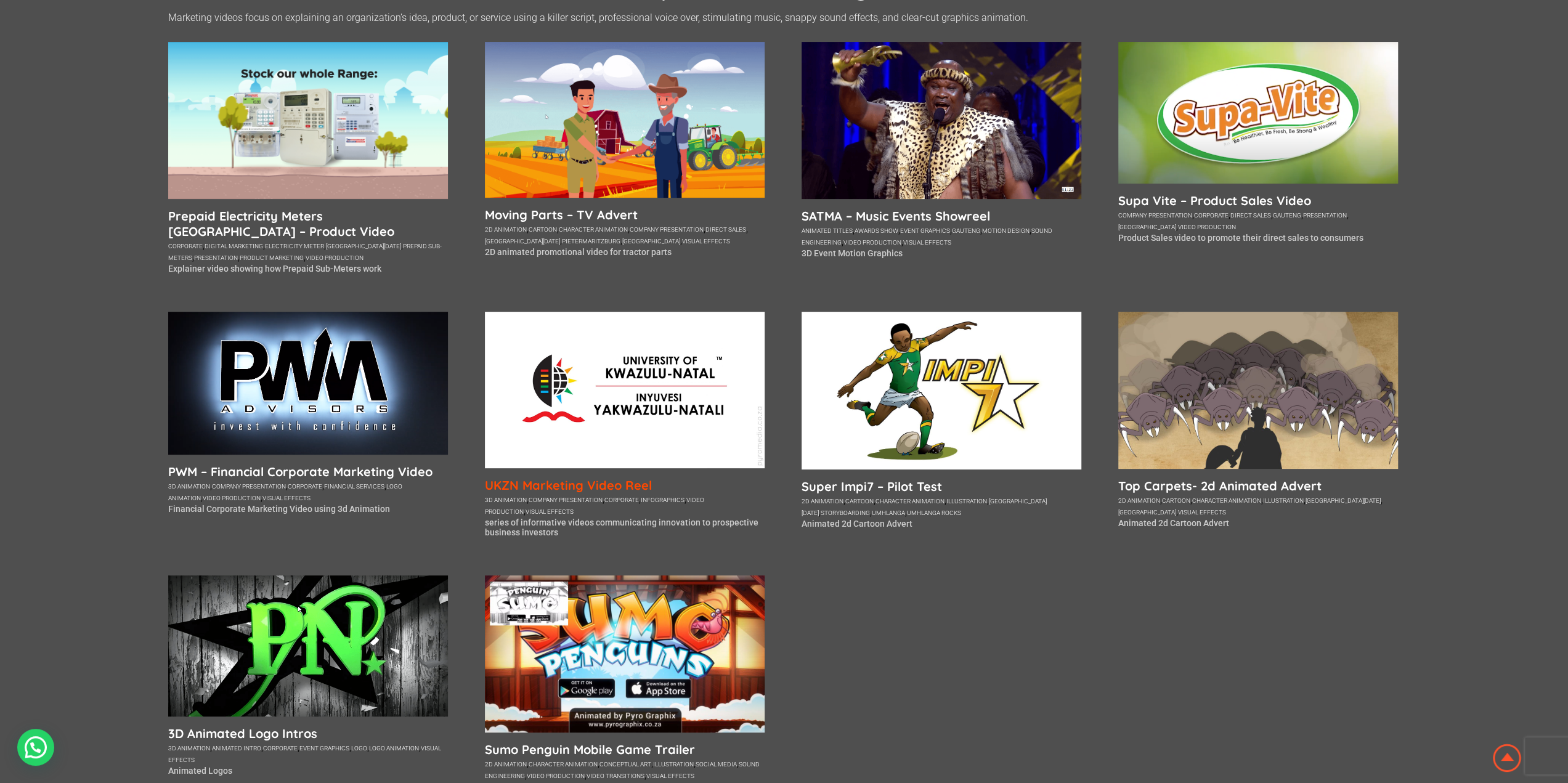
click at [603, 491] on h5 "UKZN Marketing Video Reel" at bounding box center [625, 485] width 280 height 16
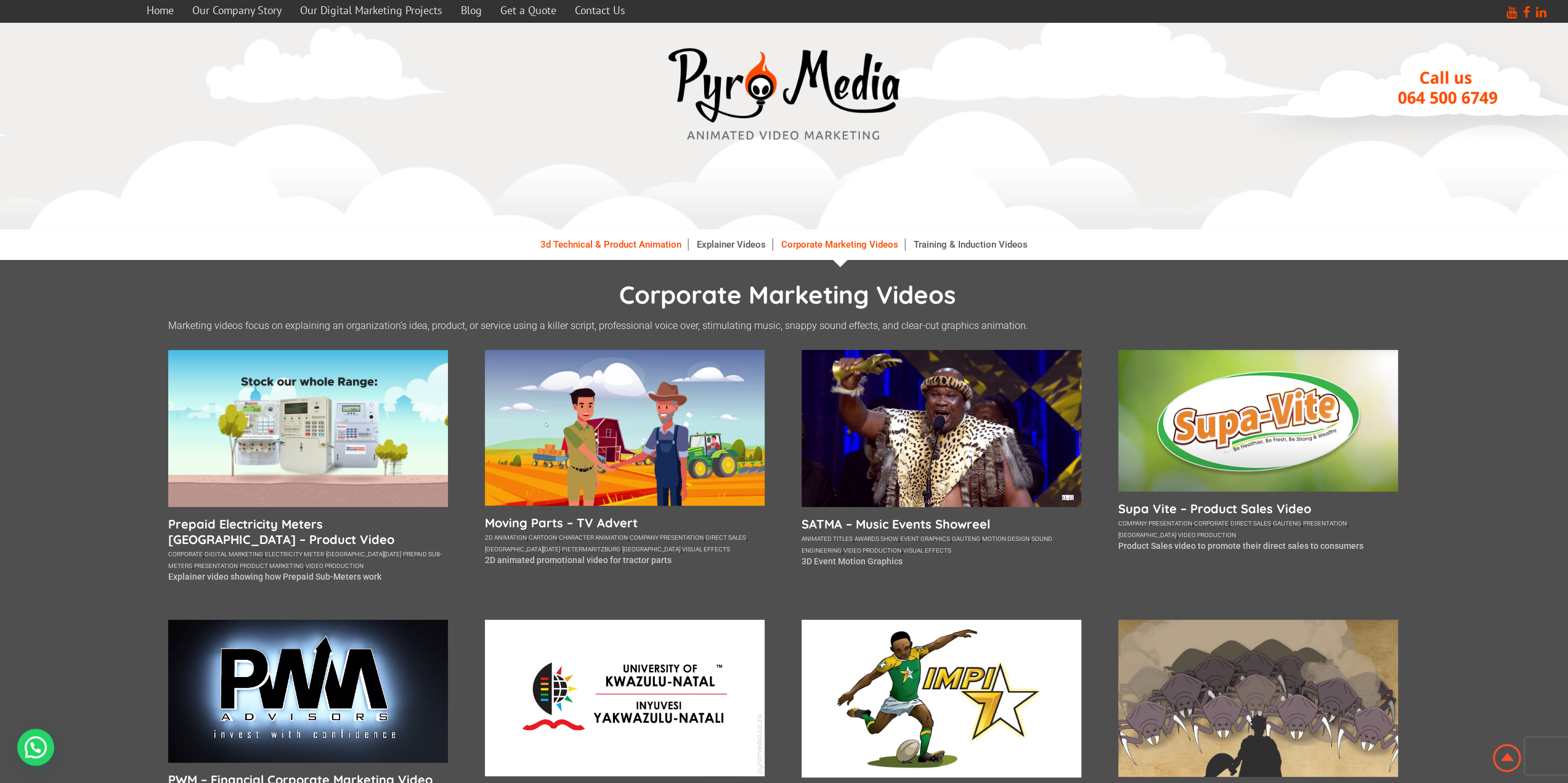
click at [595, 247] on link "3d Technical & Product Animation" at bounding box center [611, 244] width 154 height 12
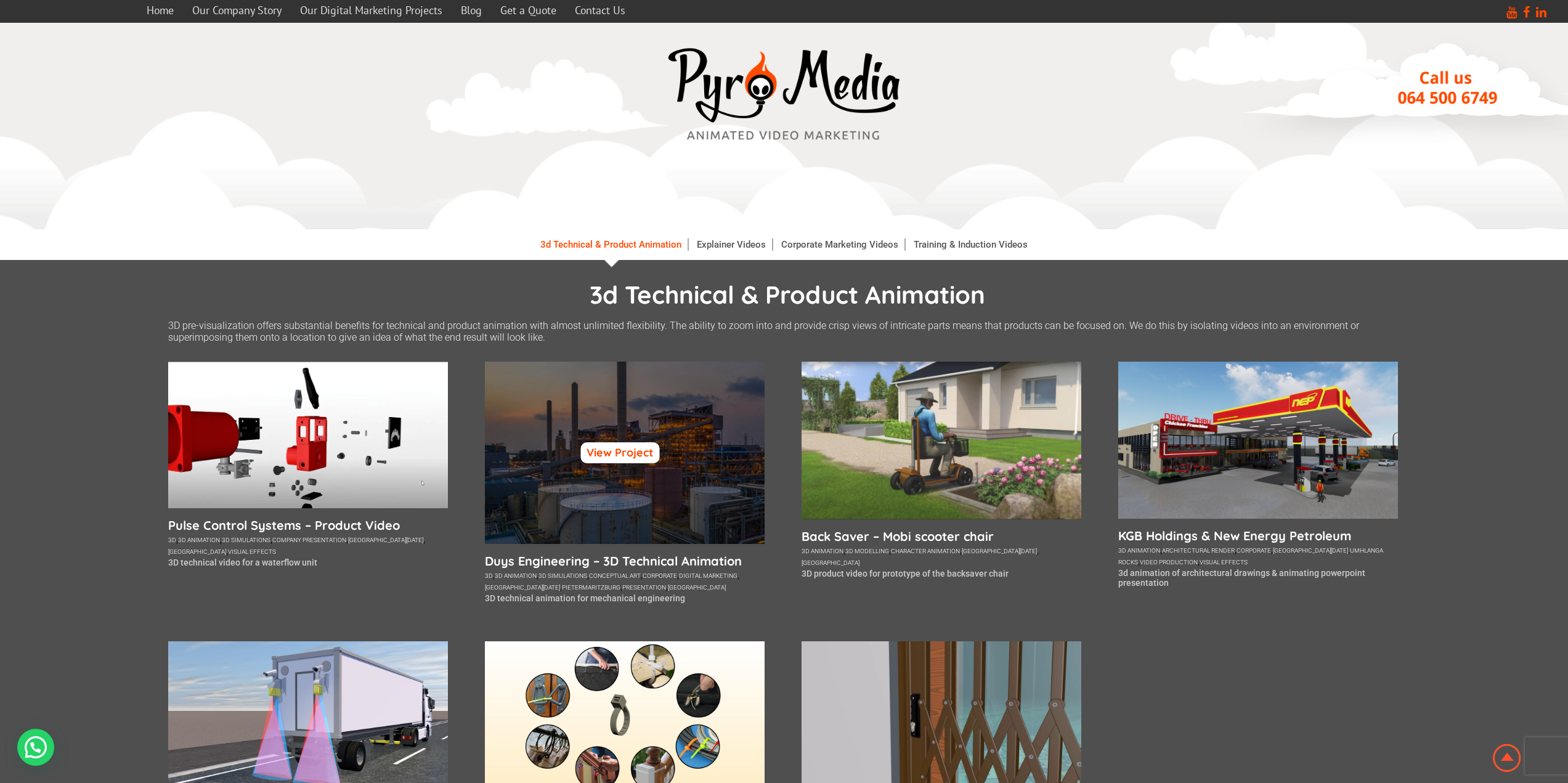
scroll to position [123, 0]
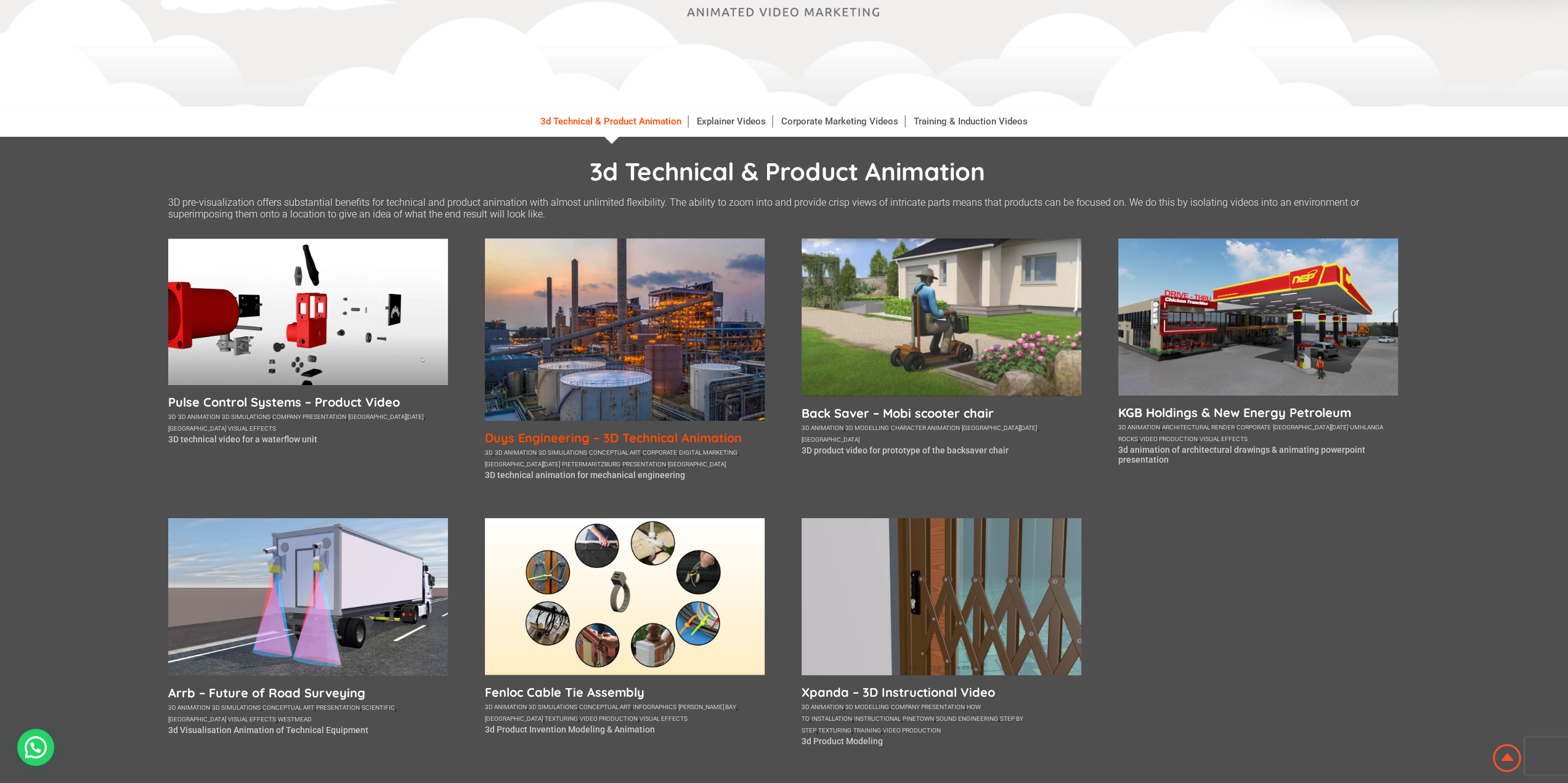
click at [696, 439] on h5 "Duys Engineering – 3D Technical Animation" at bounding box center [625, 437] width 280 height 16
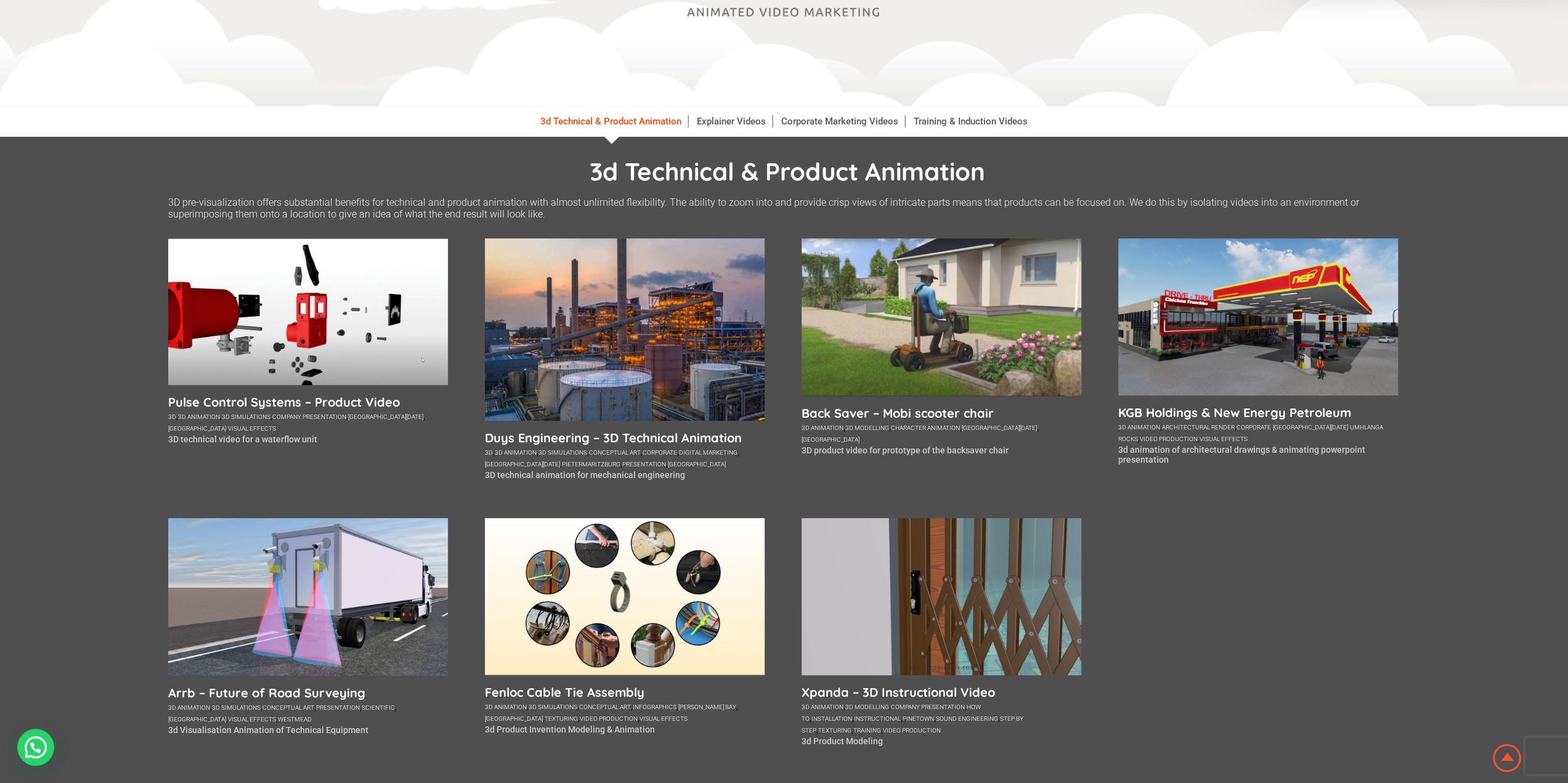
scroll to position [123, 0]
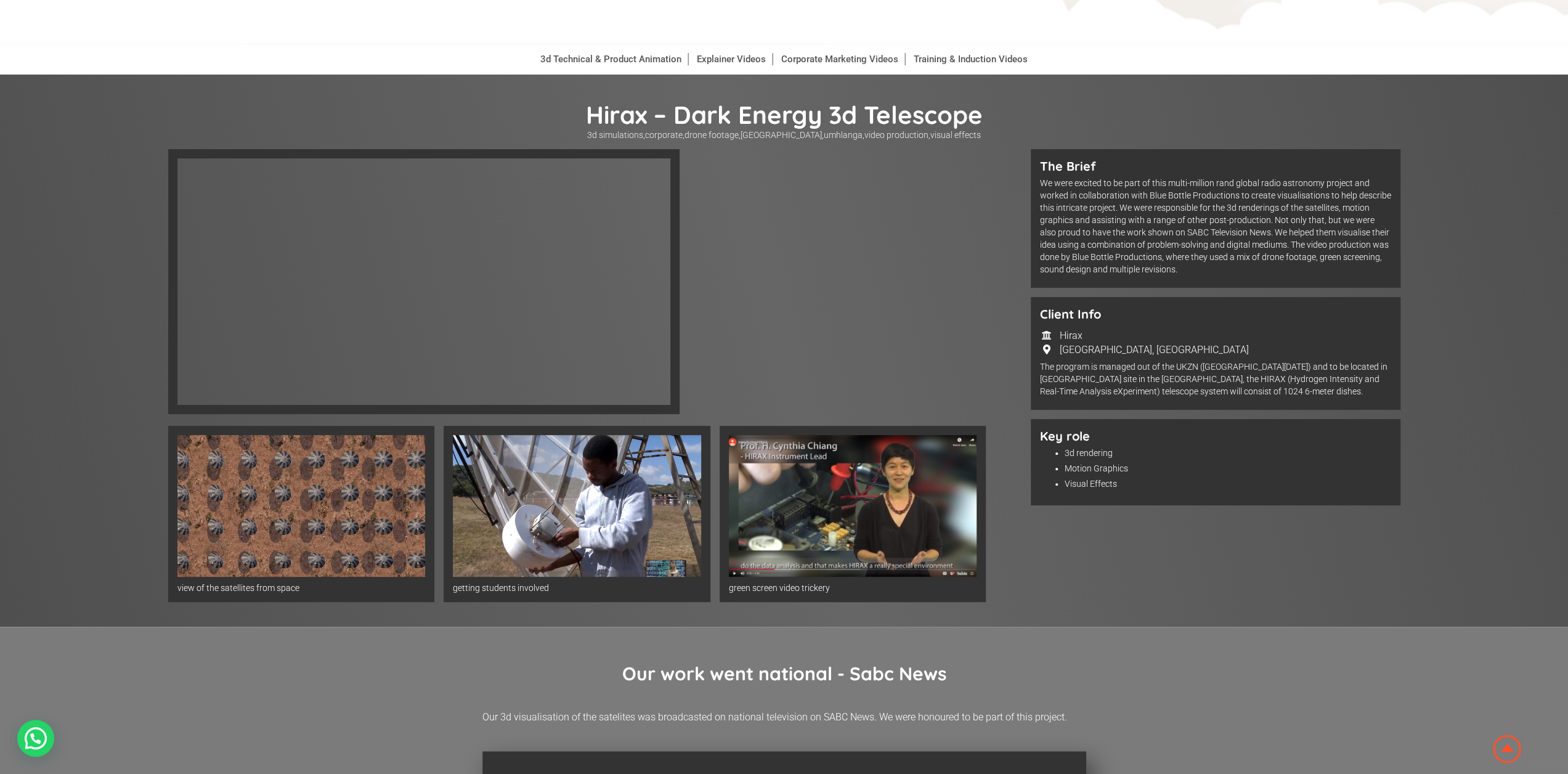
scroll to position [247, 0]
